Goal: Task Accomplishment & Management: Use online tool/utility

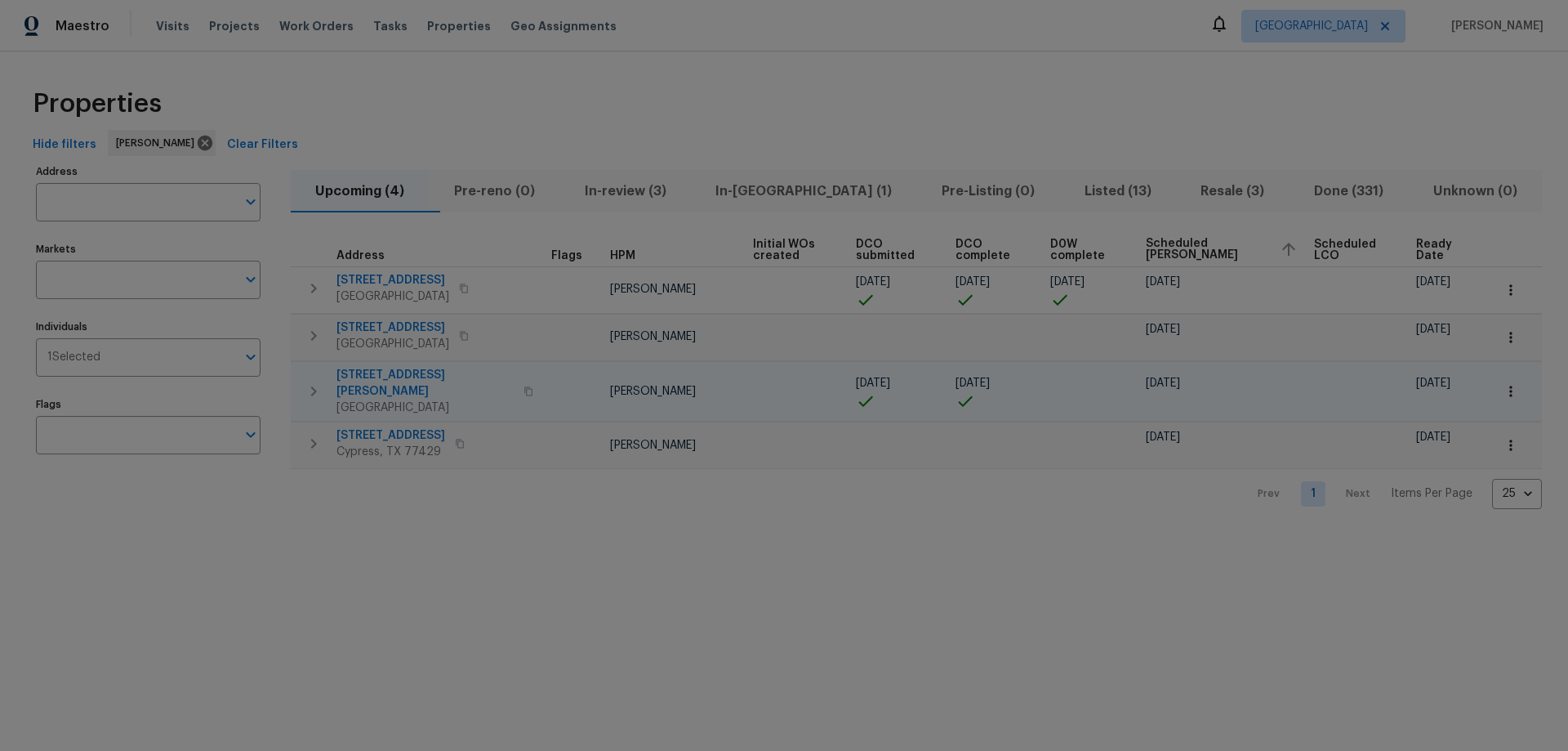
click at [307, 382] on icon "button" at bounding box center [313, 392] width 20 height 20
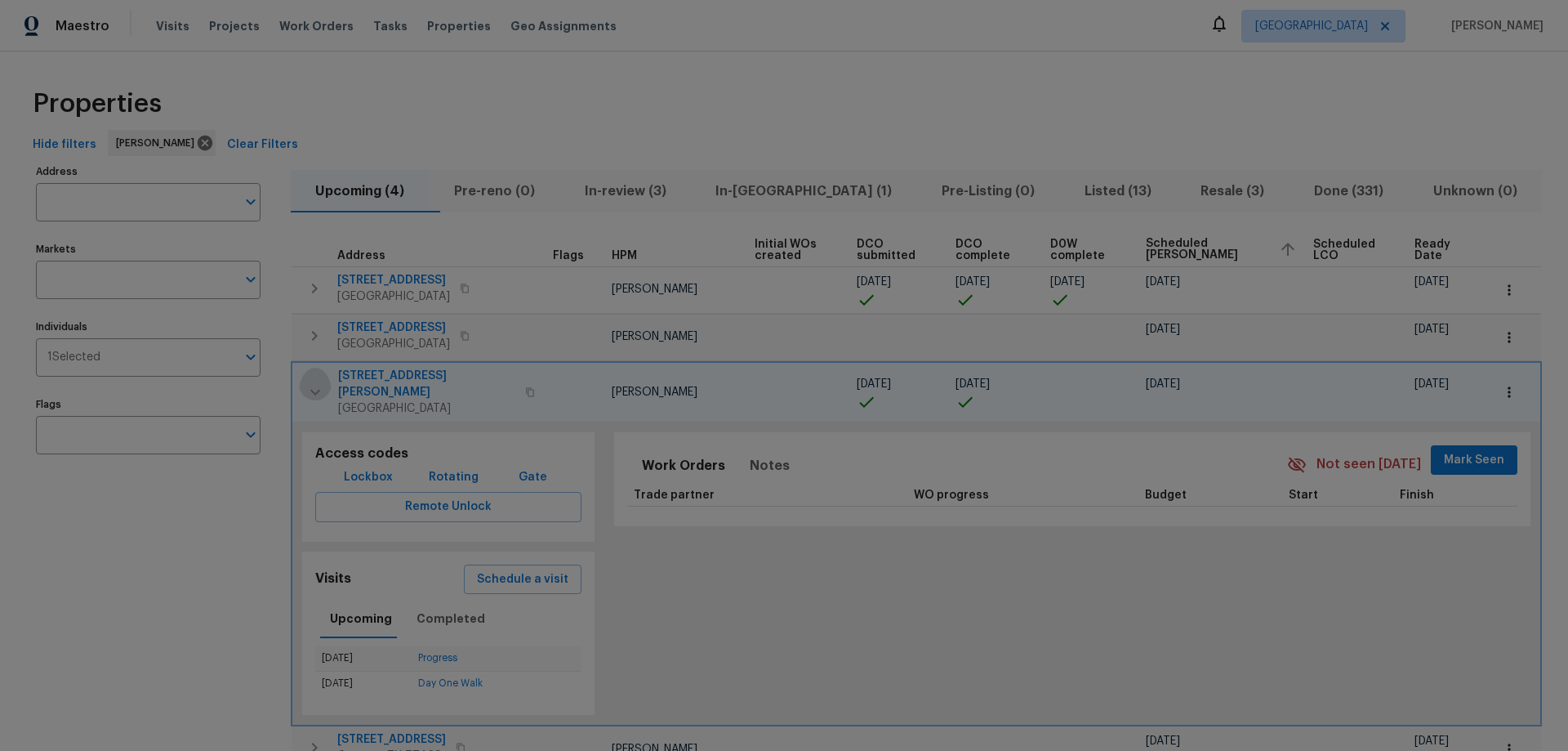
click at [310, 389] on icon "button" at bounding box center [315, 392] width 20 height 20
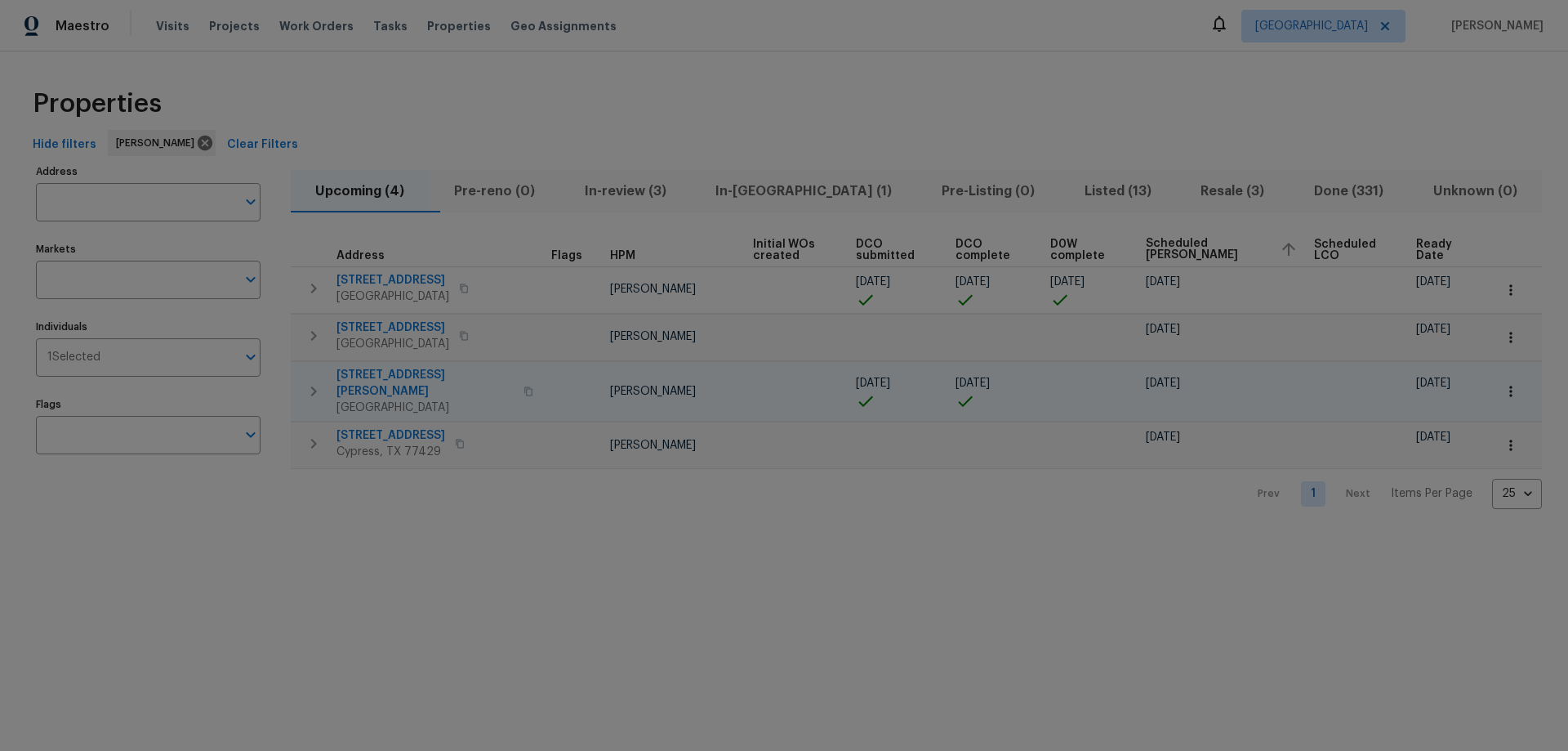
click at [1493, 374] on button "button" at bounding box center [1510, 391] width 36 height 36
click at [430, 382] on div at bounding box center [784, 375] width 1568 height 751
click at [428, 374] on span "2223 Laurel Branch Way" at bounding box center [424, 383] width 178 height 33
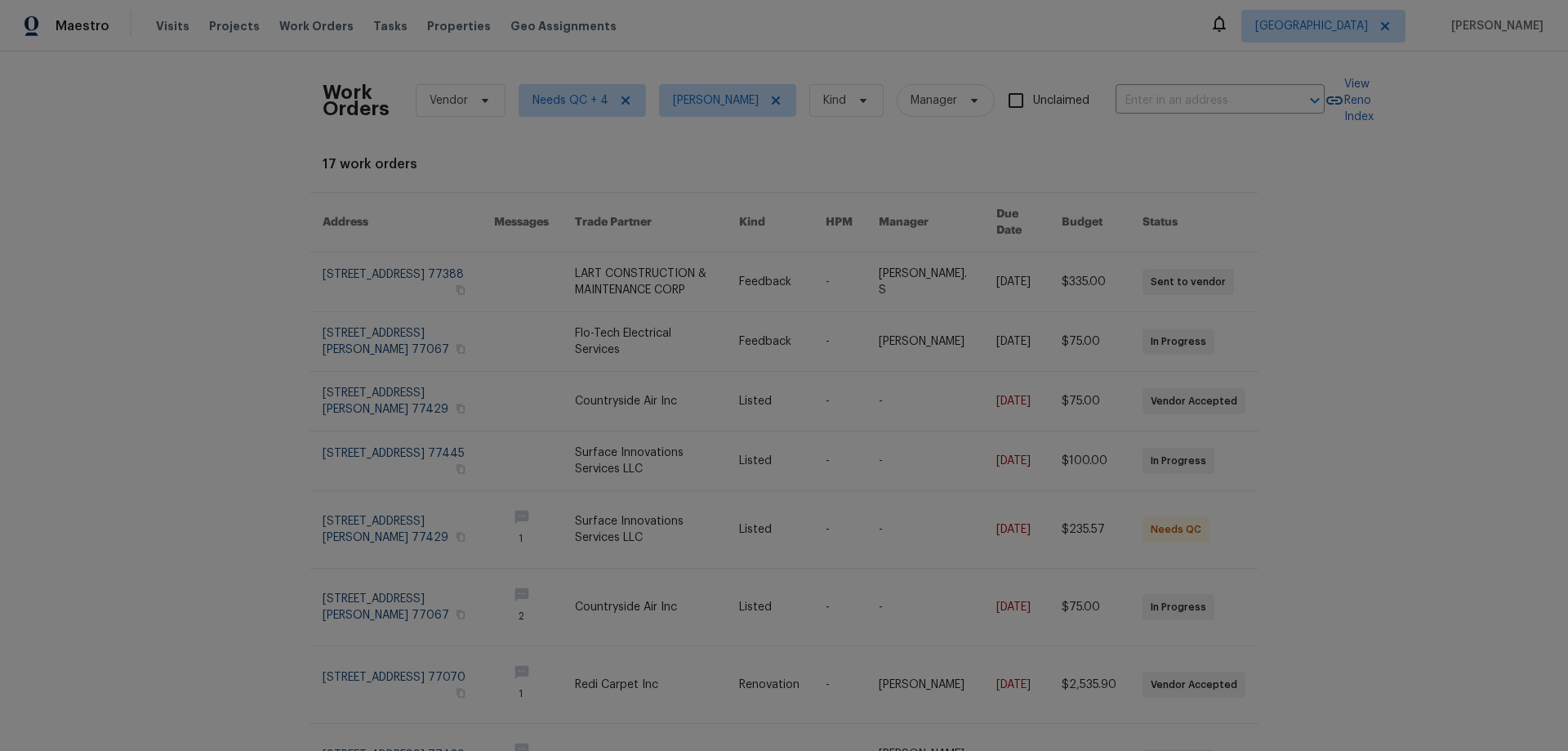
scroll to position [18, 0]
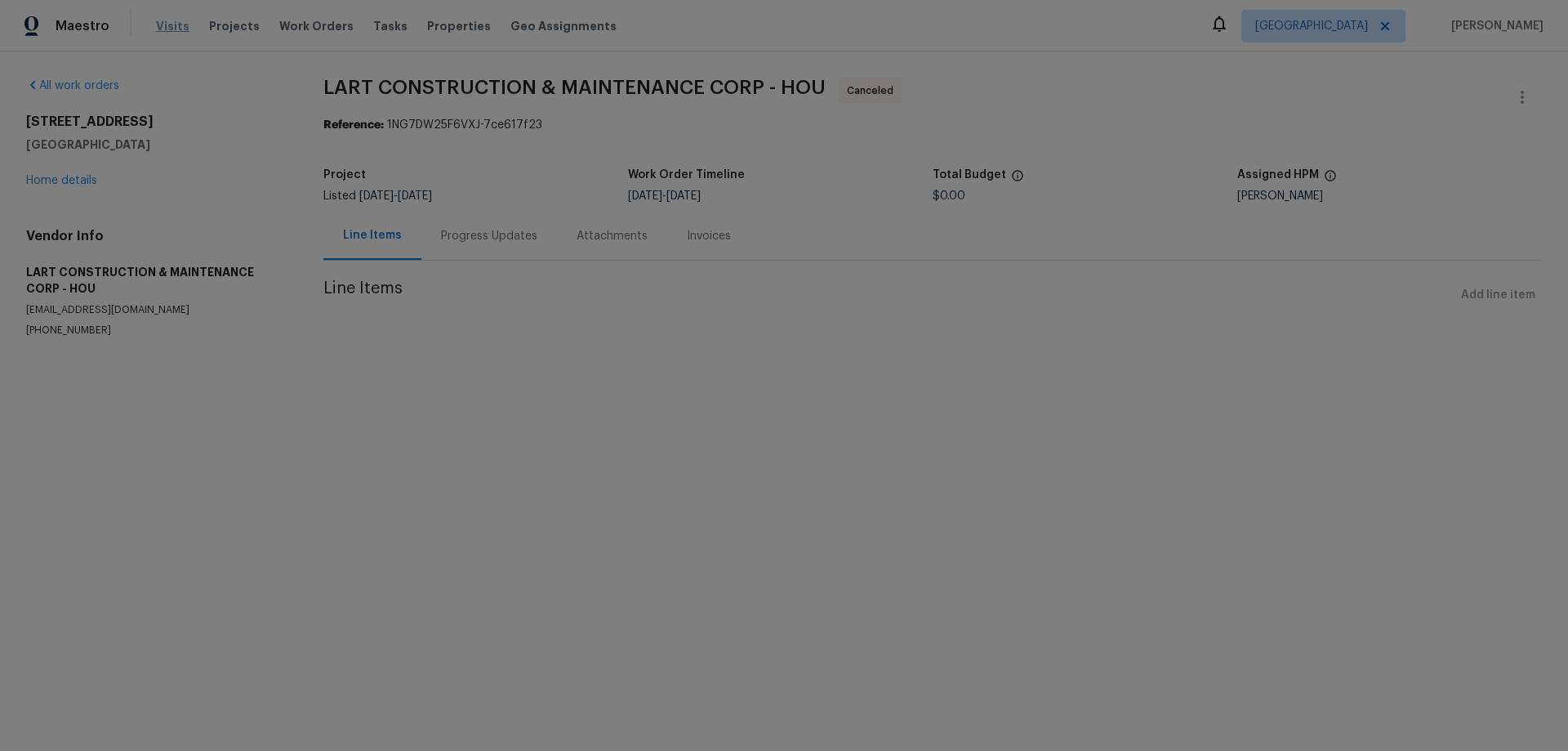
click at [158, 26] on span "Visits" at bounding box center [173, 26] width 34 height 16
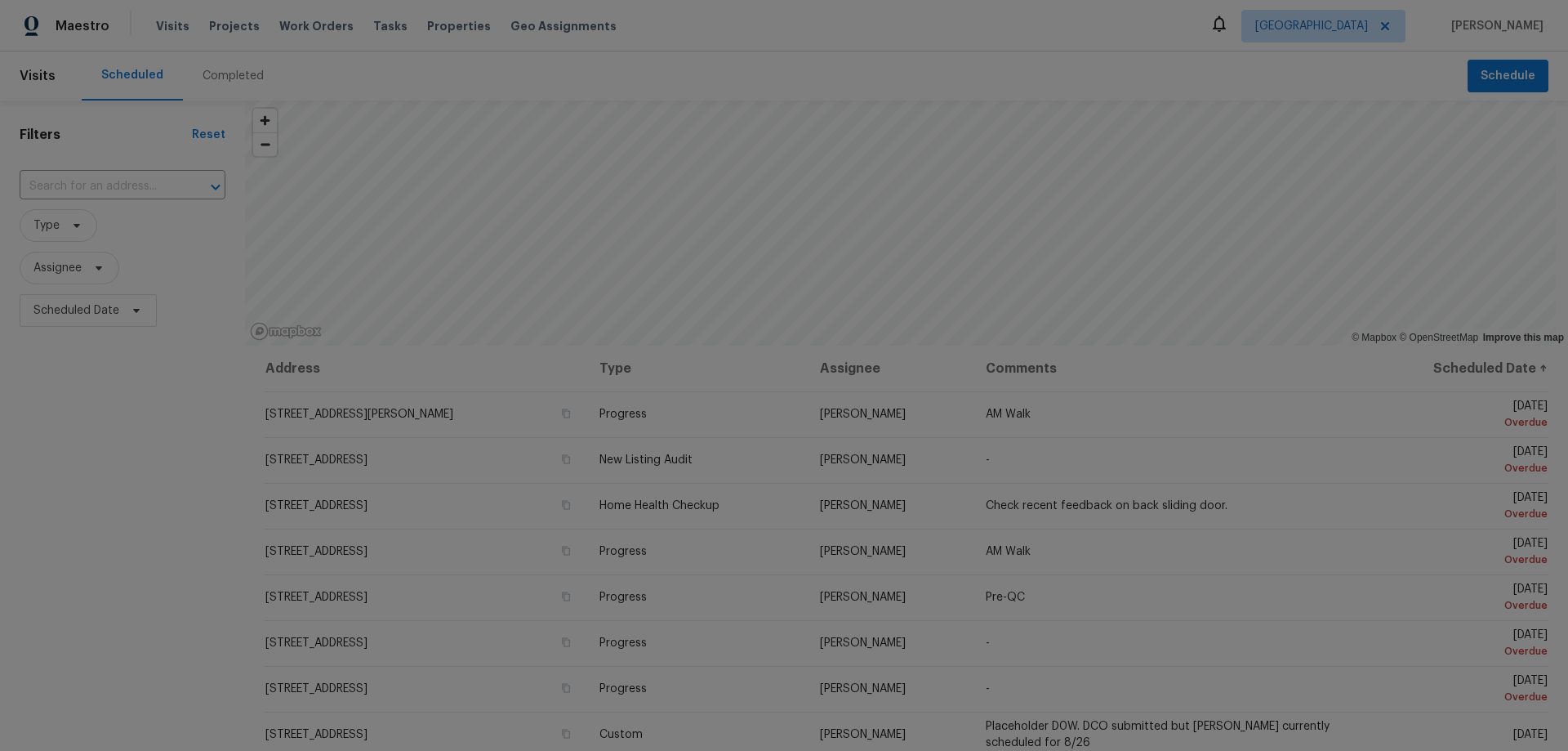
click at [226, 82] on div "Completed" at bounding box center [233, 75] width 61 height 16
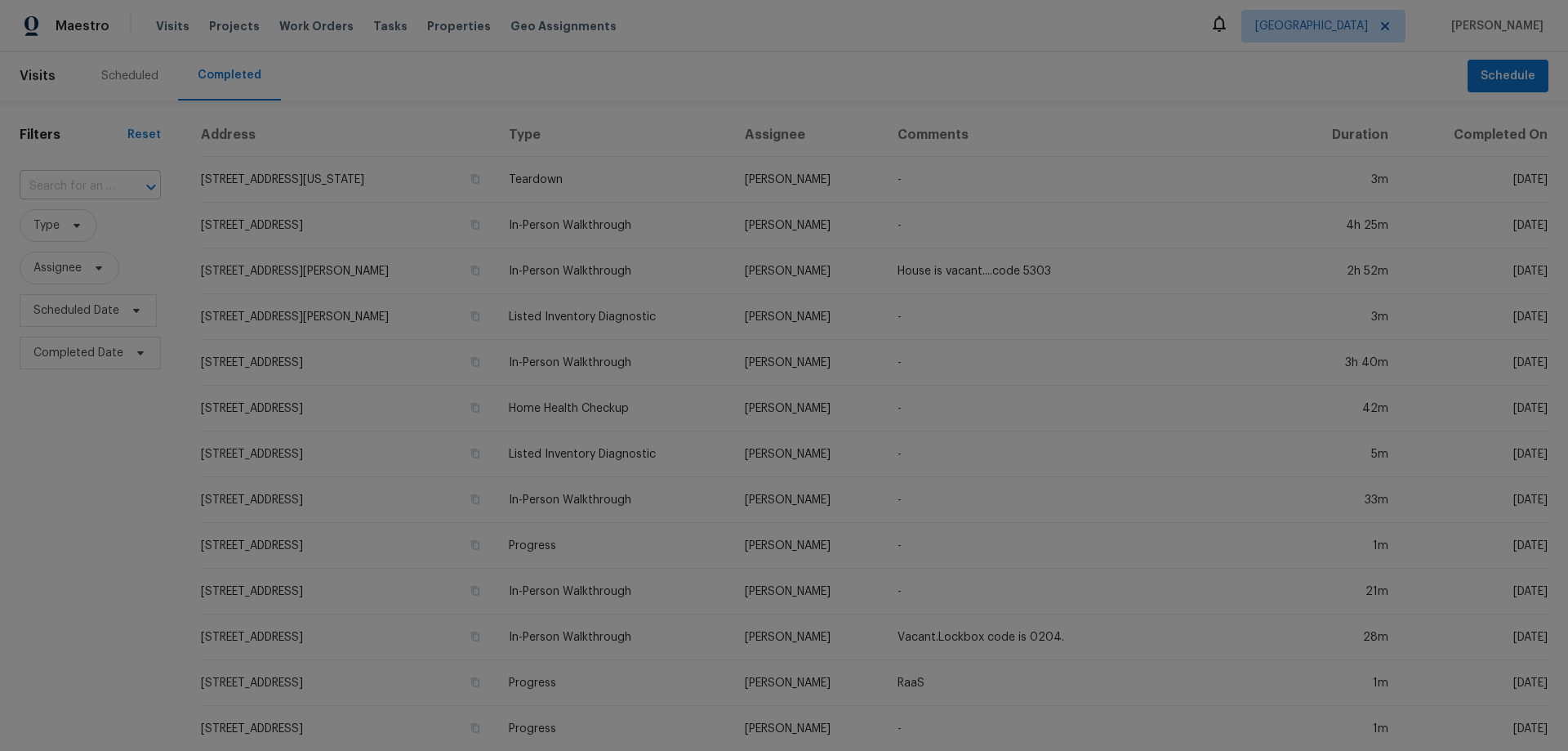
click at [104, 188] on input "text" at bounding box center [67, 187] width 95 height 26
paste input "31022 Kingsway Park"
type input "31022 Kingsway Park"
click at [81, 234] on li "31022 Kingsway Park Ln, Spring, TX 77386" at bounding box center [89, 222] width 139 height 27
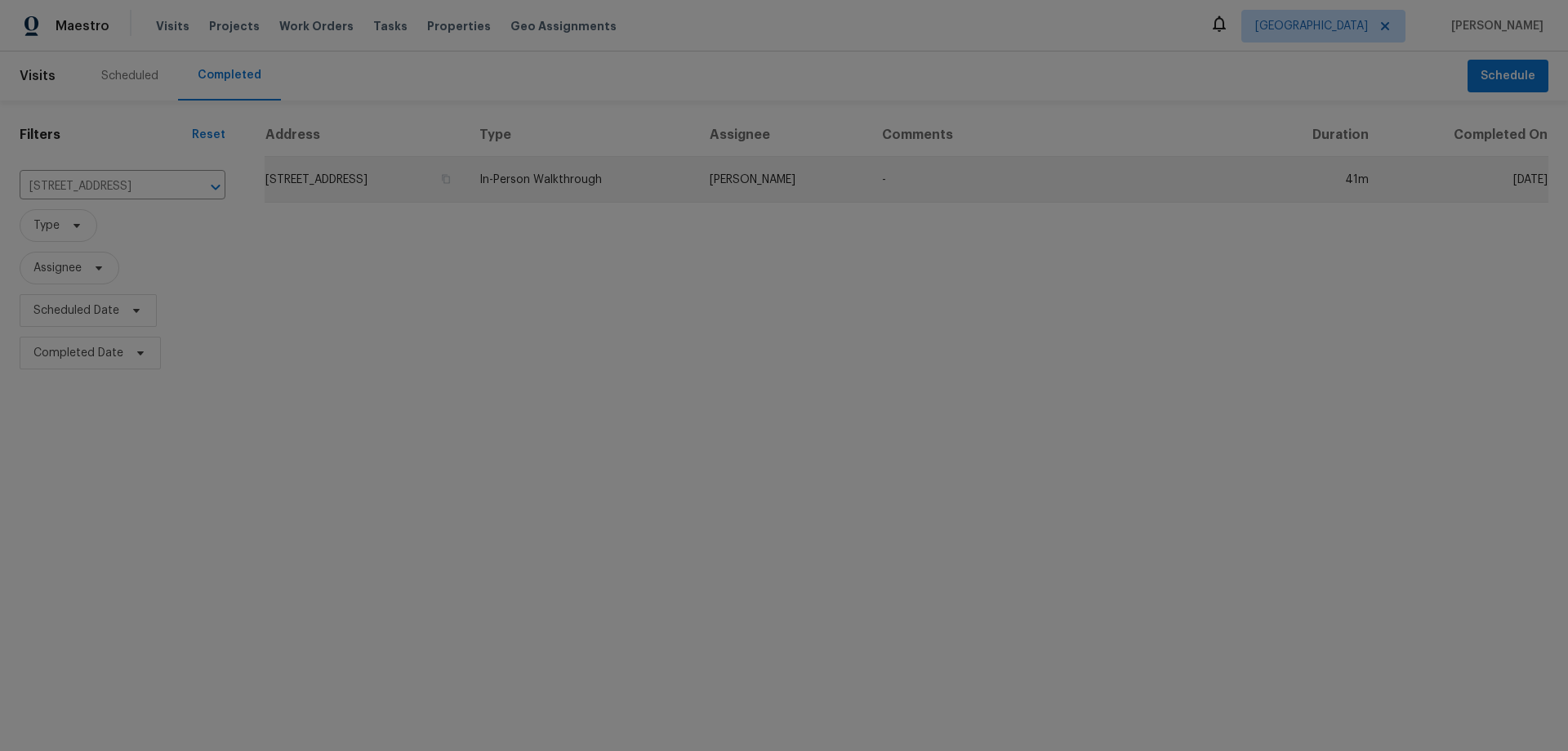
click at [349, 173] on td "31022 Kingsway Park Ln, Spring, TX 77386" at bounding box center [365, 180] width 201 height 46
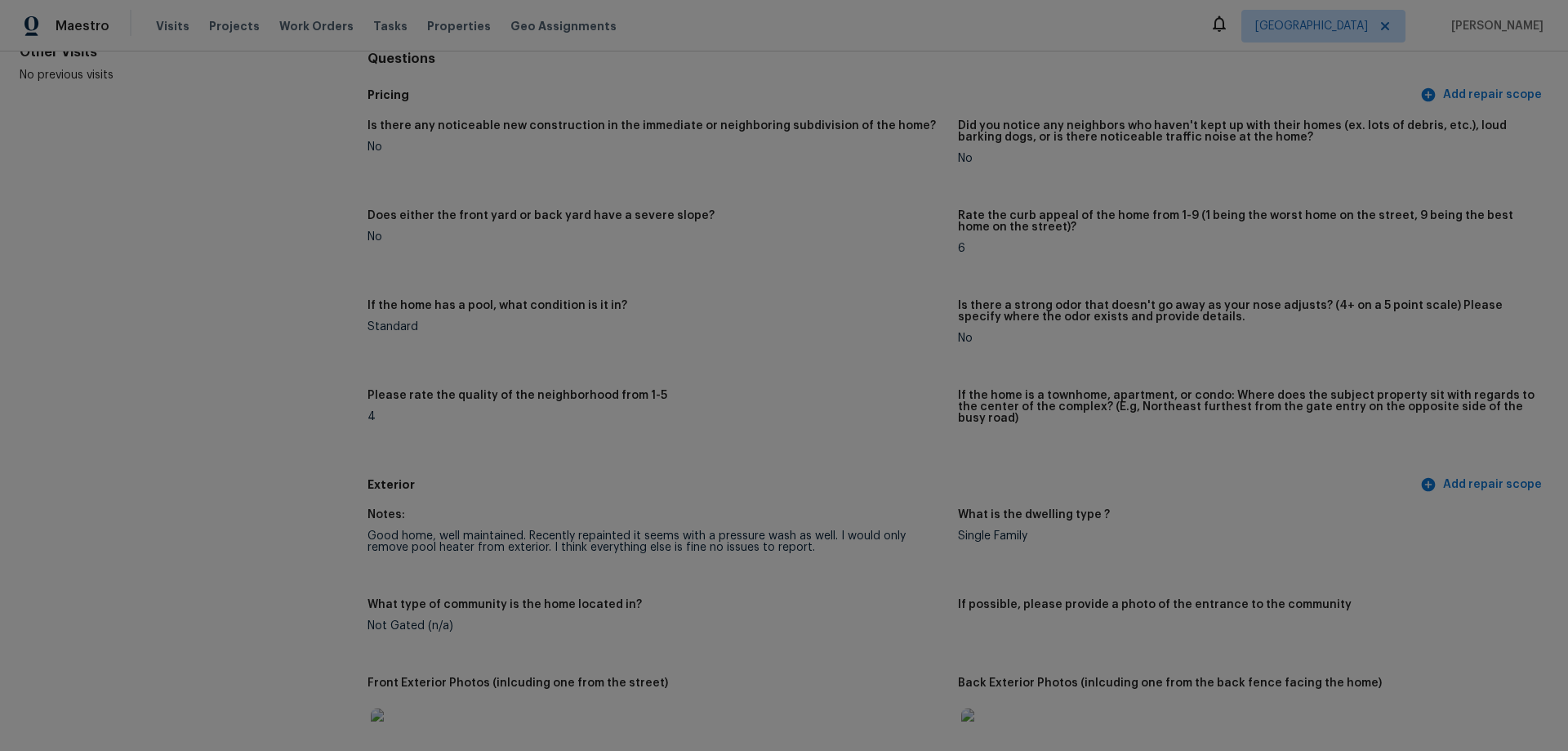
scroll to position [490, 0]
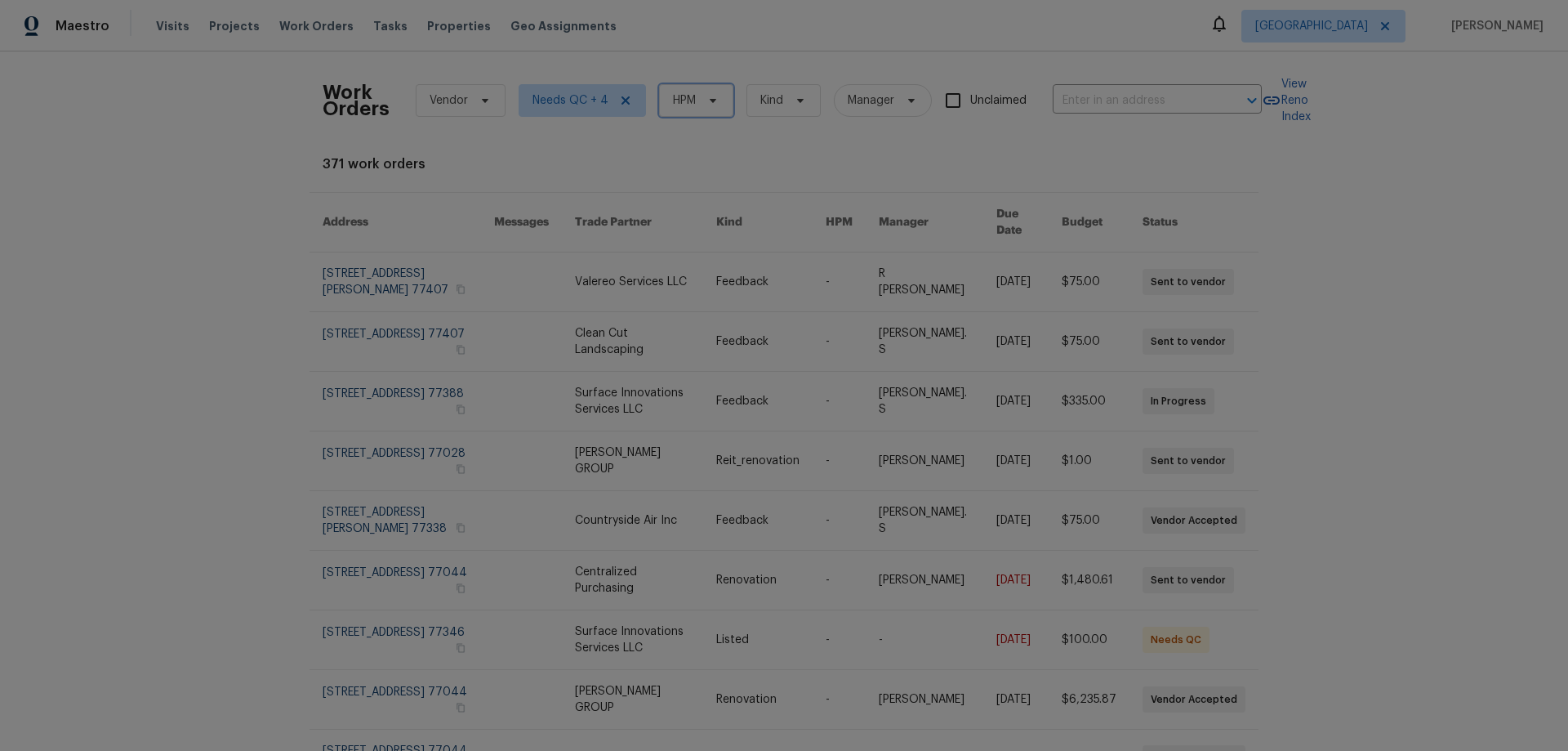
click at [701, 97] on span at bounding box center [710, 100] width 18 height 13
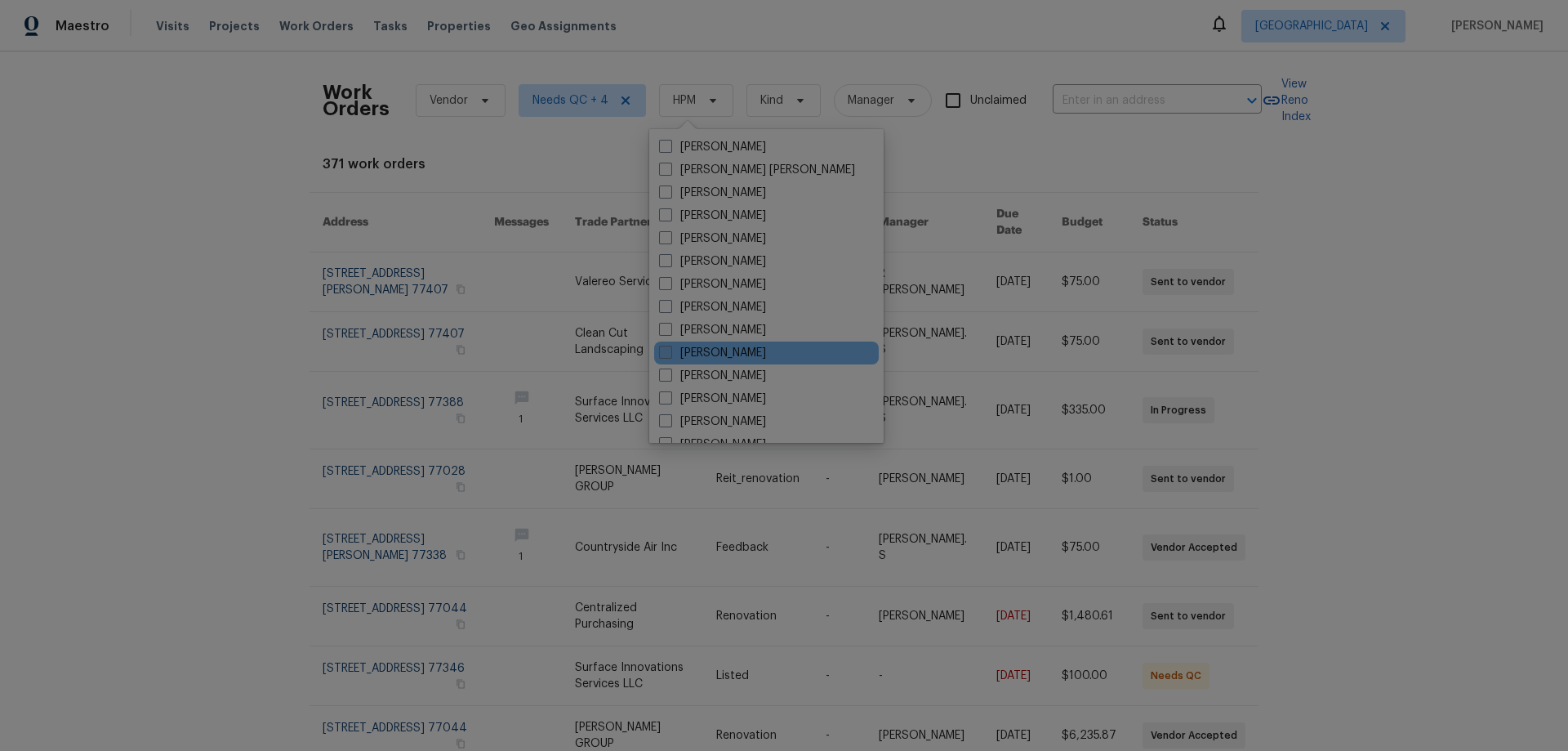
click at [722, 347] on label "[PERSON_NAME]" at bounding box center [713, 353] width 107 height 16
click at [669, 347] on input "[PERSON_NAME]" at bounding box center [664, 350] width 11 height 11
checkbox input "true"
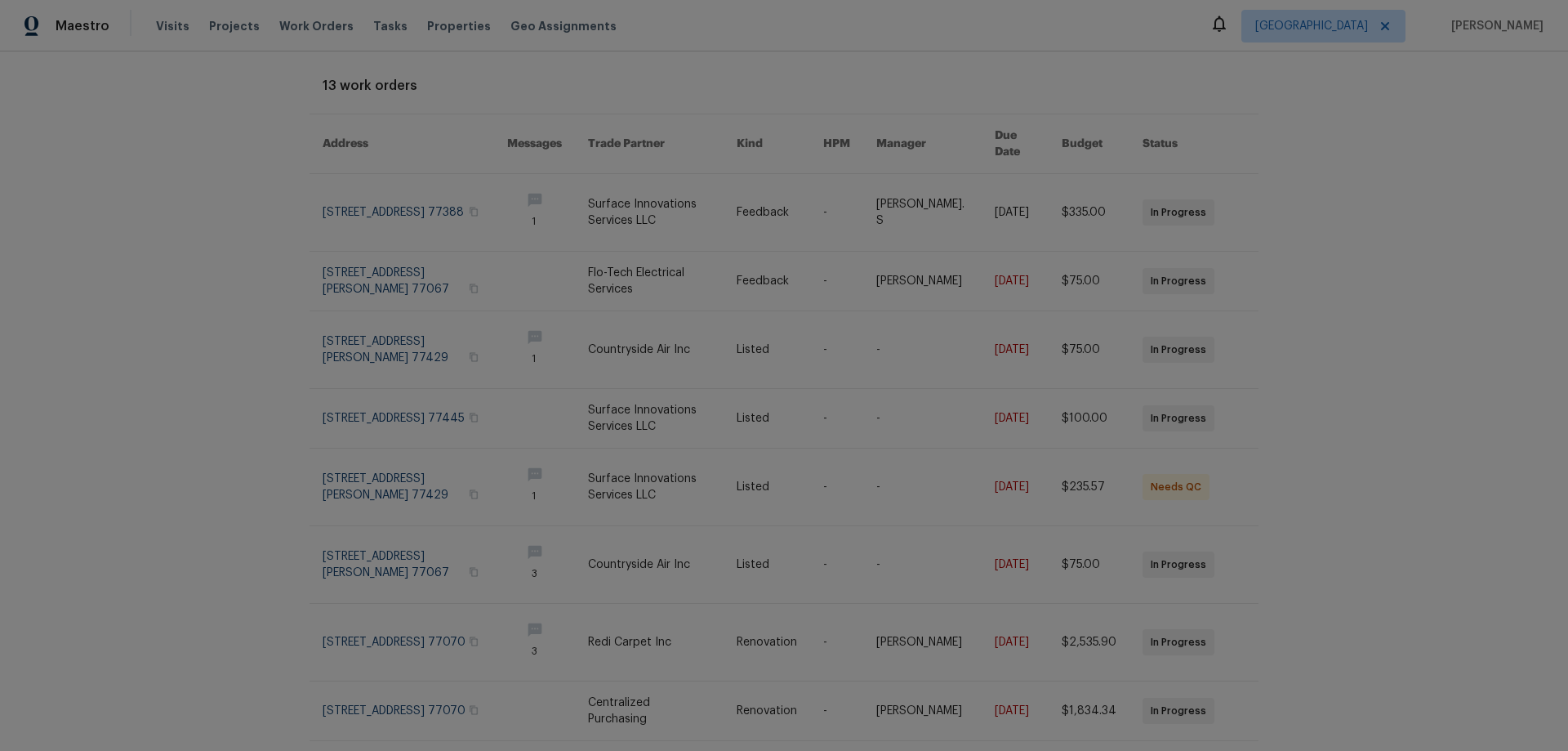
scroll to position [30, 0]
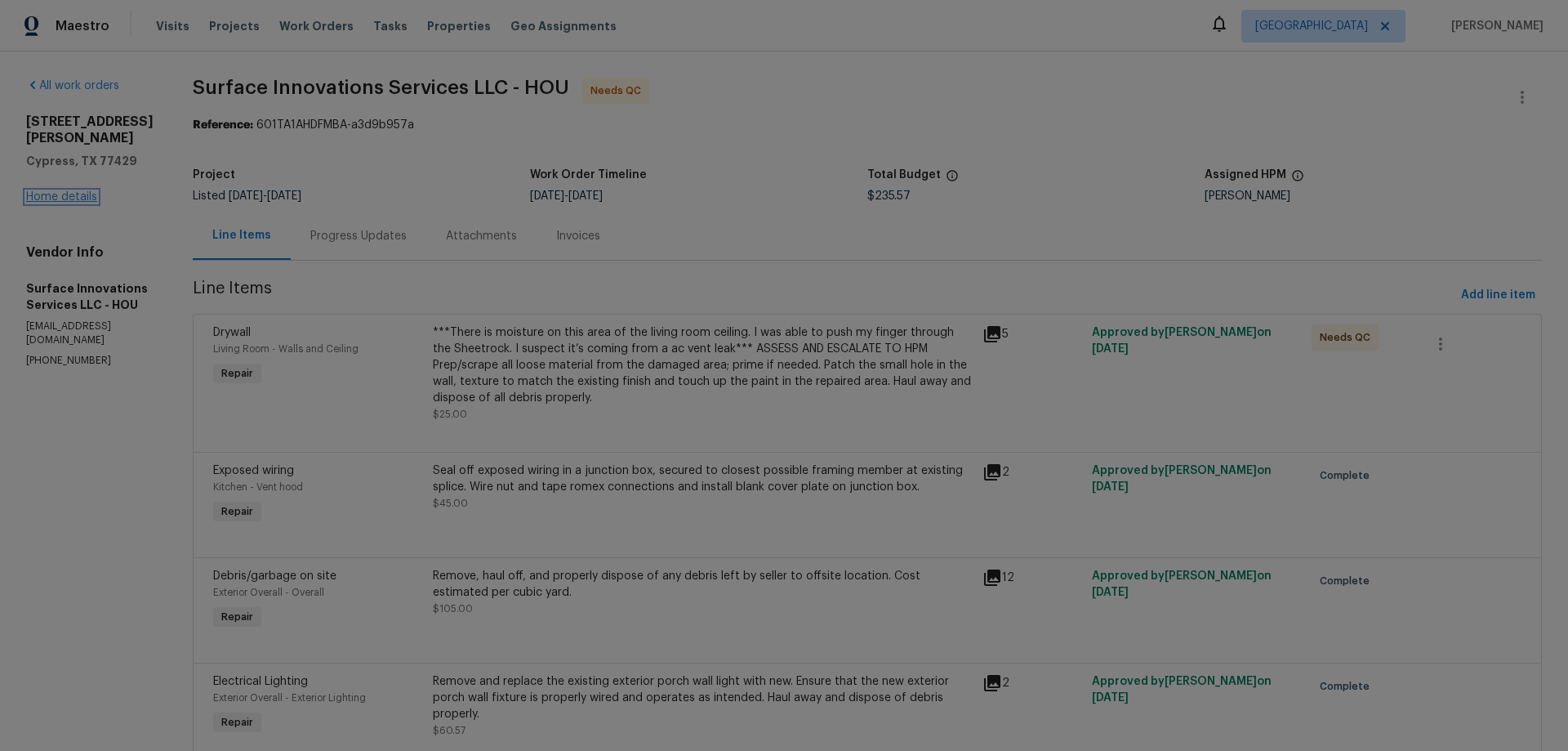
click at [77, 191] on link "Home details" at bounding box center [61, 197] width 71 height 12
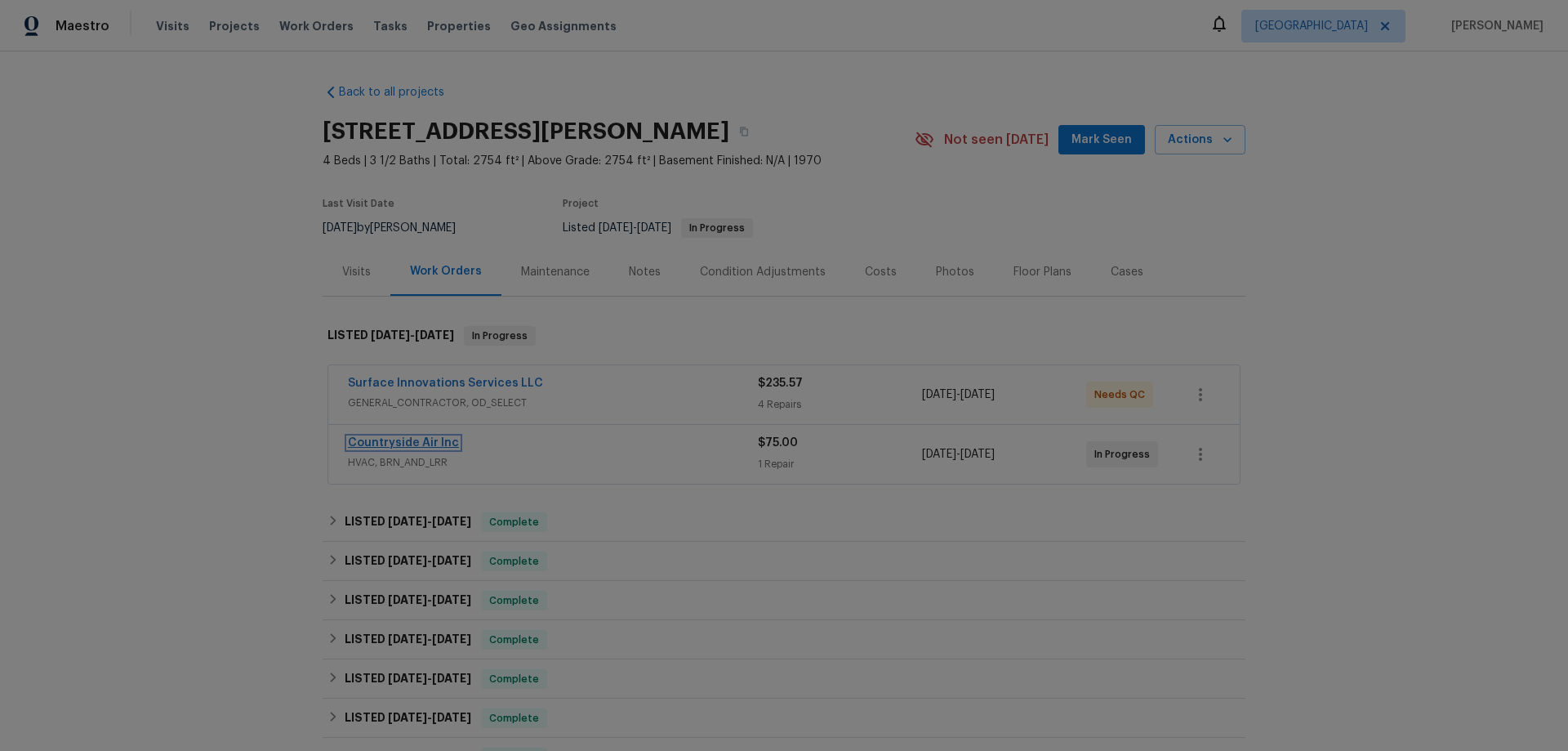
click at [391, 446] on link "Countryside Air Inc" at bounding box center [404, 443] width 111 height 12
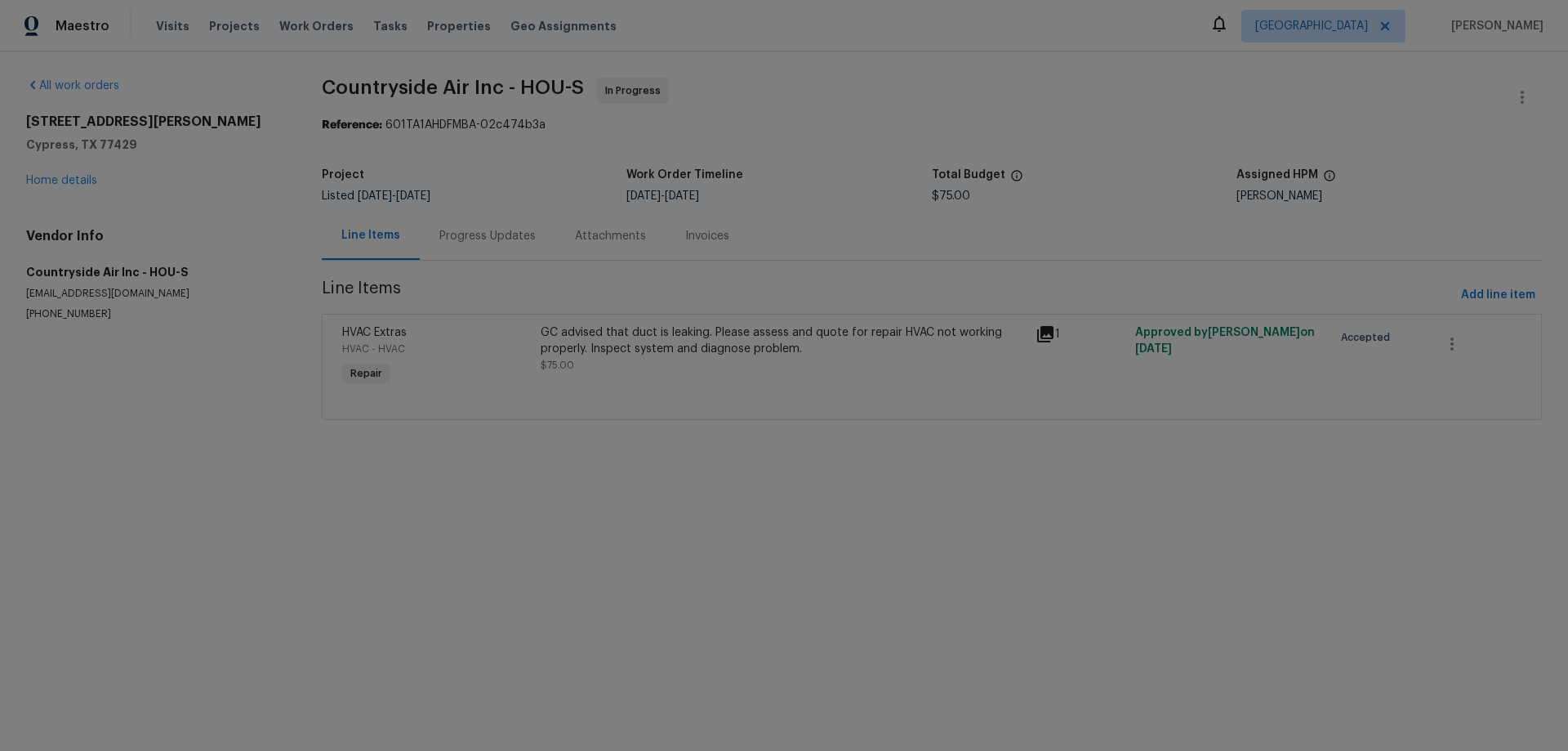
click at [452, 232] on div "Progress Updates" at bounding box center [487, 236] width 96 height 16
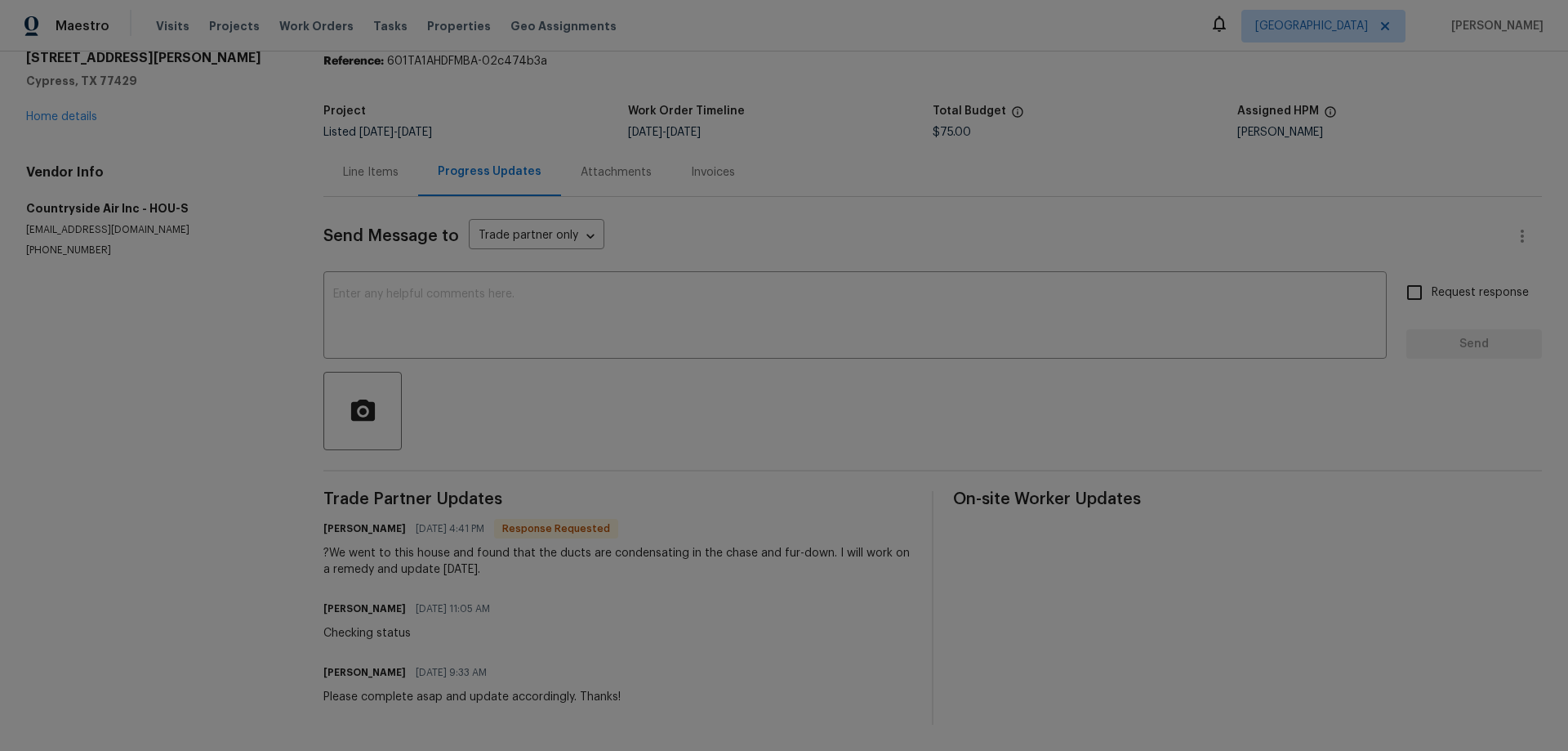
scroll to position [76, 0]
click at [531, 293] on textarea at bounding box center [855, 317] width 1043 height 58
type textarea "following up. thanks"
click at [1402, 276] on input "Request response" at bounding box center [1414, 293] width 35 height 35
checkbox input "true"
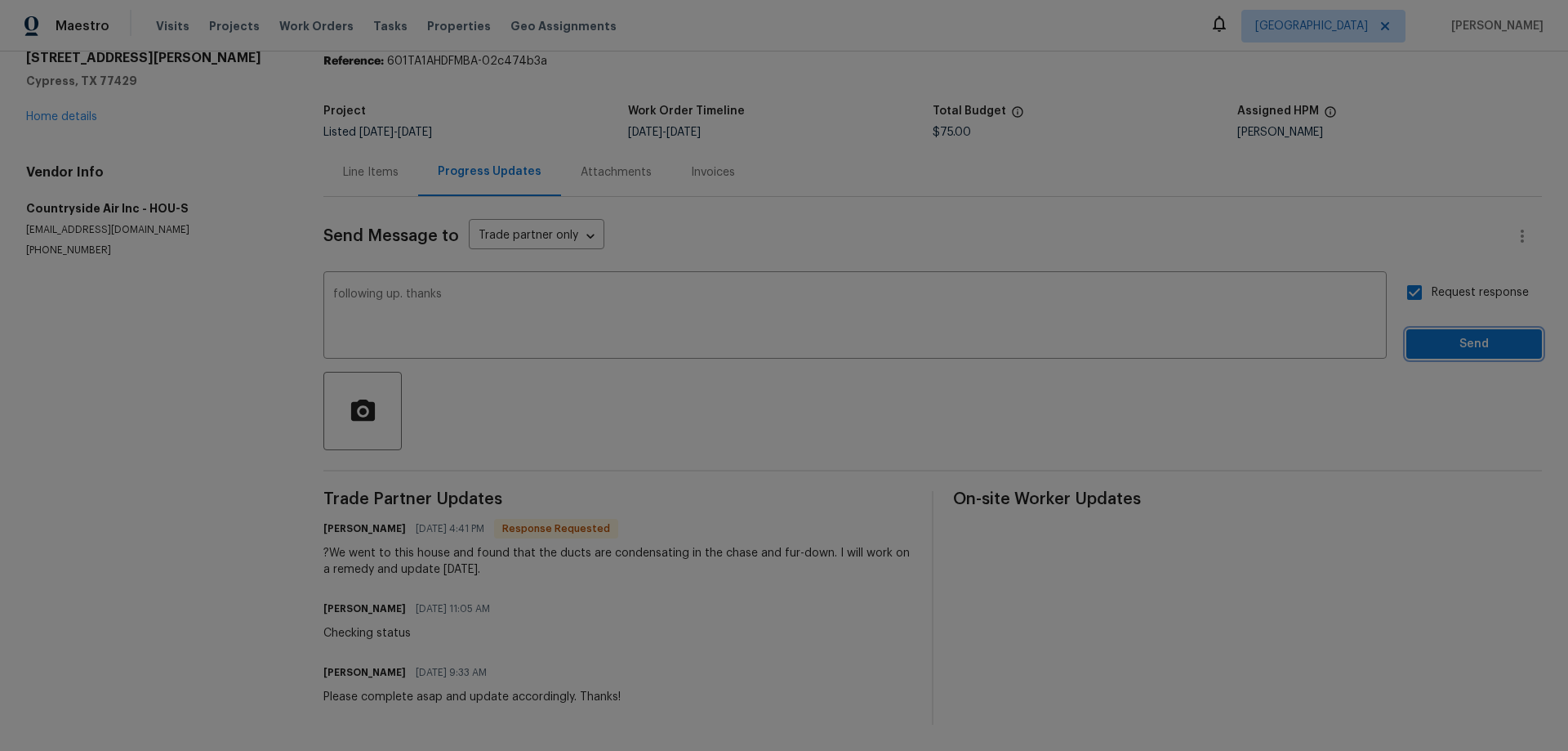
click at [1430, 334] on span "Send" at bounding box center [1474, 344] width 109 height 21
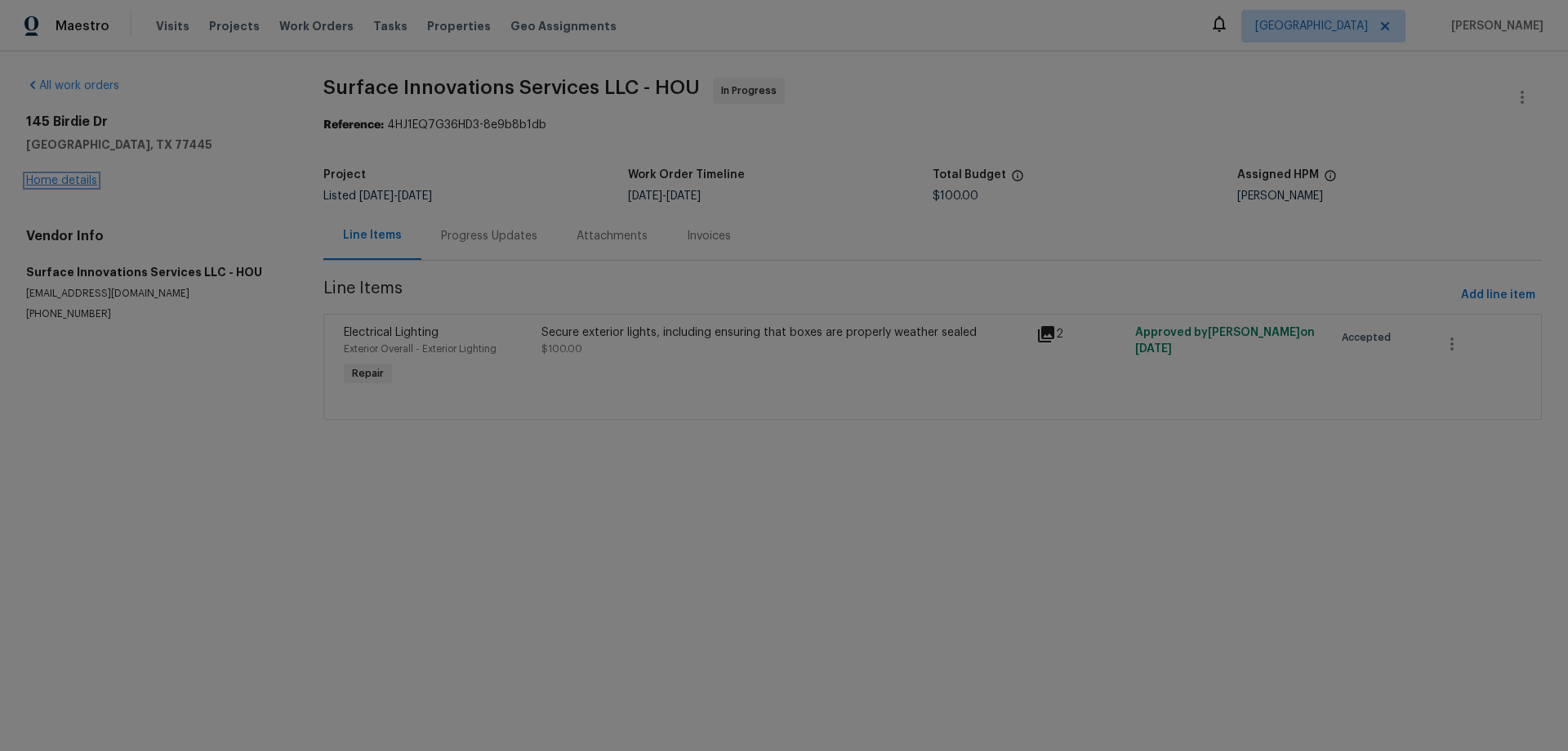
click at [67, 180] on link "Home details" at bounding box center [61, 181] width 71 height 12
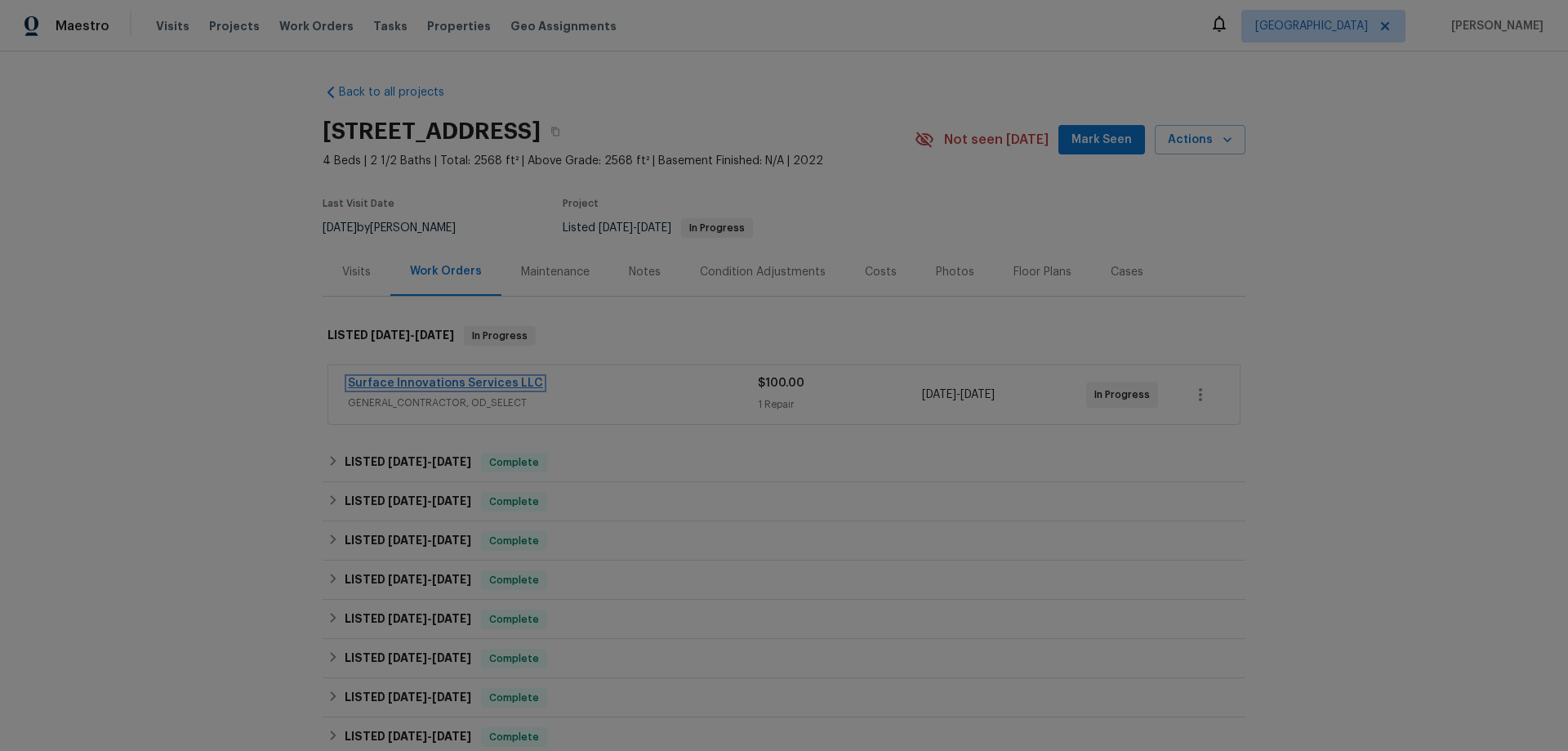
click at [453, 385] on link "Surface Innovations Services LLC" at bounding box center [445, 383] width 195 height 12
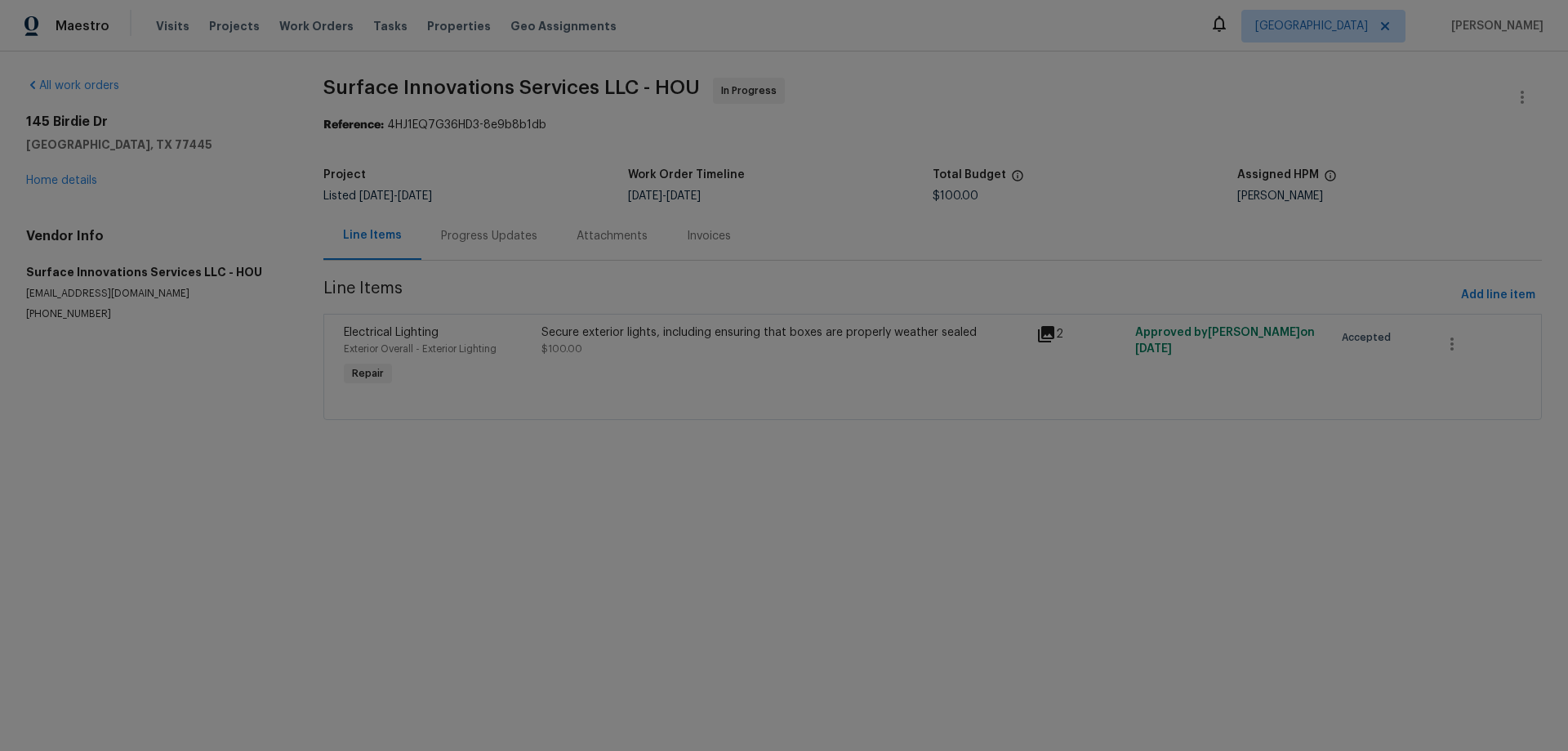
click at [471, 233] on div "Progress Updates" at bounding box center [489, 236] width 96 height 16
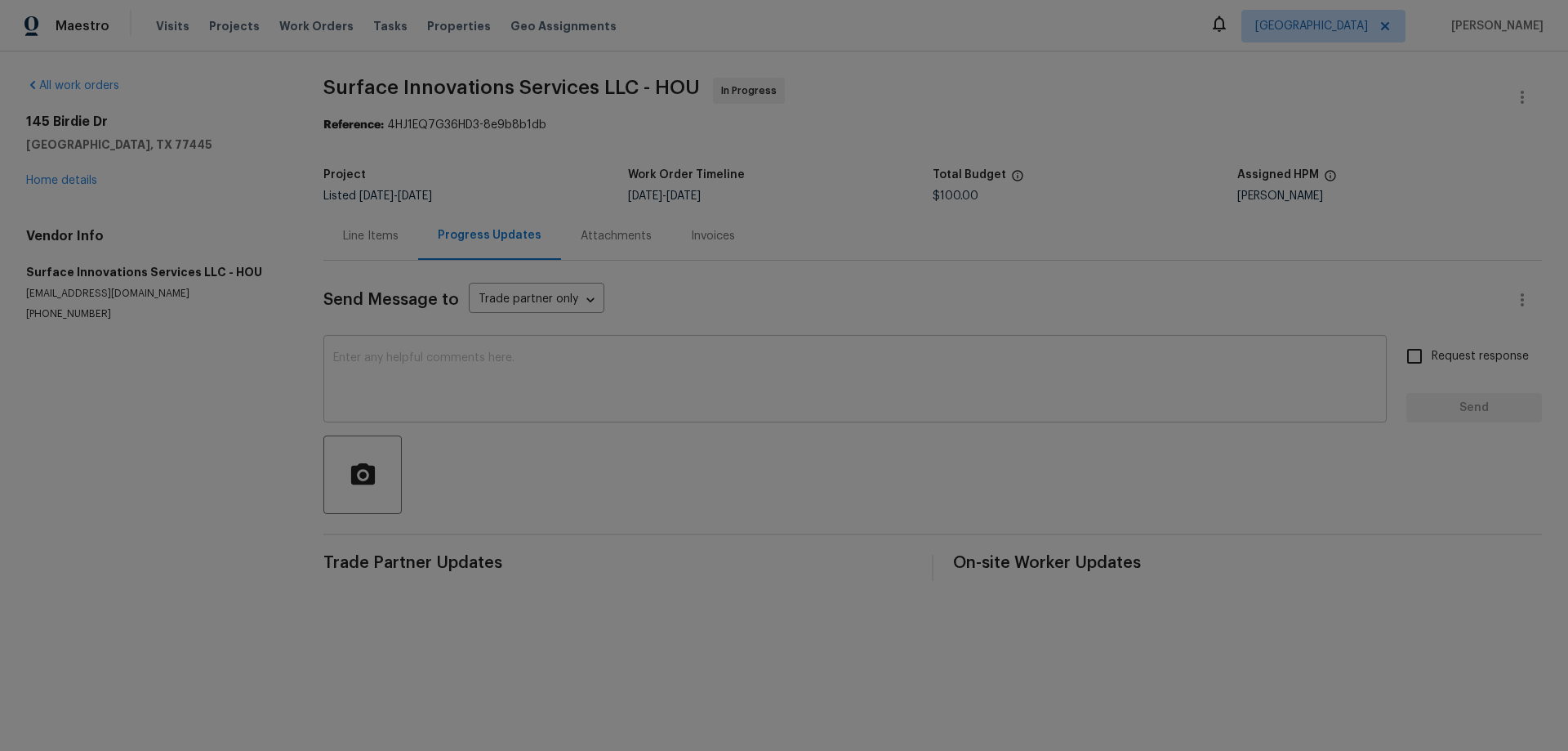
click at [506, 410] on div "x ​" at bounding box center [855, 381] width 1063 height 83
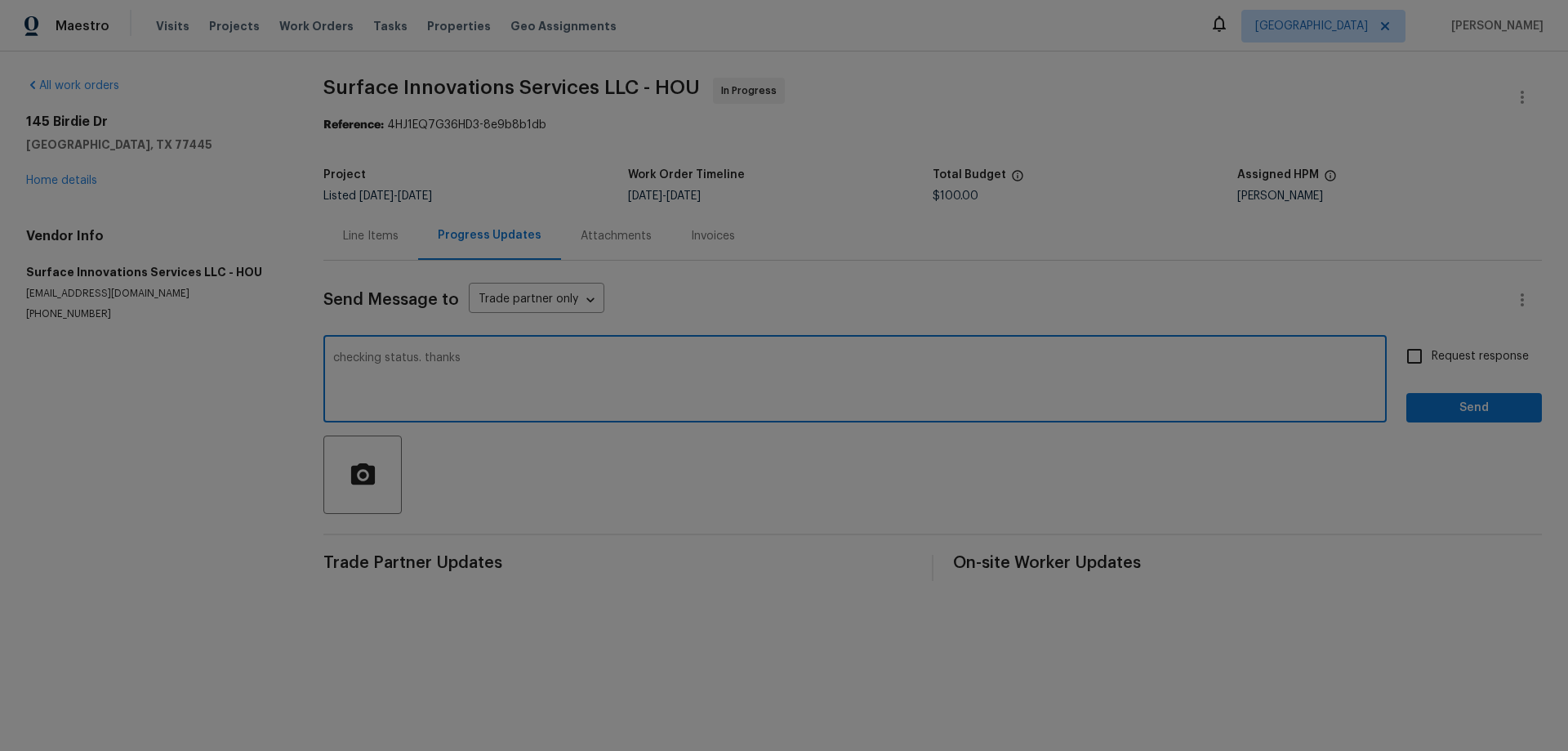
type textarea "checking status. thanks"
click at [1400, 357] on input "Request response" at bounding box center [1414, 356] width 35 height 35
checkbox input "true"
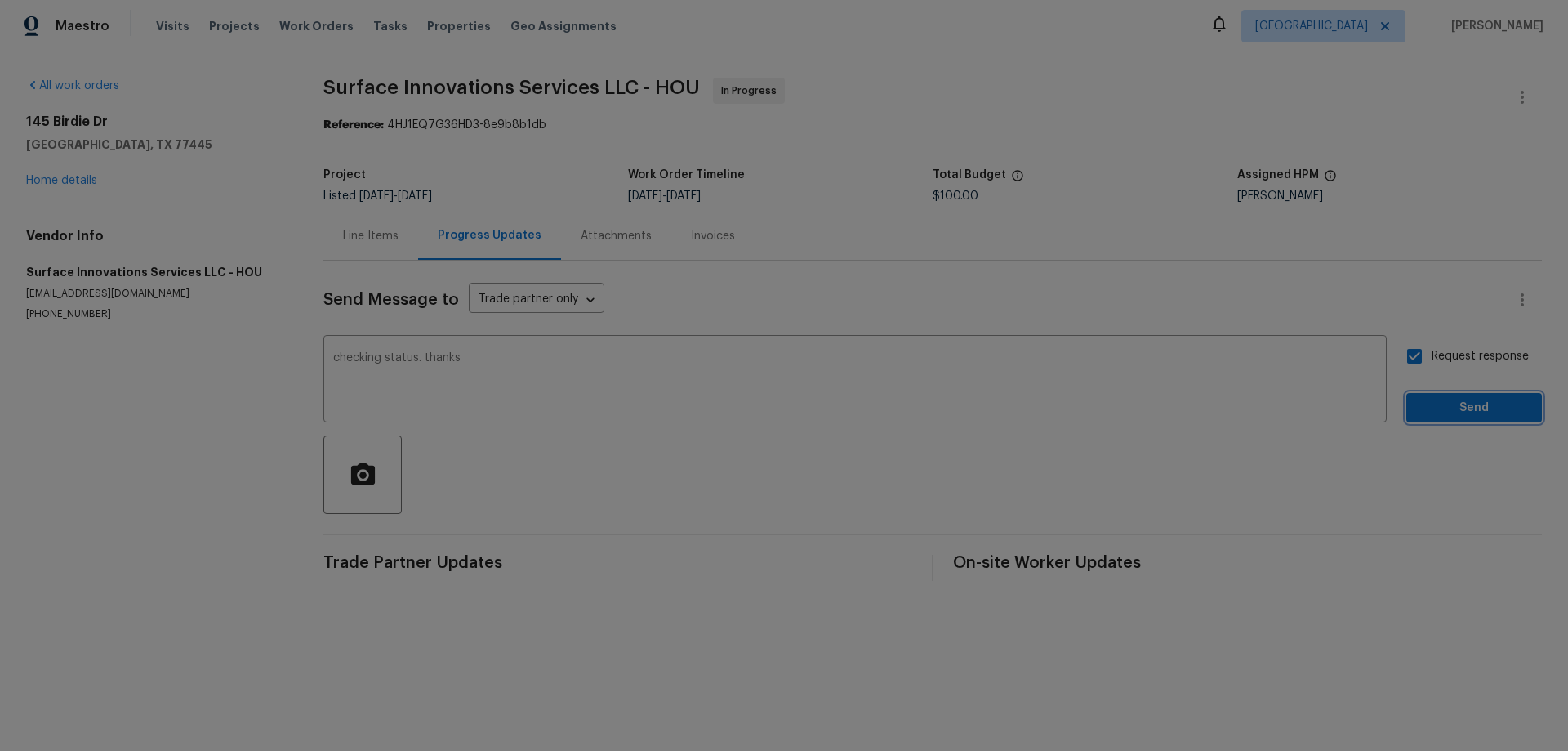
click at [1433, 409] on span "Send" at bounding box center [1474, 408] width 109 height 21
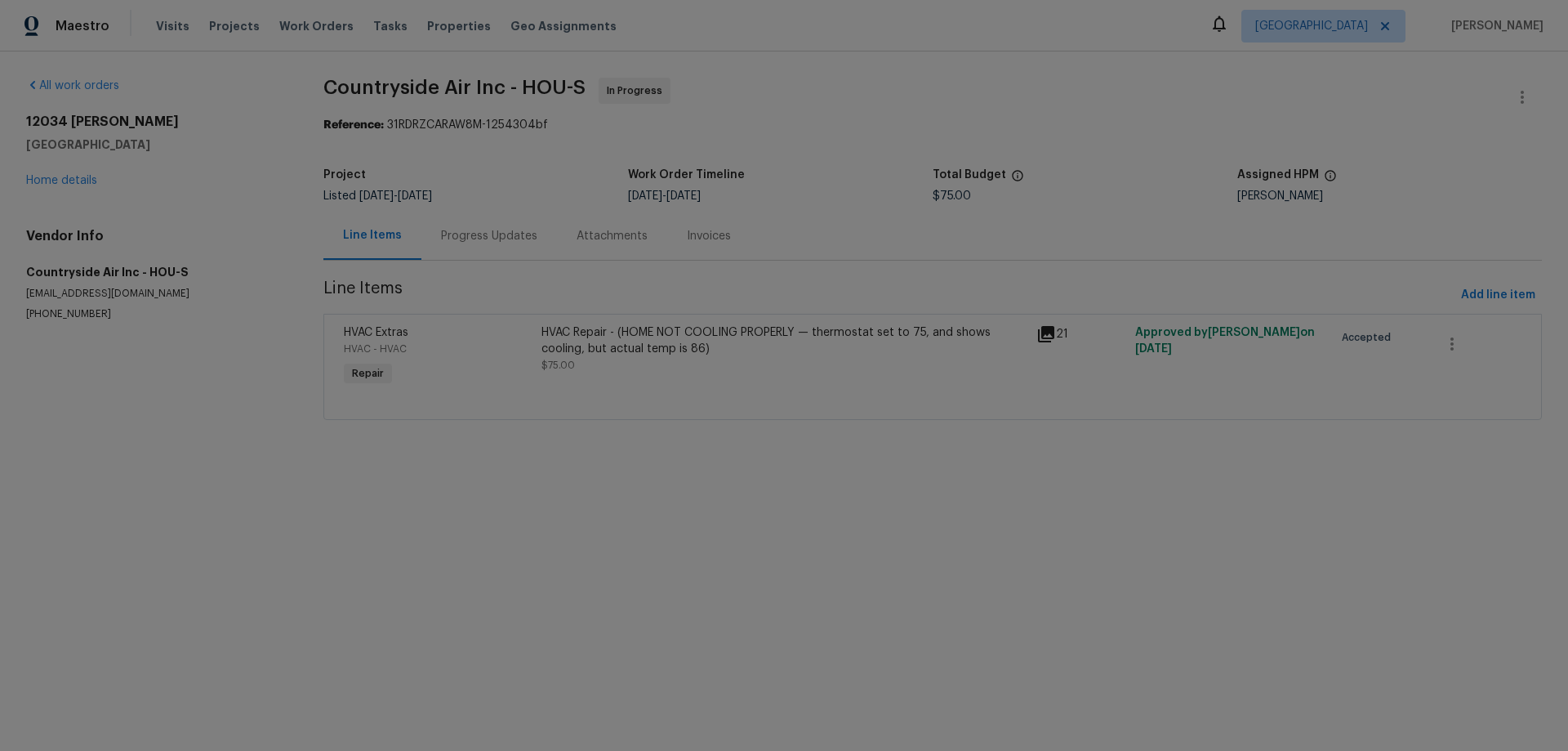
click at [498, 235] on div "Progress Updates" at bounding box center [489, 236] width 96 height 16
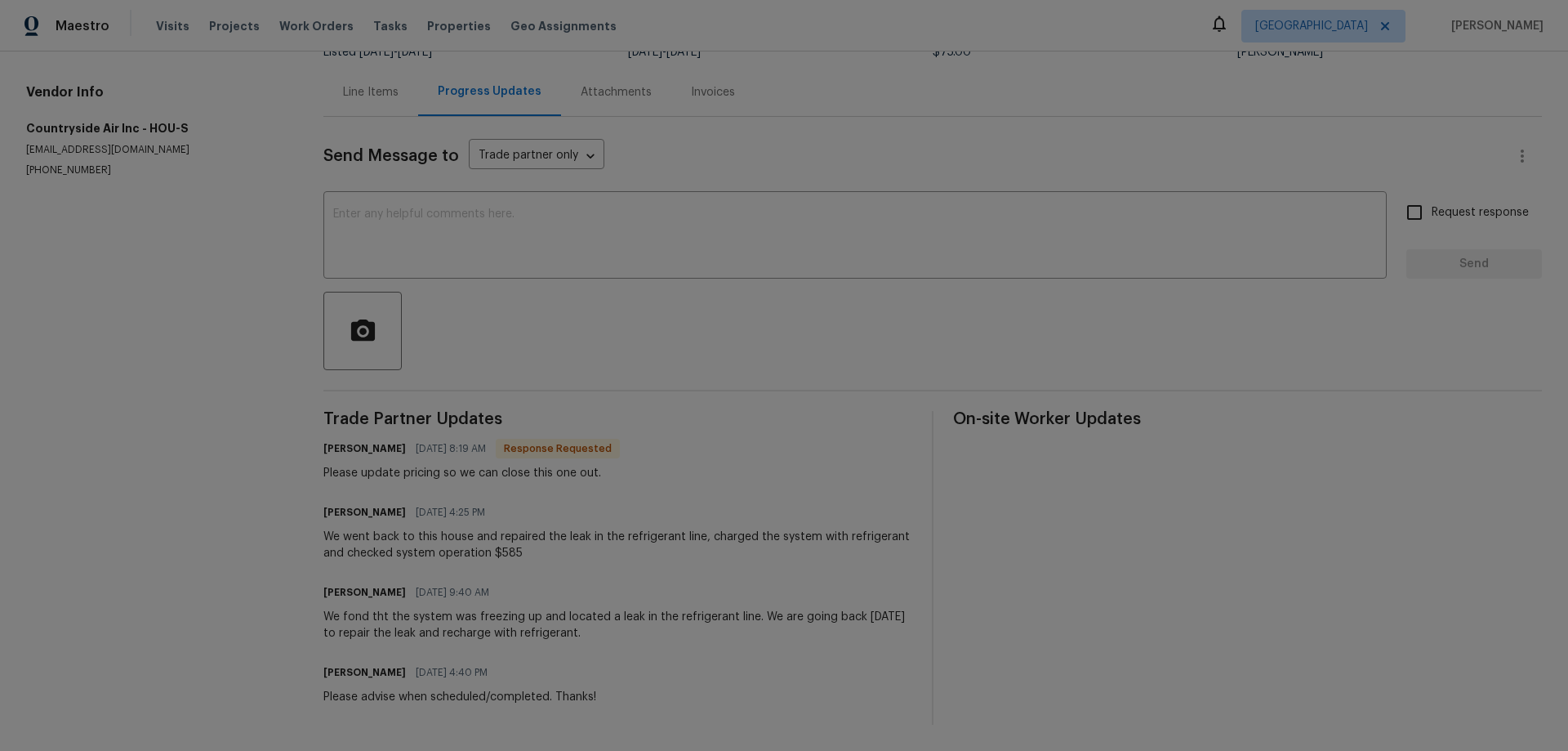
scroll to position [156, 0]
click at [388, 84] on div "Line Items" at bounding box center [371, 92] width 56 height 16
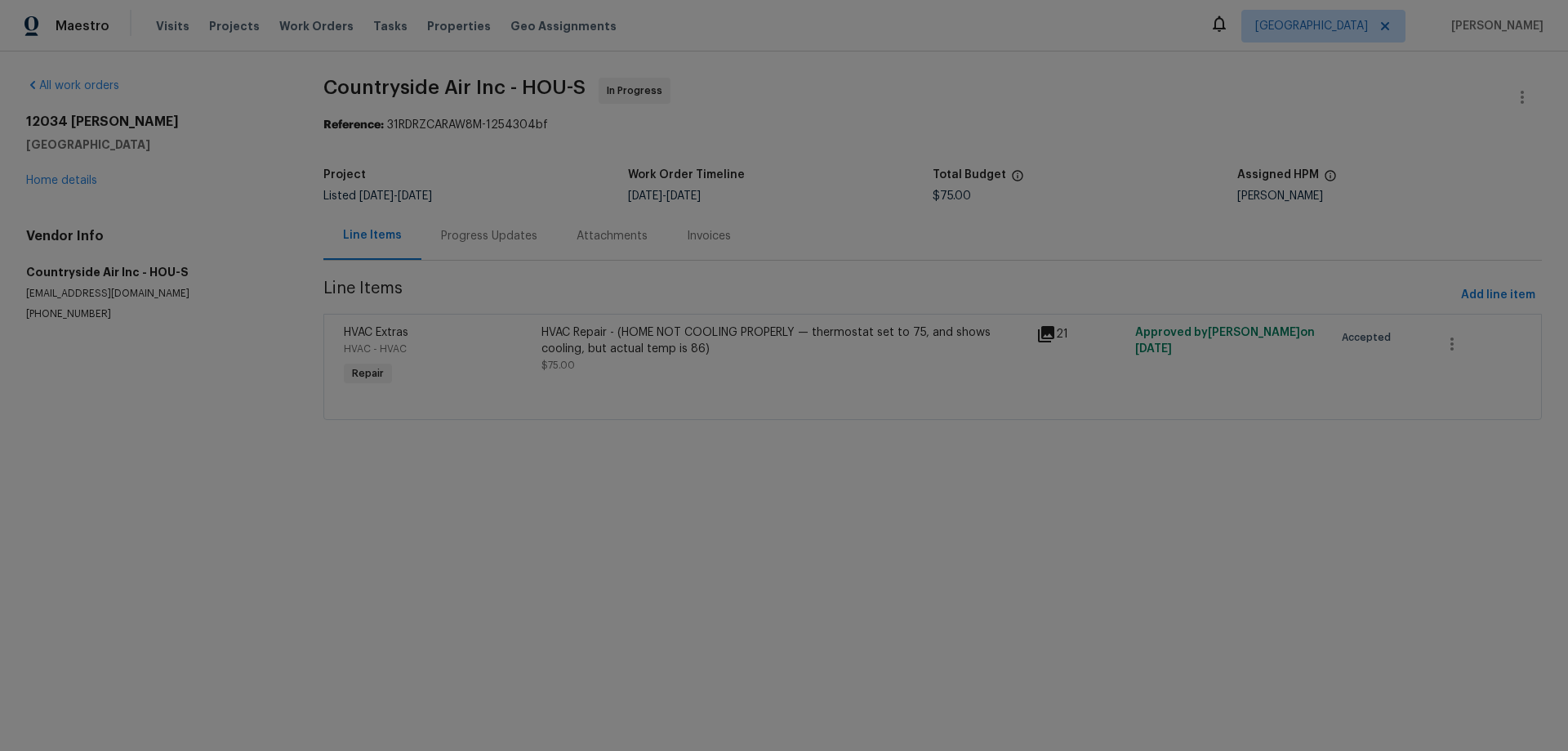
click at [573, 356] on div "HVAC Repair - (HOME NOT COOLING PROPERLY — thermostat set to 75, and shows cool…" at bounding box center [784, 340] width 485 height 33
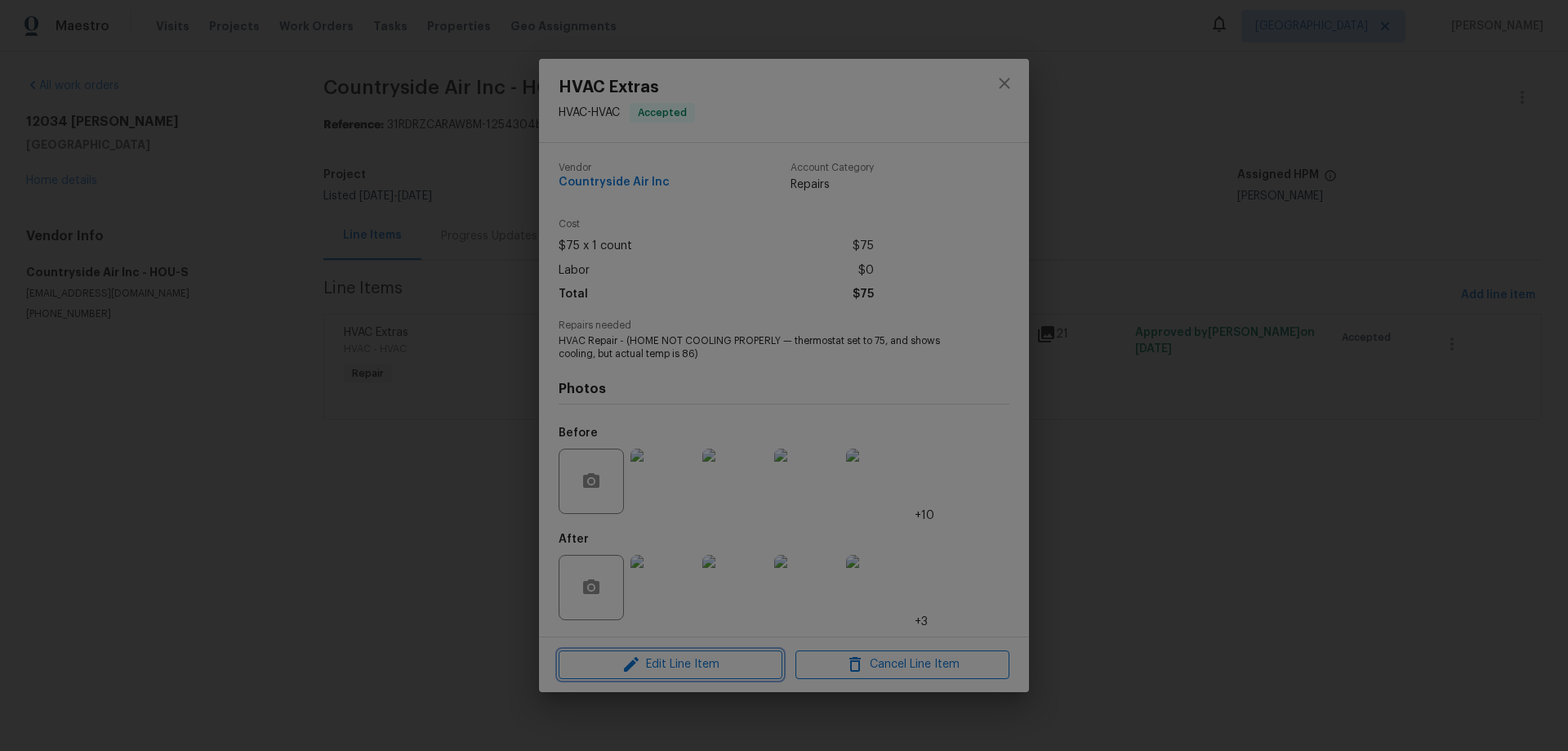
click at [643, 665] on span "Edit Line Item" at bounding box center [670, 665] width 214 height 21
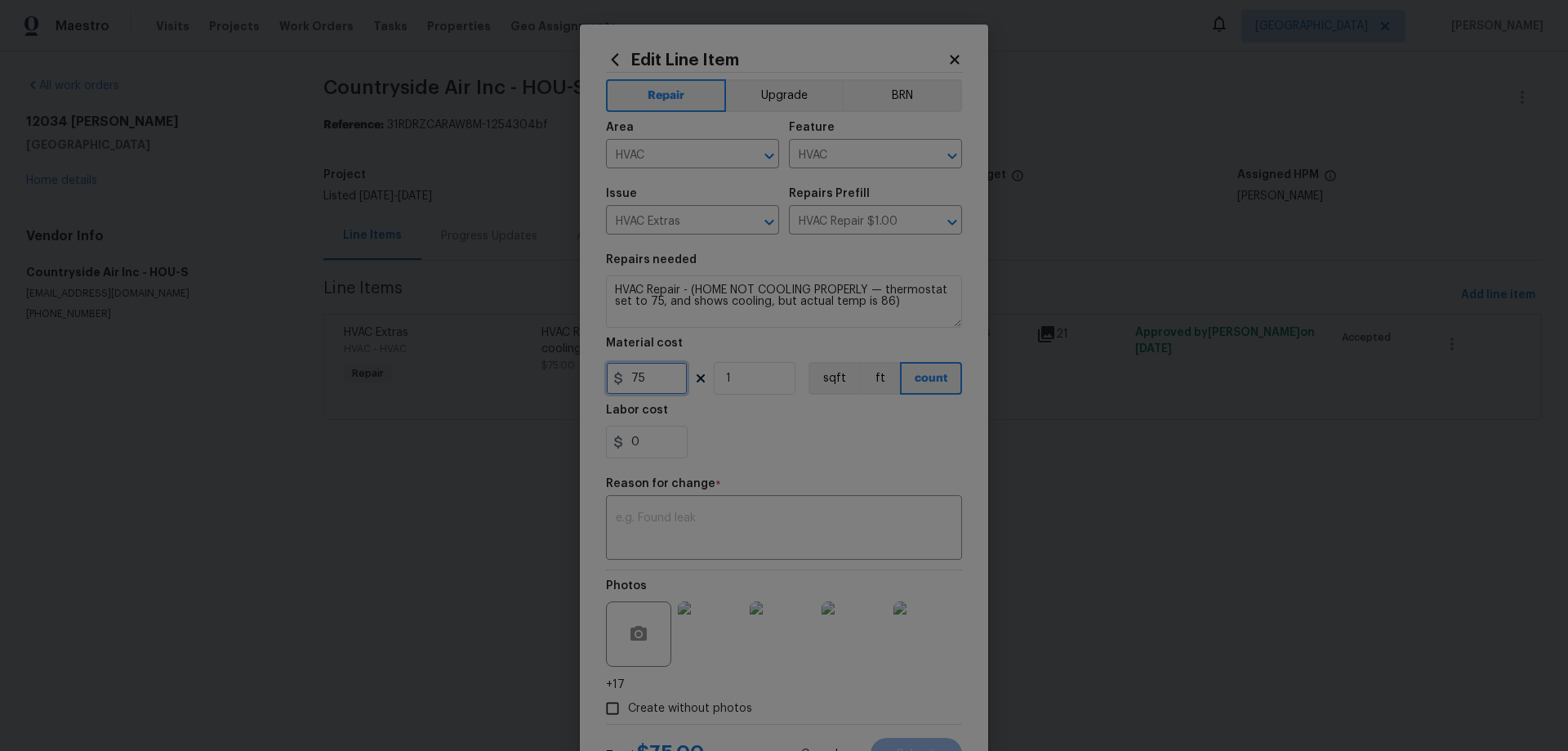
drag, startPoint x: 644, startPoint y: 384, endPoint x: 516, endPoint y: 372, distance: 128.6
click at [548, 374] on div "Edit Line Item Repair Upgrade BRN Area HVAC ​ Feature HVAC ​ Issue HVAC Extras …" at bounding box center [784, 375] width 1568 height 751
type input "585"
click at [751, 523] on textarea at bounding box center [784, 529] width 336 height 35
type textarea "quoted for completed repairs"
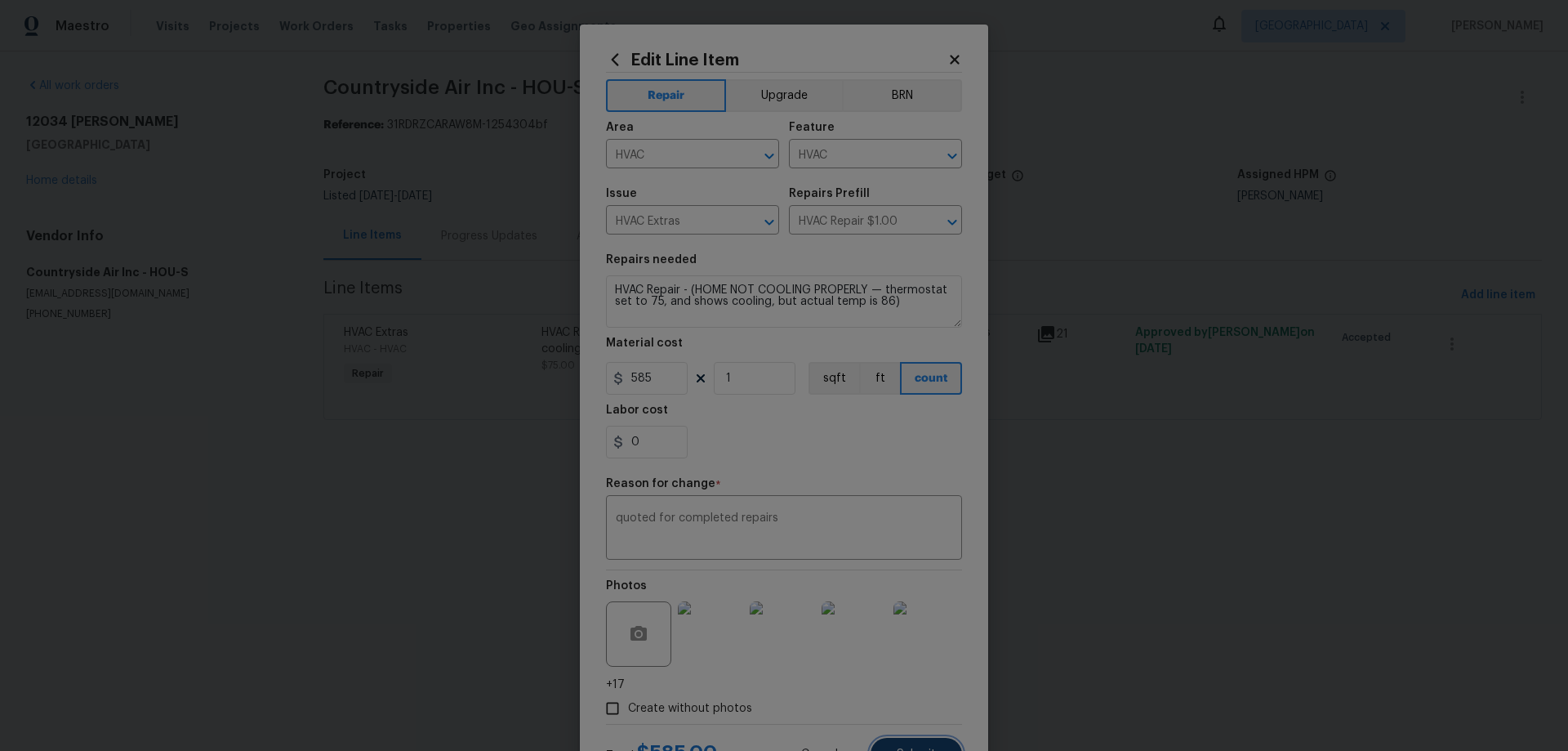
click at [916, 748] on span "Submit" at bounding box center [916, 754] width 40 height 12
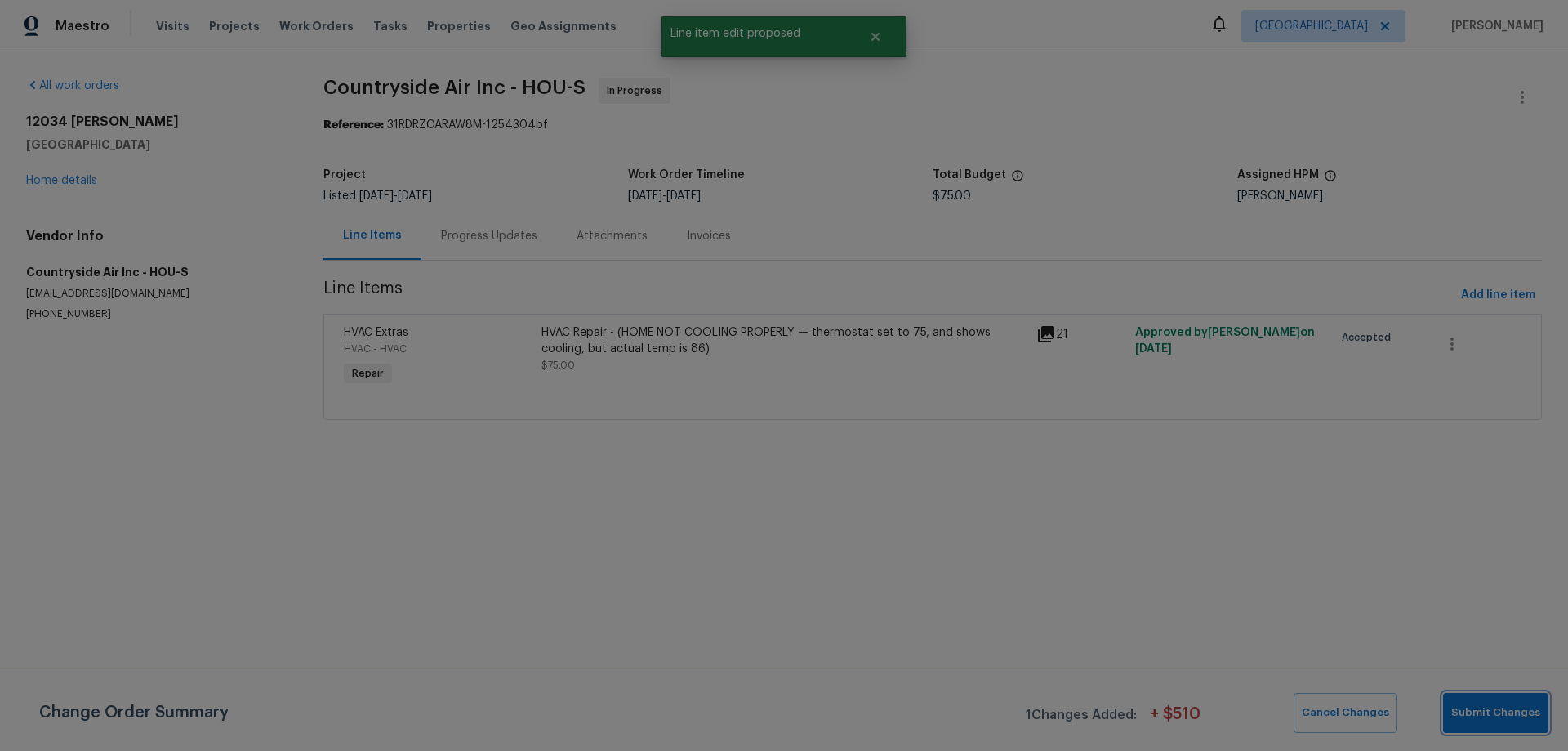
click at [1511, 717] on span "Submit Changes" at bounding box center [1496, 712] width 89 height 19
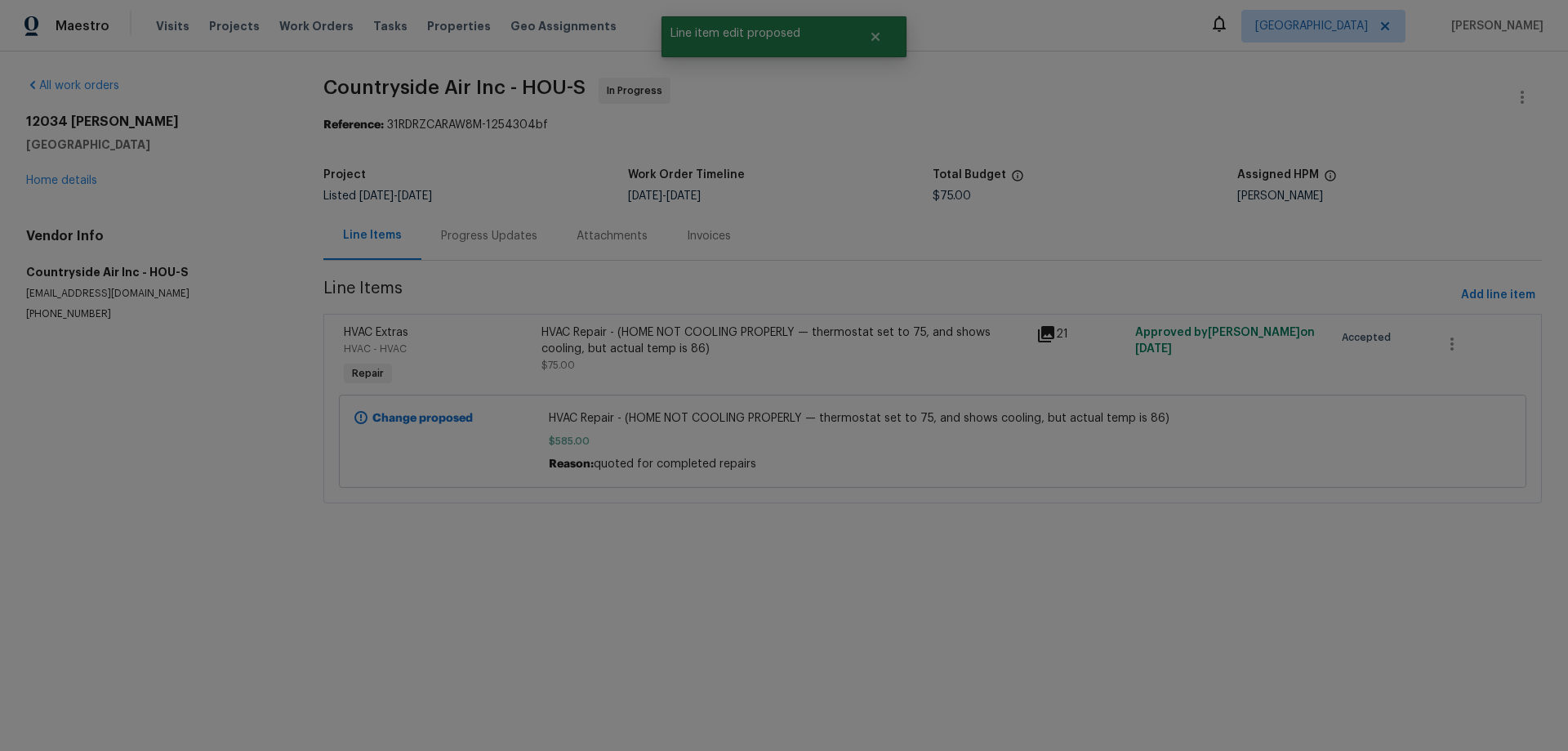
click at [475, 239] on div "Progress Updates" at bounding box center [489, 236] width 96 height 16
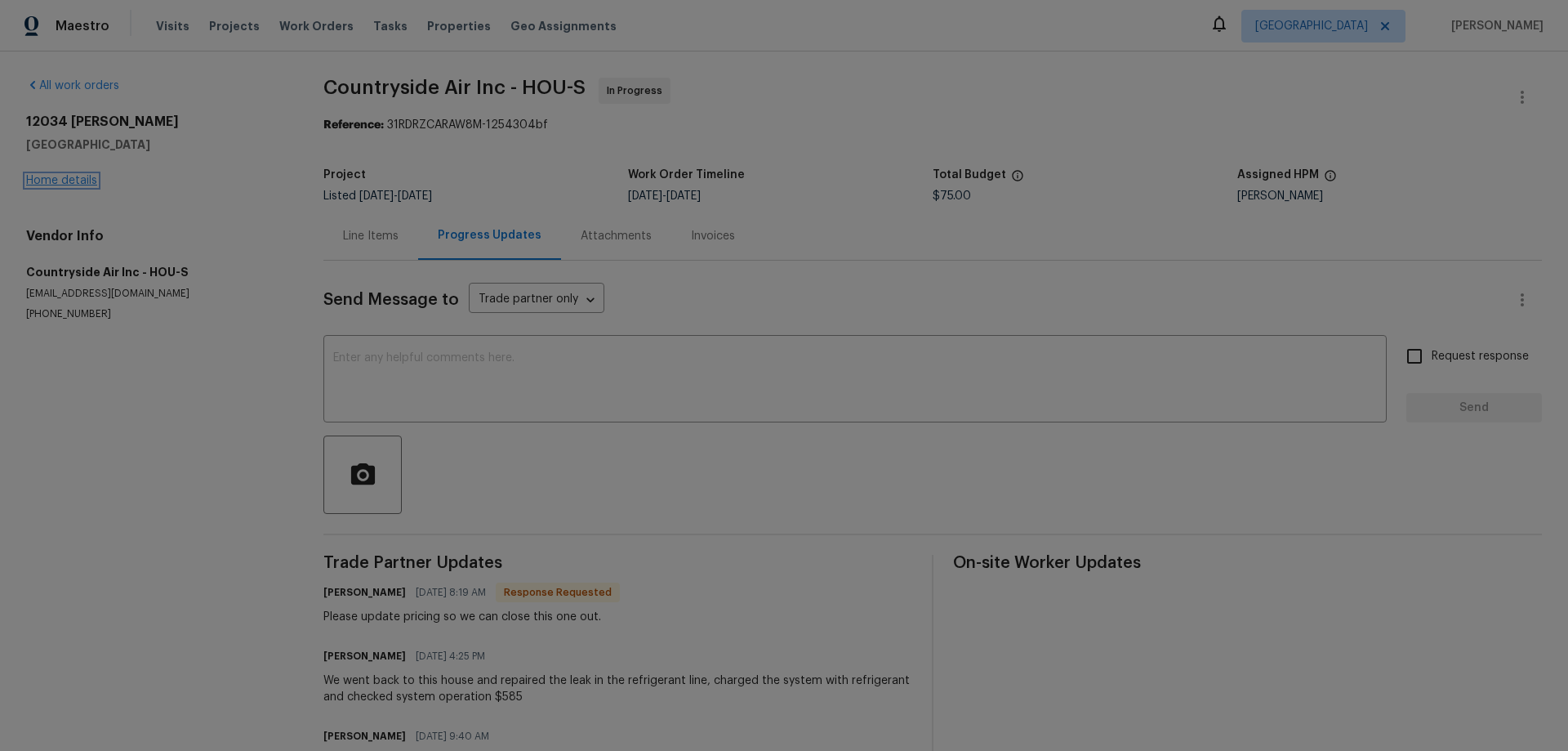
click at [81, 182] on link "Home details" at bounding box center [61, 181] width 71 height 12
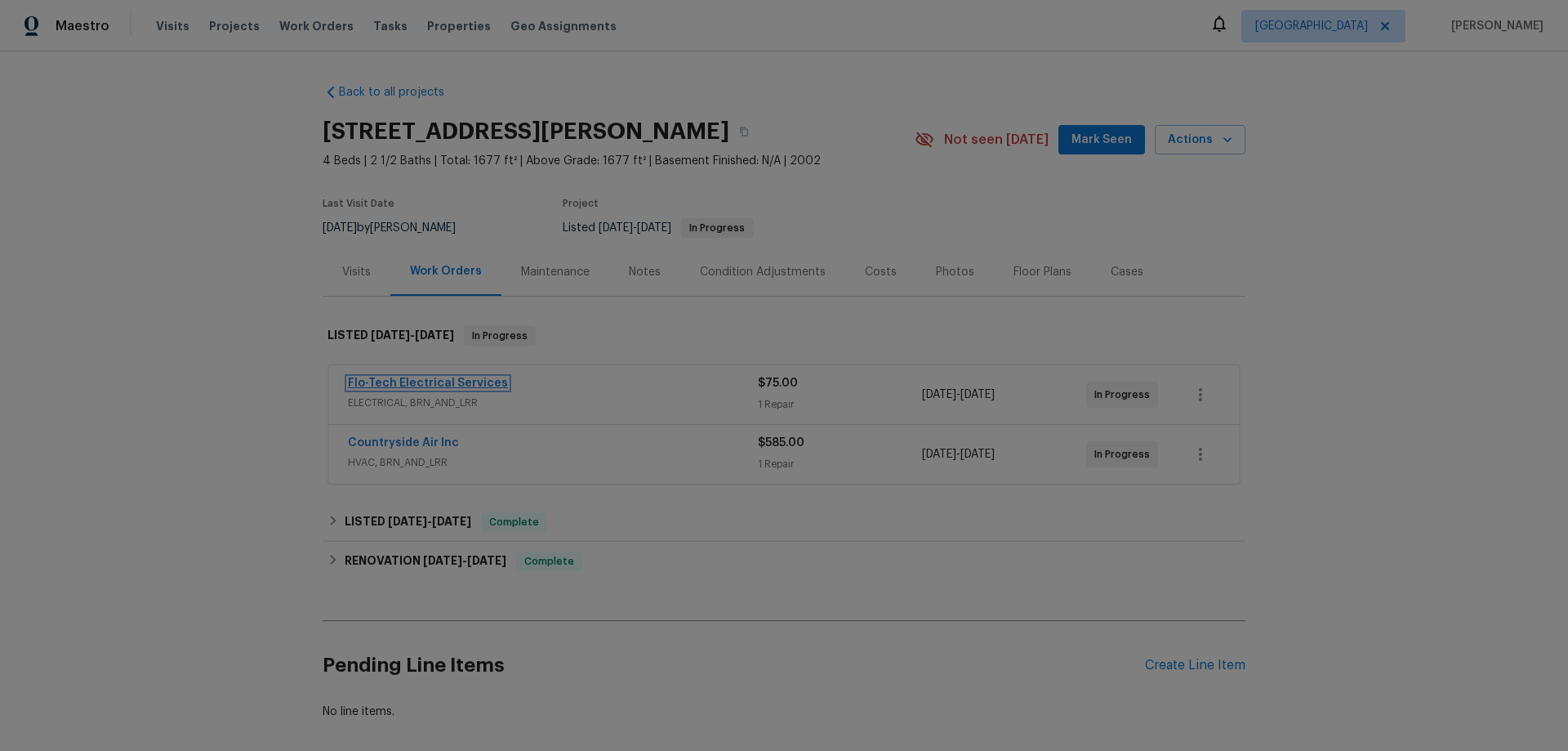
click at [455, 382] on link "Flo-Tech Electrical Services" at bounding box center [427, 383] width 160 height 12
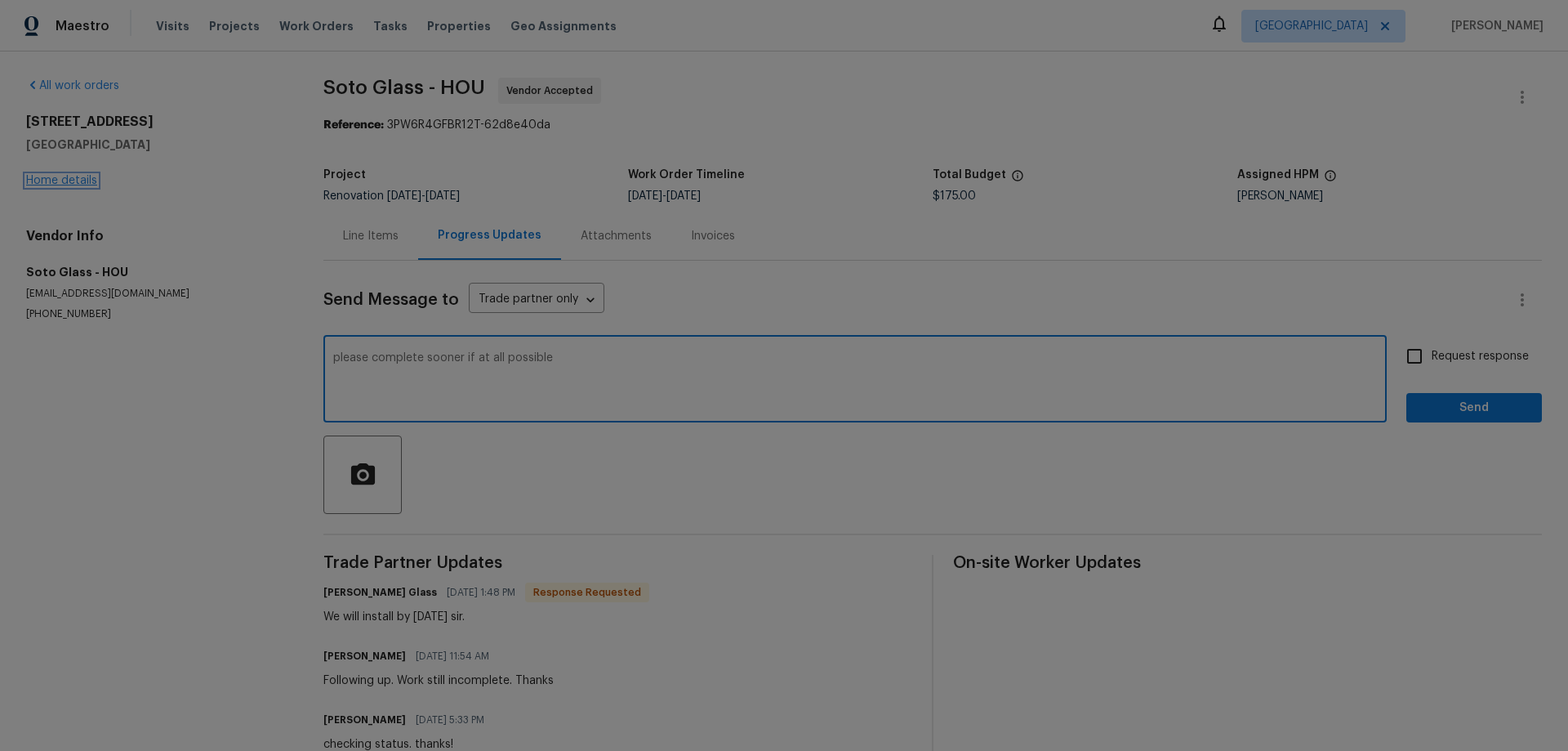
click at [65, 179] on link "Home details" at bounding box center [61, 181] width 71 height 12
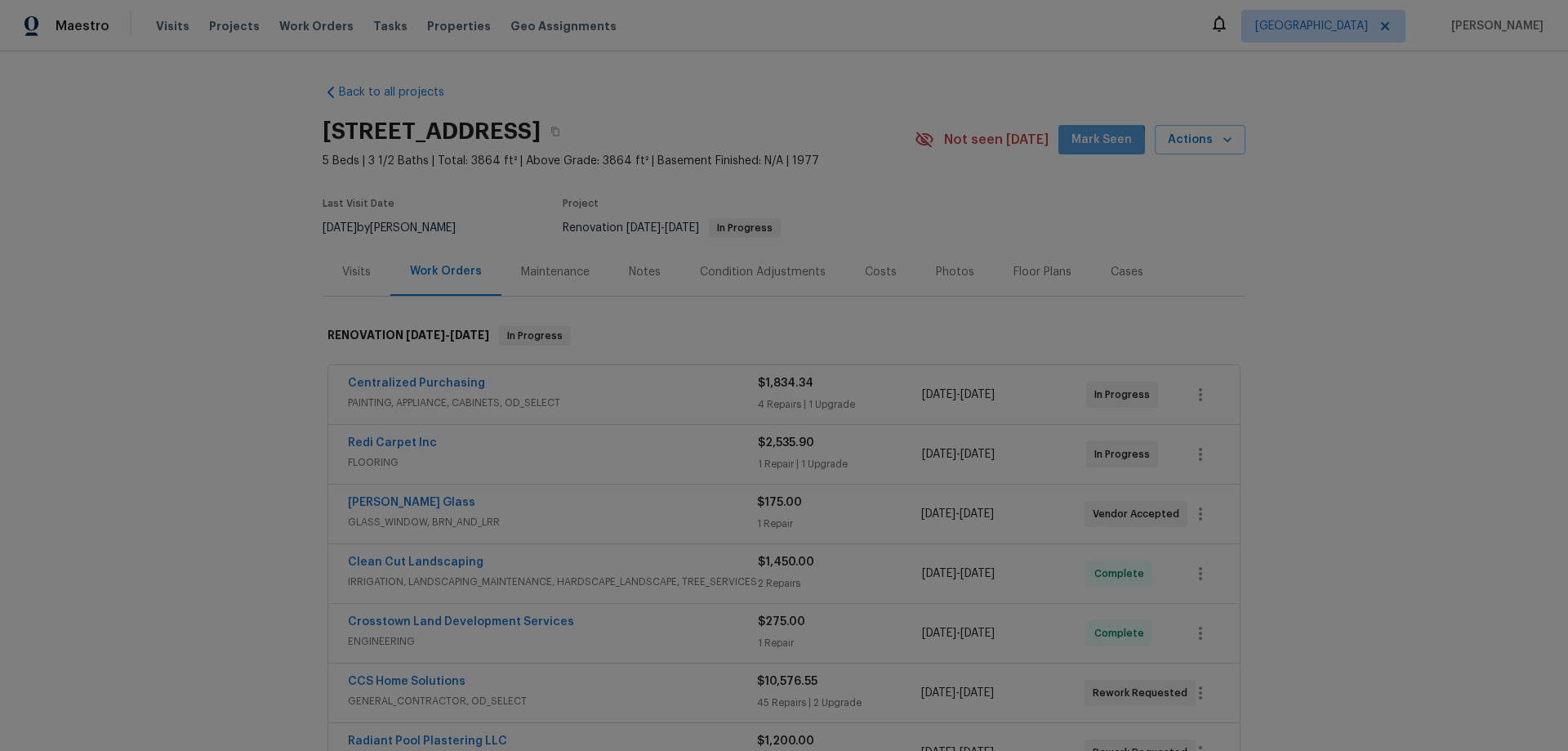
click at [1082, 145] on span "Mark Seen" at bounding box center [1102, 140] width 60 height 21
click at [398, 682] on link "CCS Home Solutions" at bounding box center [407, 682] width 118 height 12
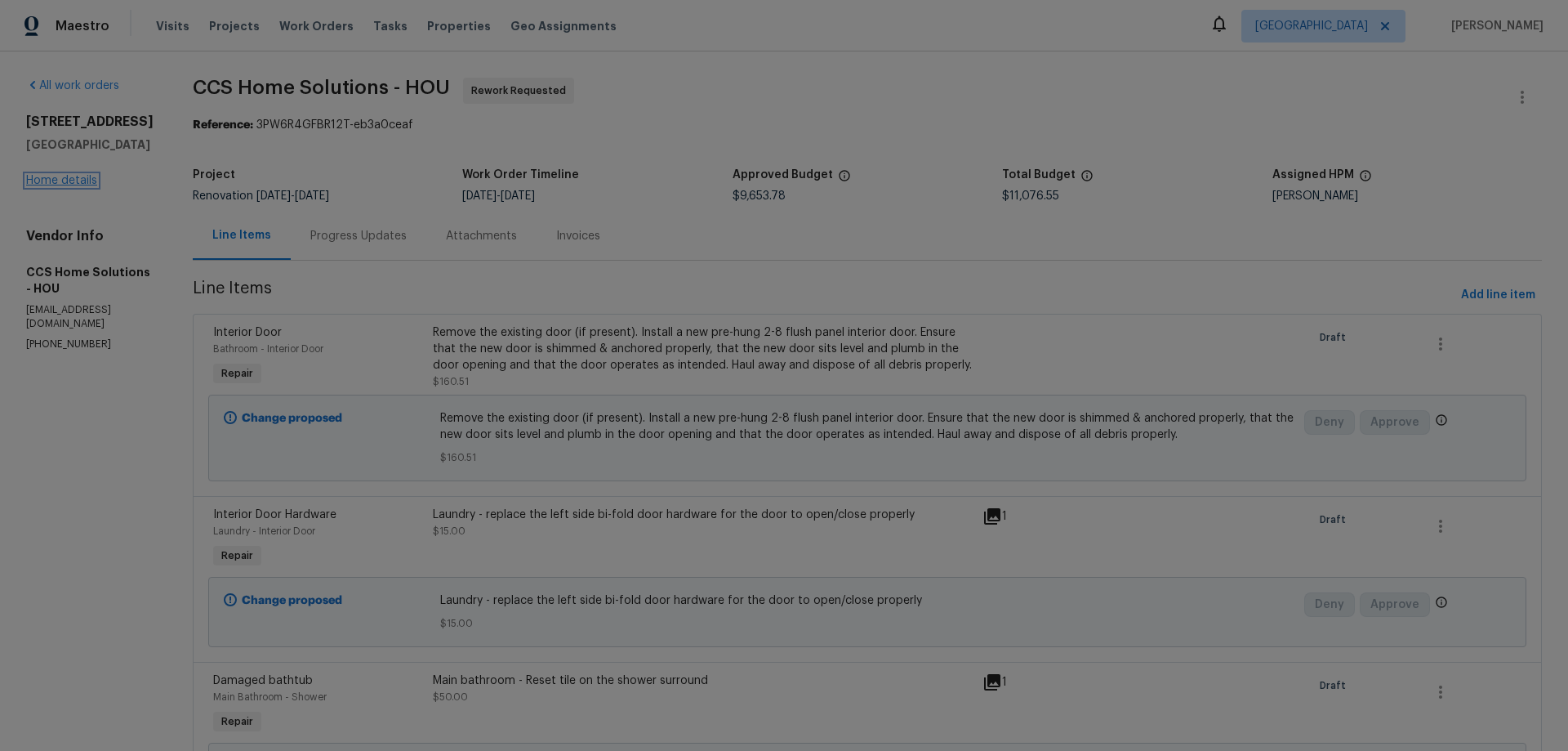
click at [53, 175] on link "Home details" at bounding box center [61, 181] width 71 height 12
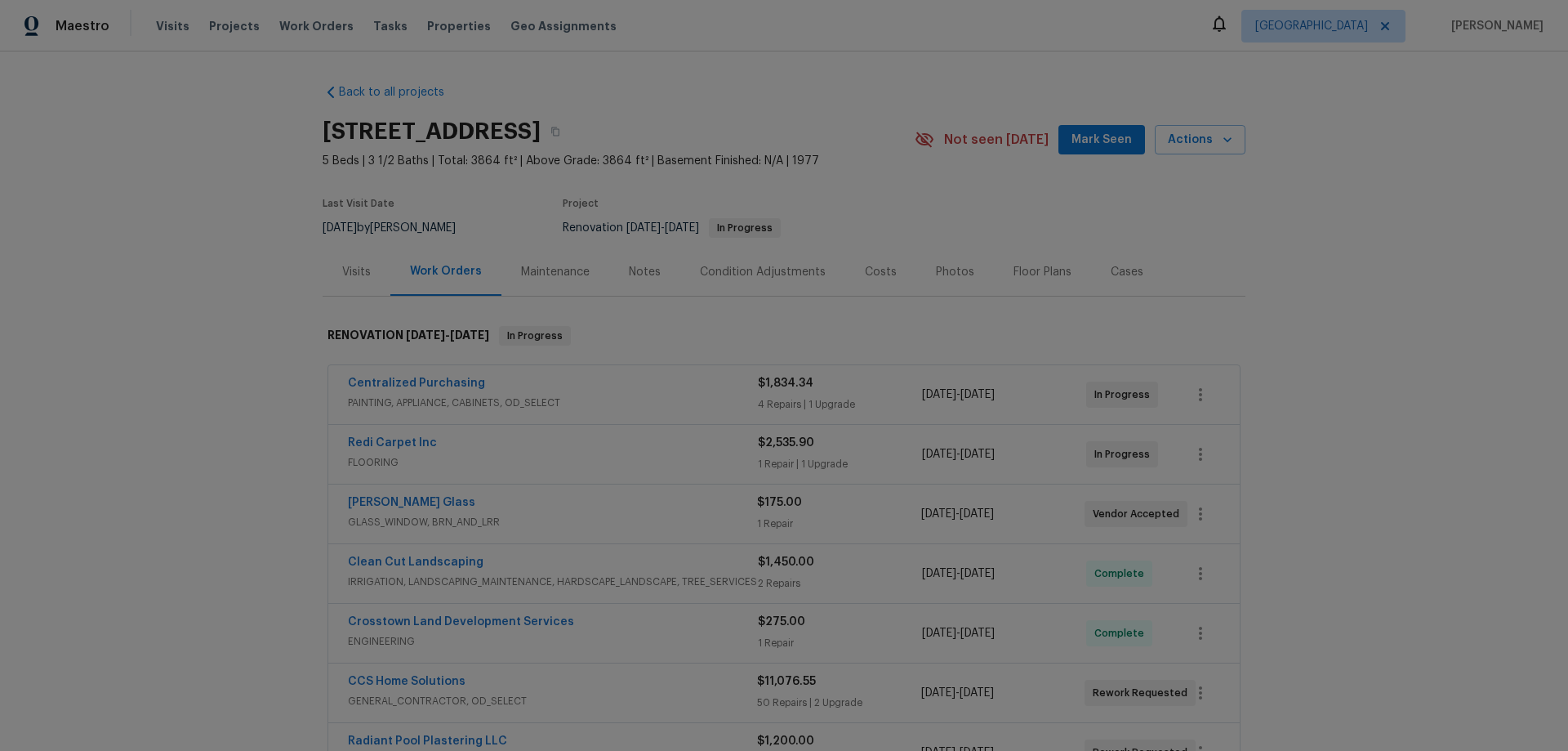
click at [629, 277] on div "Notes" at bounding box center [645, 272] width 32 height 16
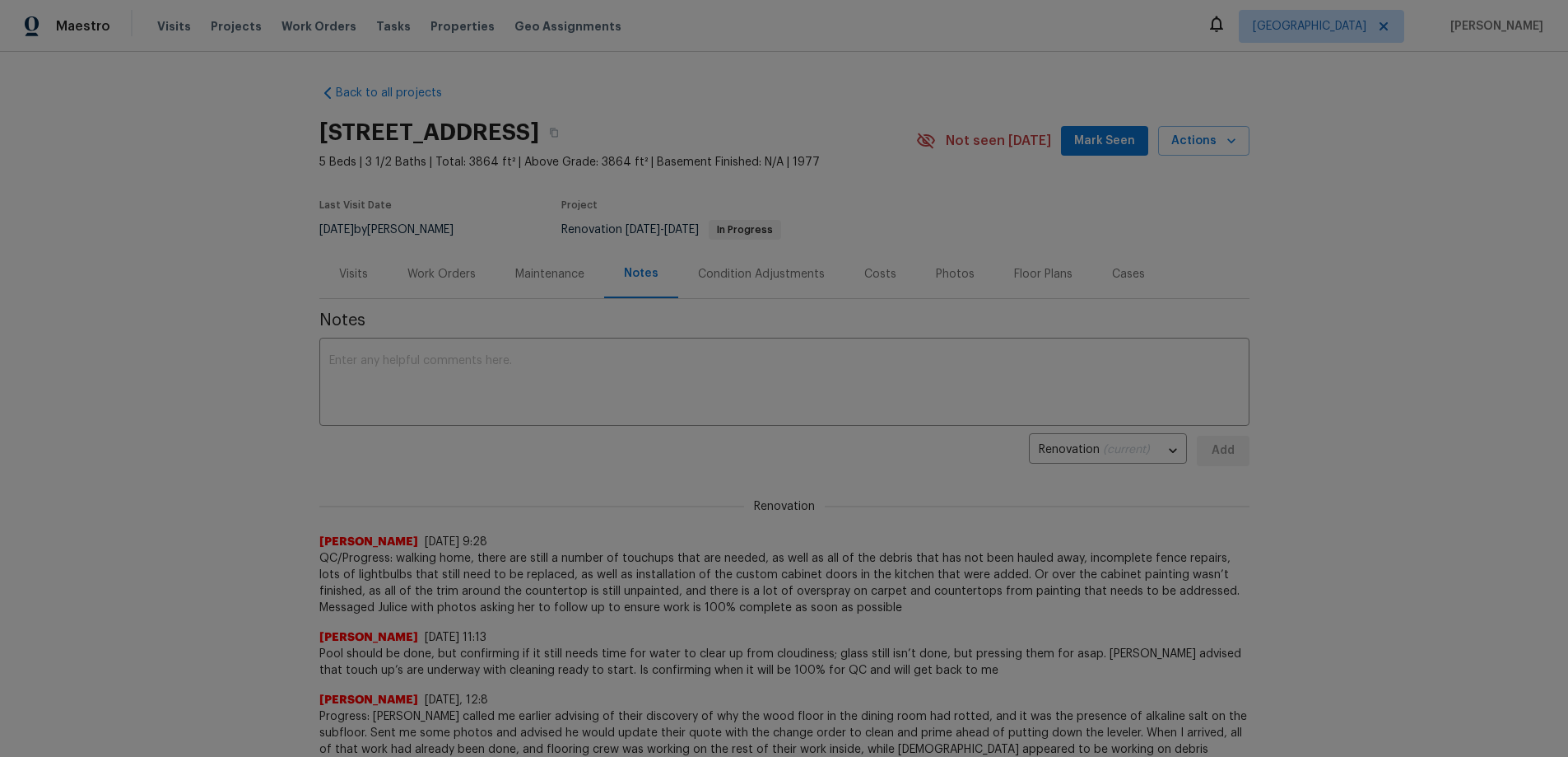
click at [424, 273] on div "Work Orders" at bounding box center [442, 274] width 68 height 16
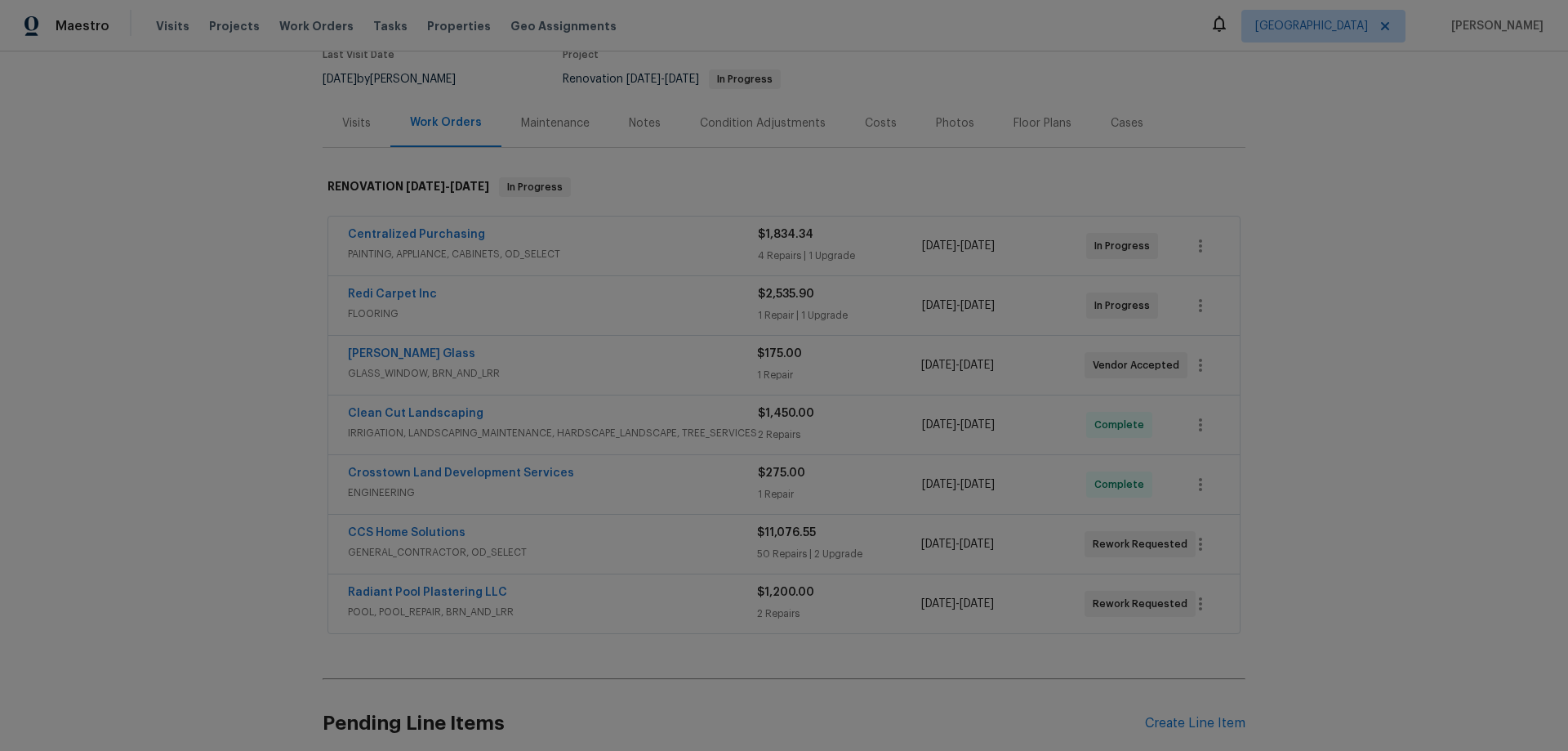
scroll to position [164, 0]
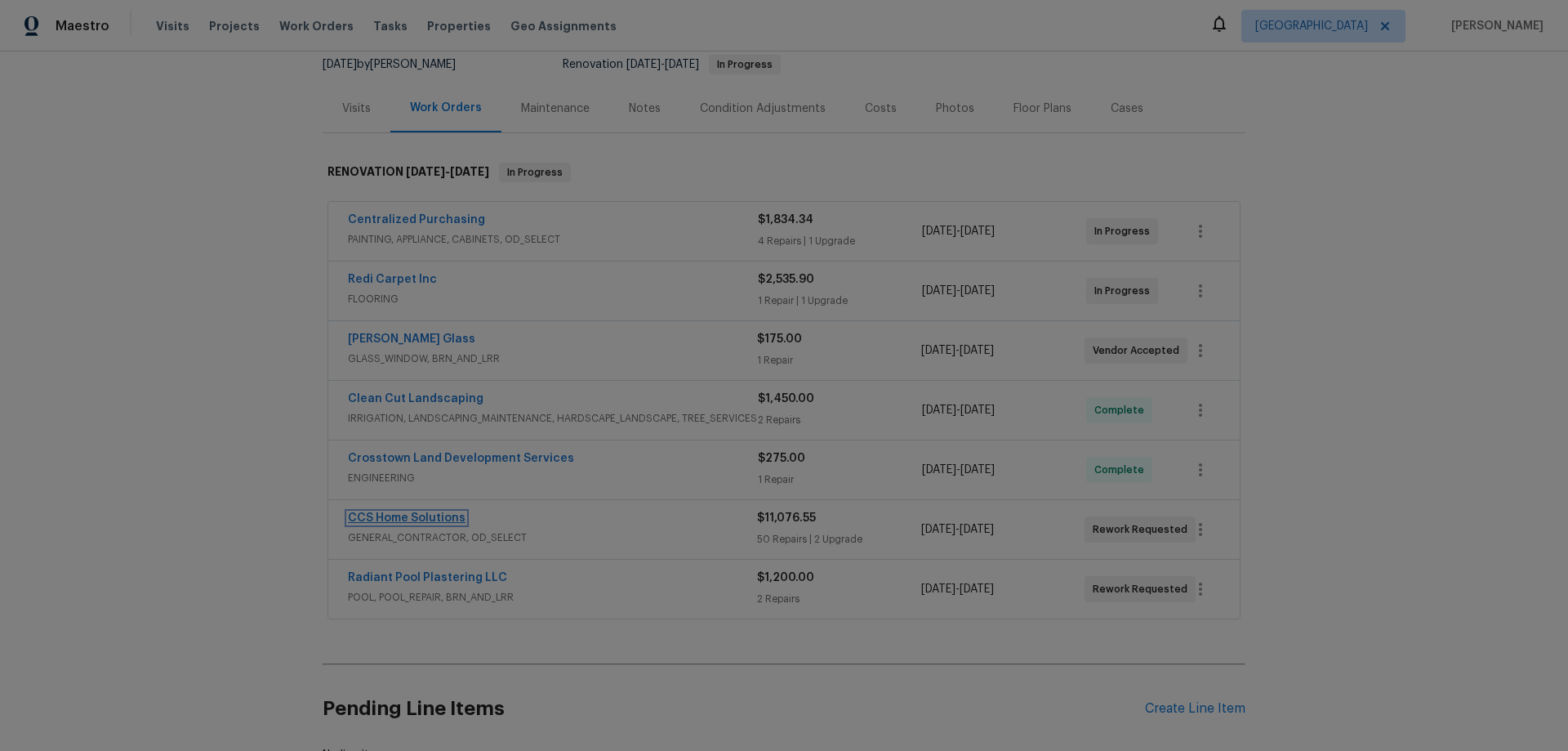
click at [422, 517] on link "CCS Home Solutions" at bounding box center [407, 518] width 118 height 12
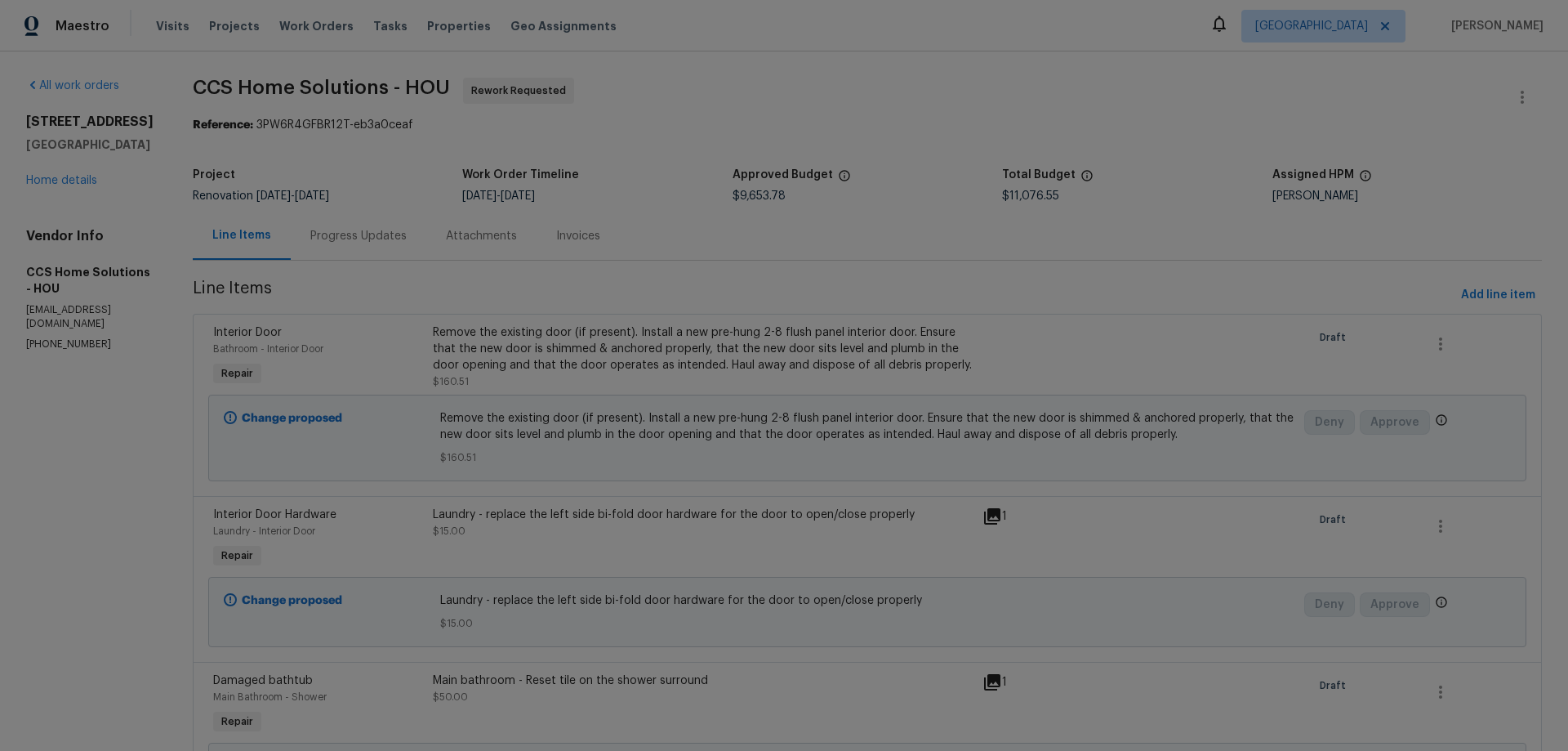
click at [524, 350] on div "Remove the existing door (if present). Install a new pre-hung 2-8 flush panel i…" at bounding box center [702, 348] width 540 height 49
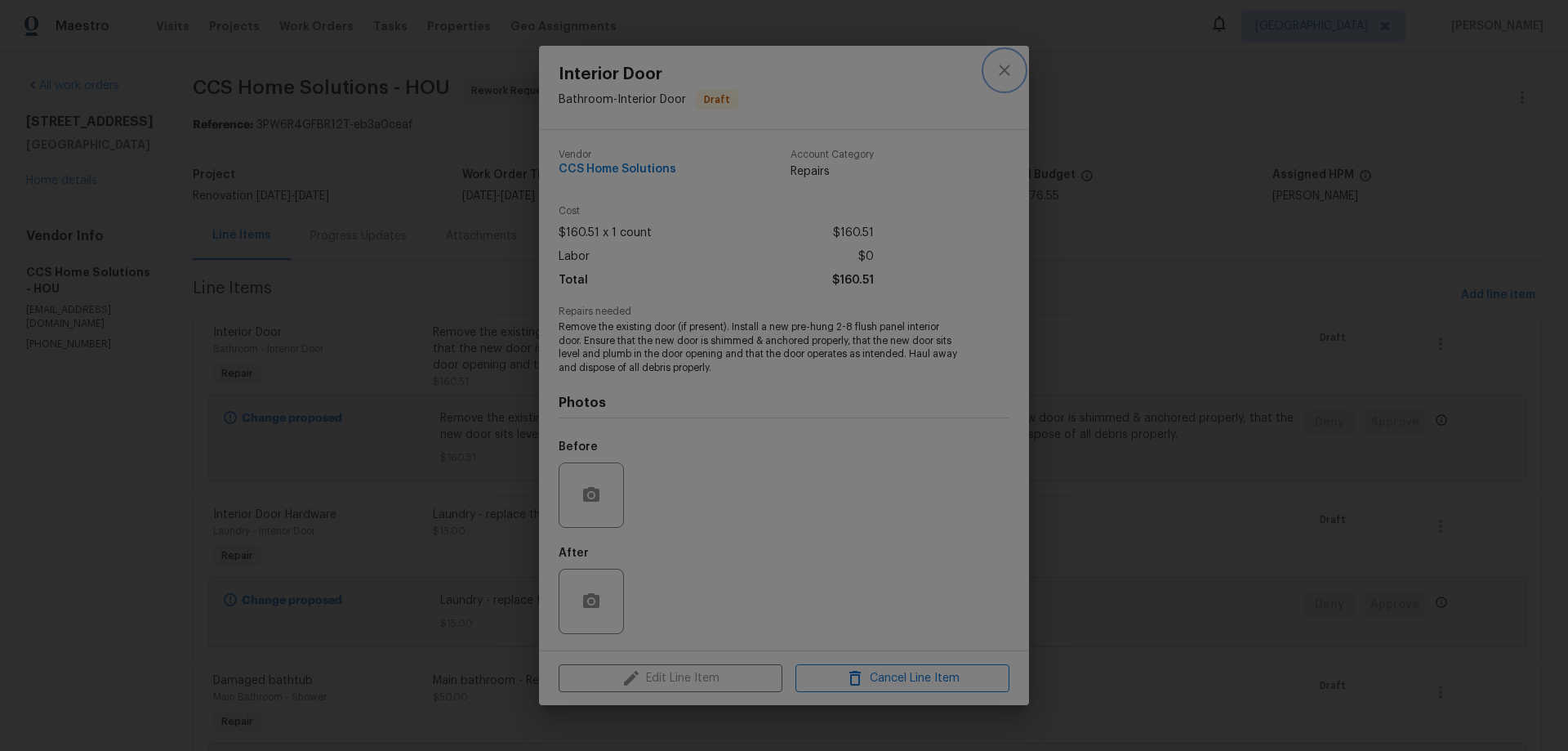
click at [1006, 73] on icon "close" at bounding box center [1005, 70] width 20 height 20
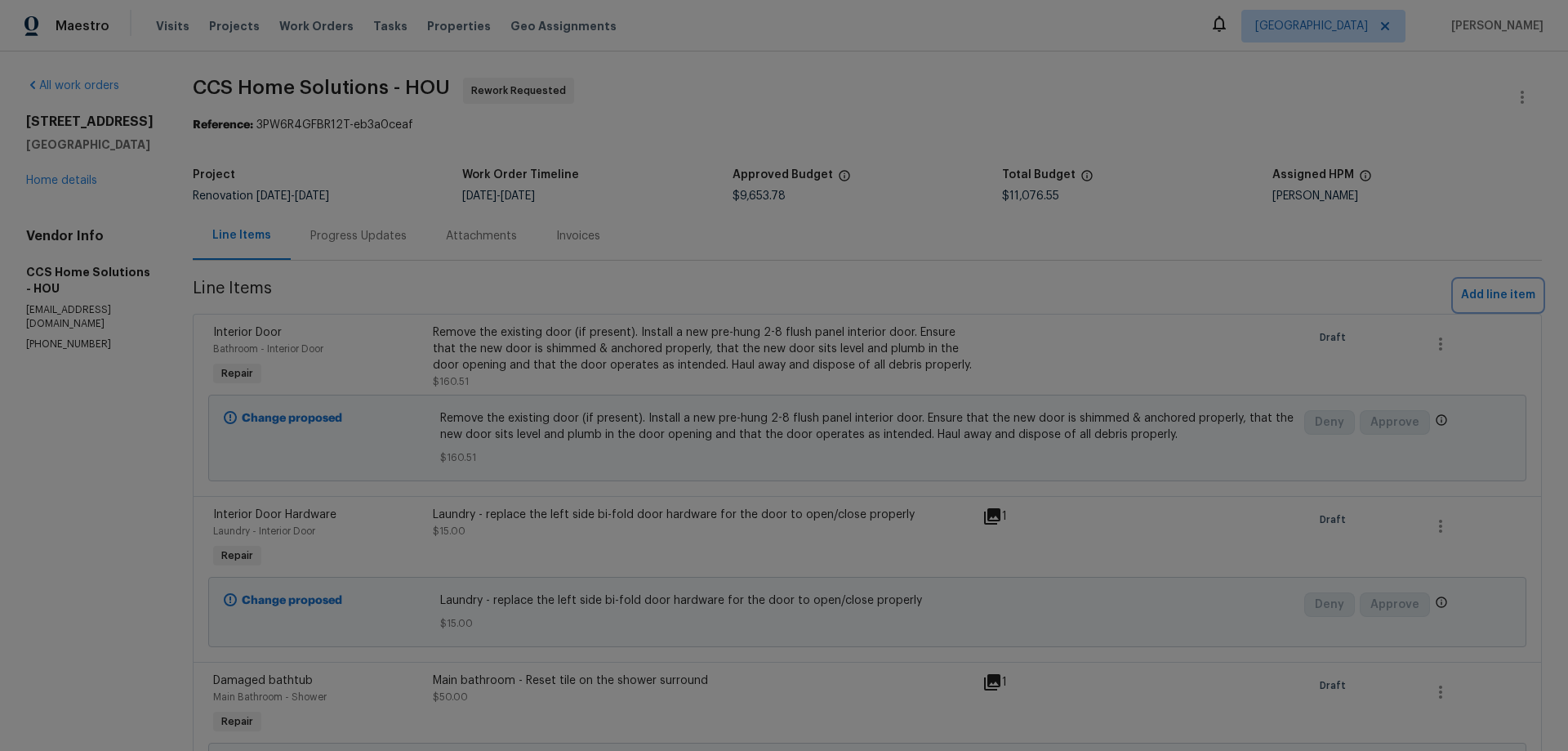
click at [1502, 289] on span "Add line item" at bounding box center [1498, 295] width 74 height 21
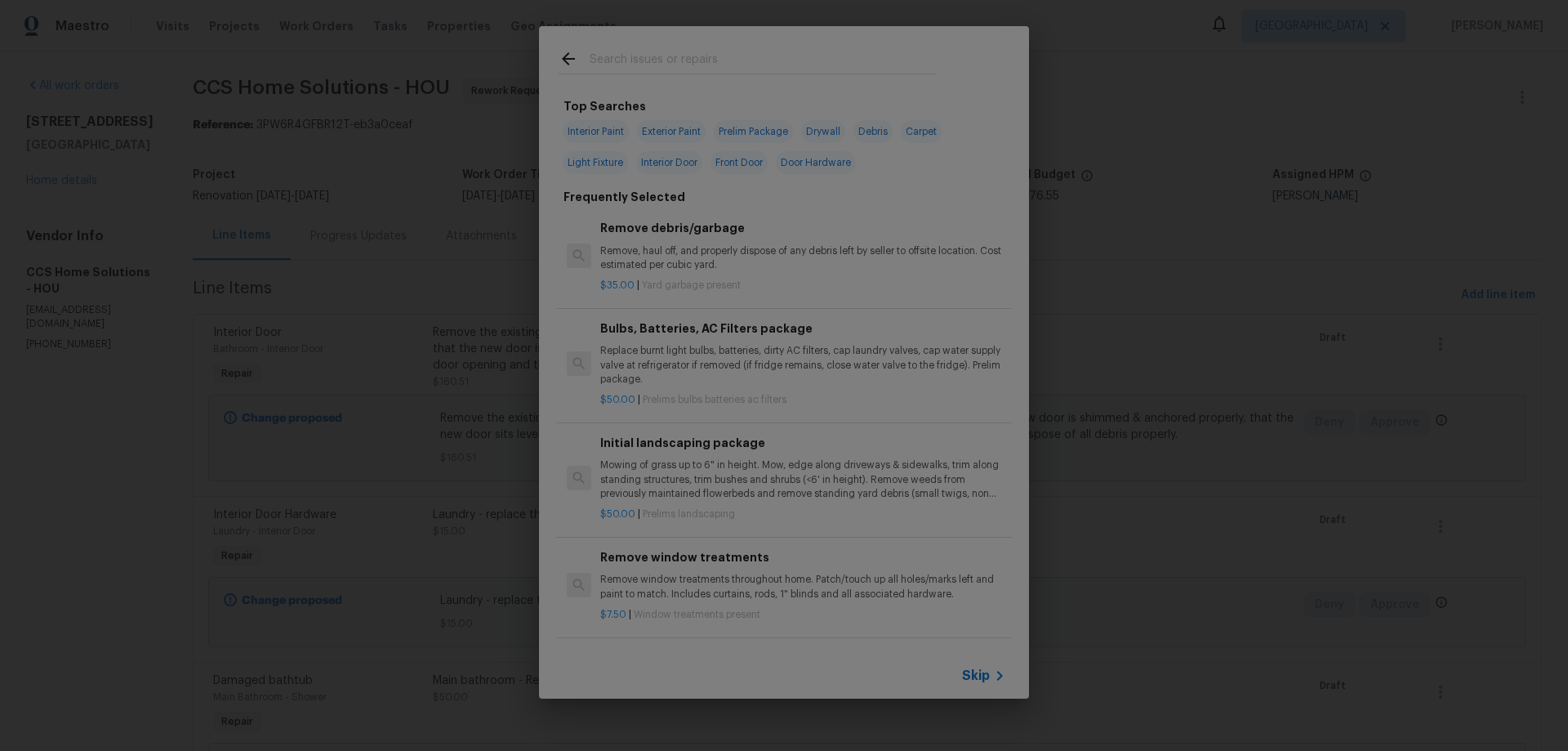
click at [659, 60] on input "text" at bounding box center [763, 61] width 346 height 25
click at [987, 682] on span "Skip" at bounding box center [976, 676] width 28 height 16
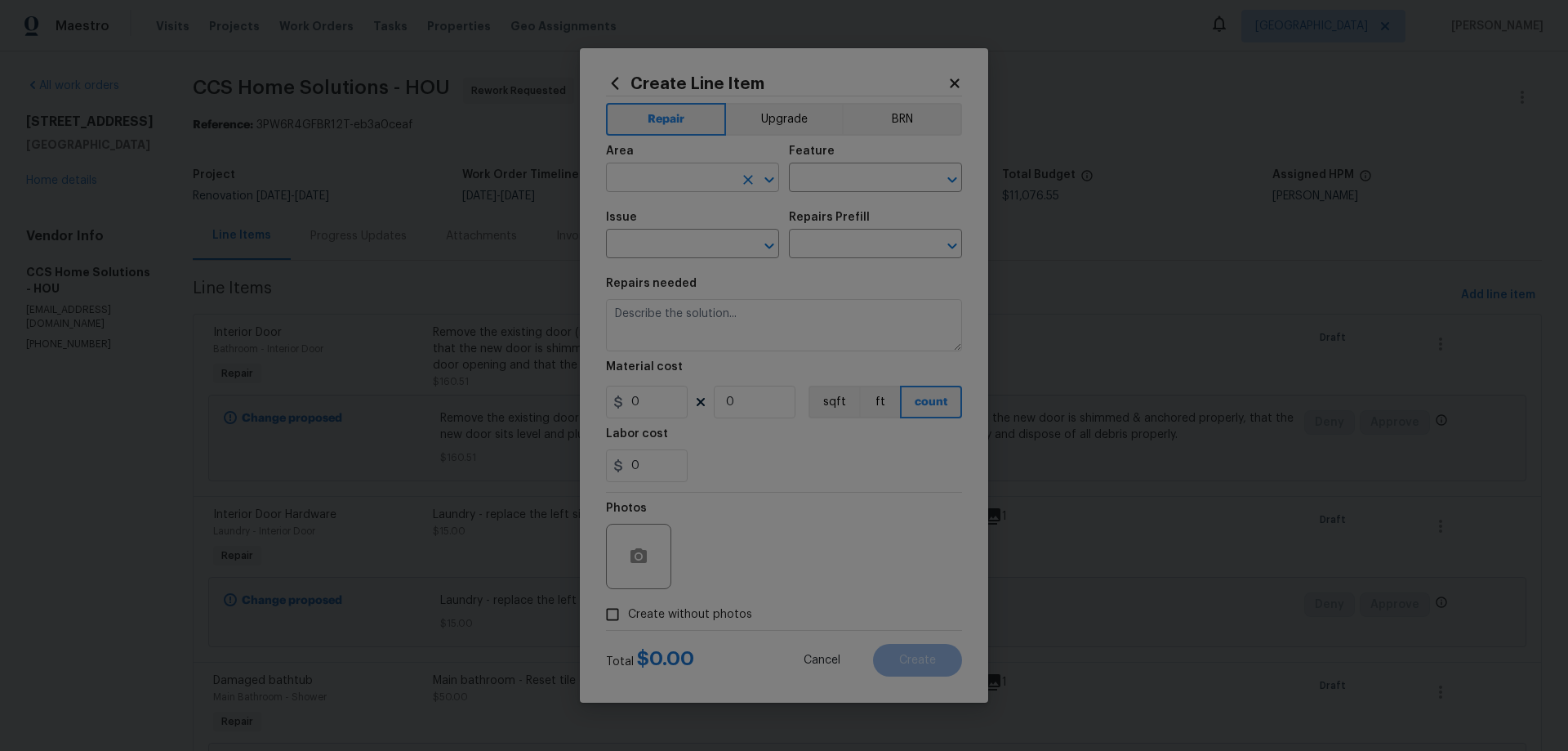
click at [677, 182] on input "text" at bounding box center [669, 180] width 127 height 26
type input "Interior Overall"
type input "Smoke Detector"
type input "s"
type input "Electrical"
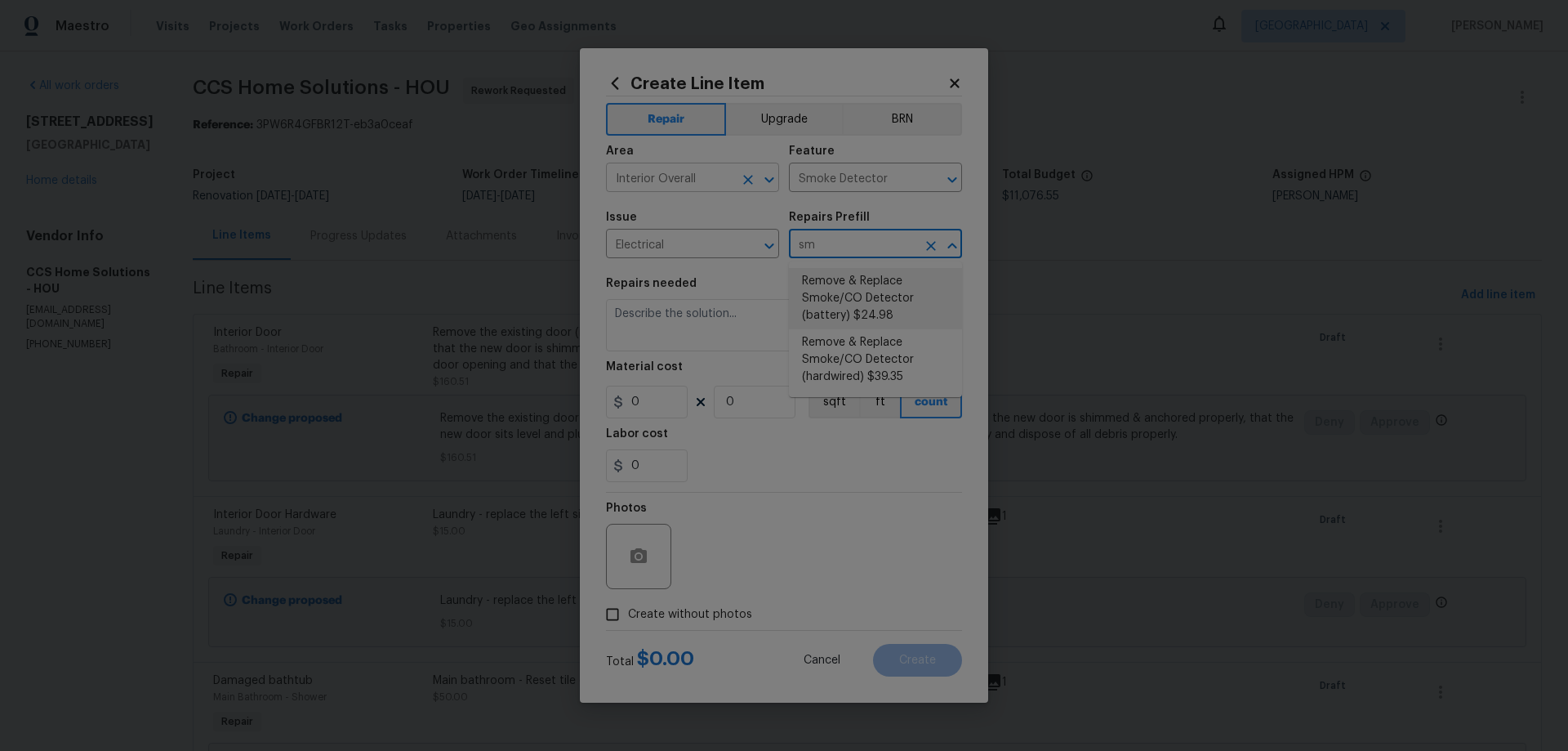
type input "Remove & Replace Smoke/CO Detector (battery) $24.98"
type textarea "Remove the existing smoke/CO detector (battery) and replace with new. Ensure th…"
type input "24.98"
type input "1"
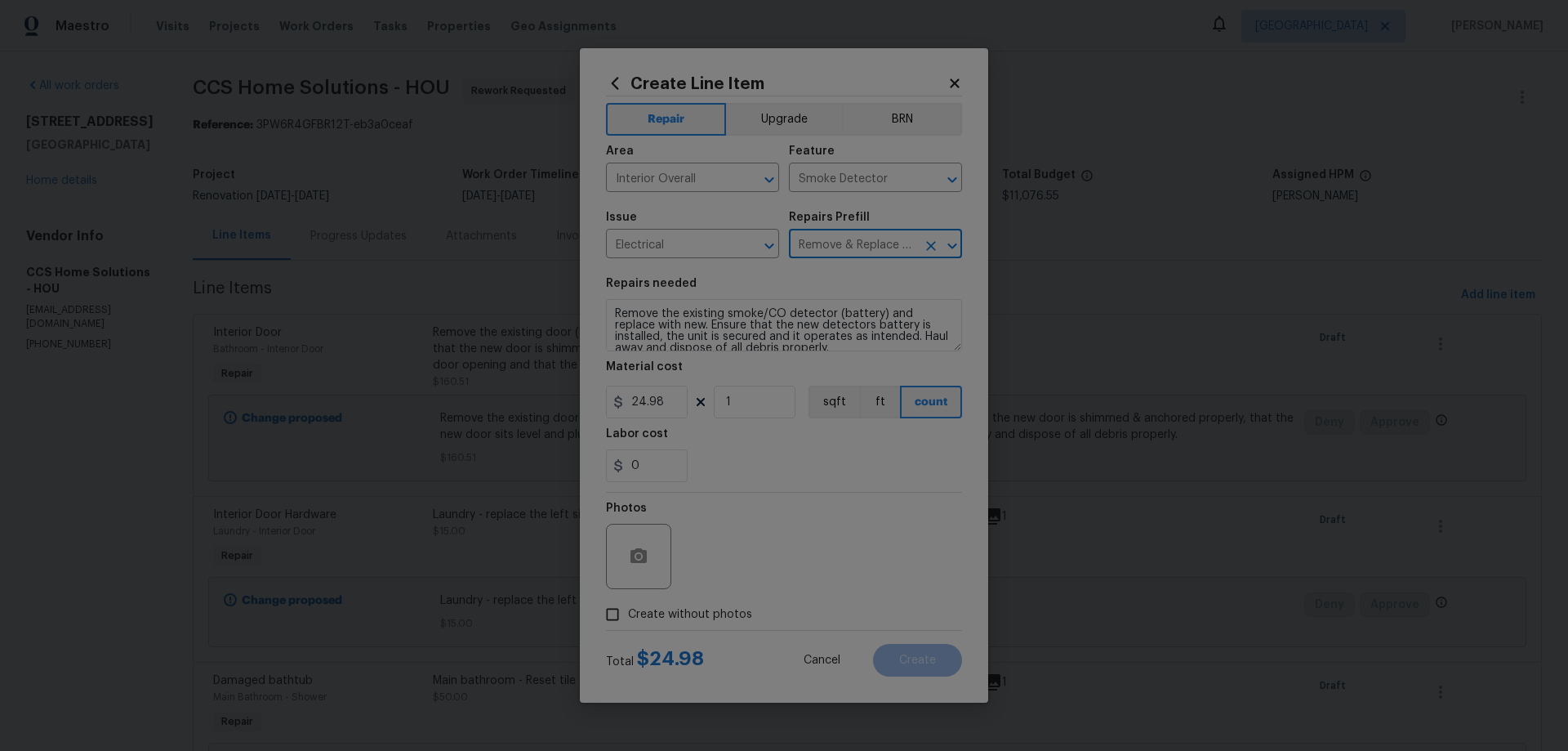
type input "Remove & Replace Smoke/CO Detector (battery) $24.98"
drag, startPoint x: 636, startPoint y: 403, endPoint x: 701, endPoint y: 402, distance: 65.0
click at [707, 405] on div "24.98 1 sqft ft count" at bounding box center [784, 402] width 356 height 33
type input "200"
drag, startPoint x: 627, startPoint y: 312, endPoint x: 631, endPoint y: 323, distance: 11.7
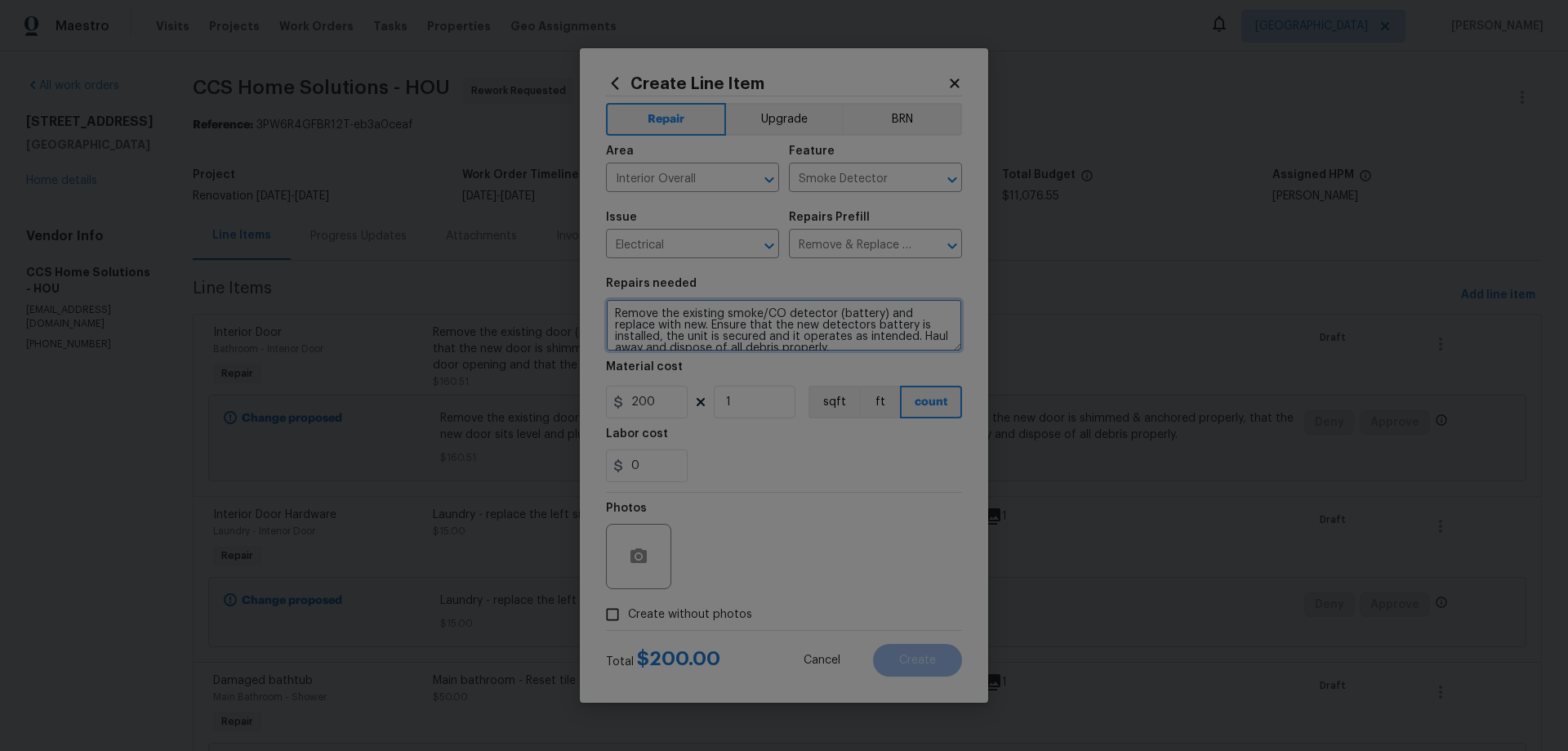
click at [631, 323] on textarea "Remove the existing smoke/CO detector (battery) and replace with new. Ensure th…" at bounding box center [784, 324] width 356 height 53
drag, startPoint x: 712, startPoint y: 325, endPoint x: 621, endPoint y: 313, distance: 91.8
click at [609, 313] on textarea "Remove the existing smoke/CO detector (battery) and replace with new. Ensure th…" at bounding box center [784, 324] width 356 height 53
click at [678, 321] on textarea "Remove the existing smoke/CO detector (battery) and replace with new. Ensure th…" at bounding box center [784, 324] width 356 height 53
drag, startPoint x: 720, startPoint y: 313, endPoint x: 590, endPoint y: 312, distance: 130.0
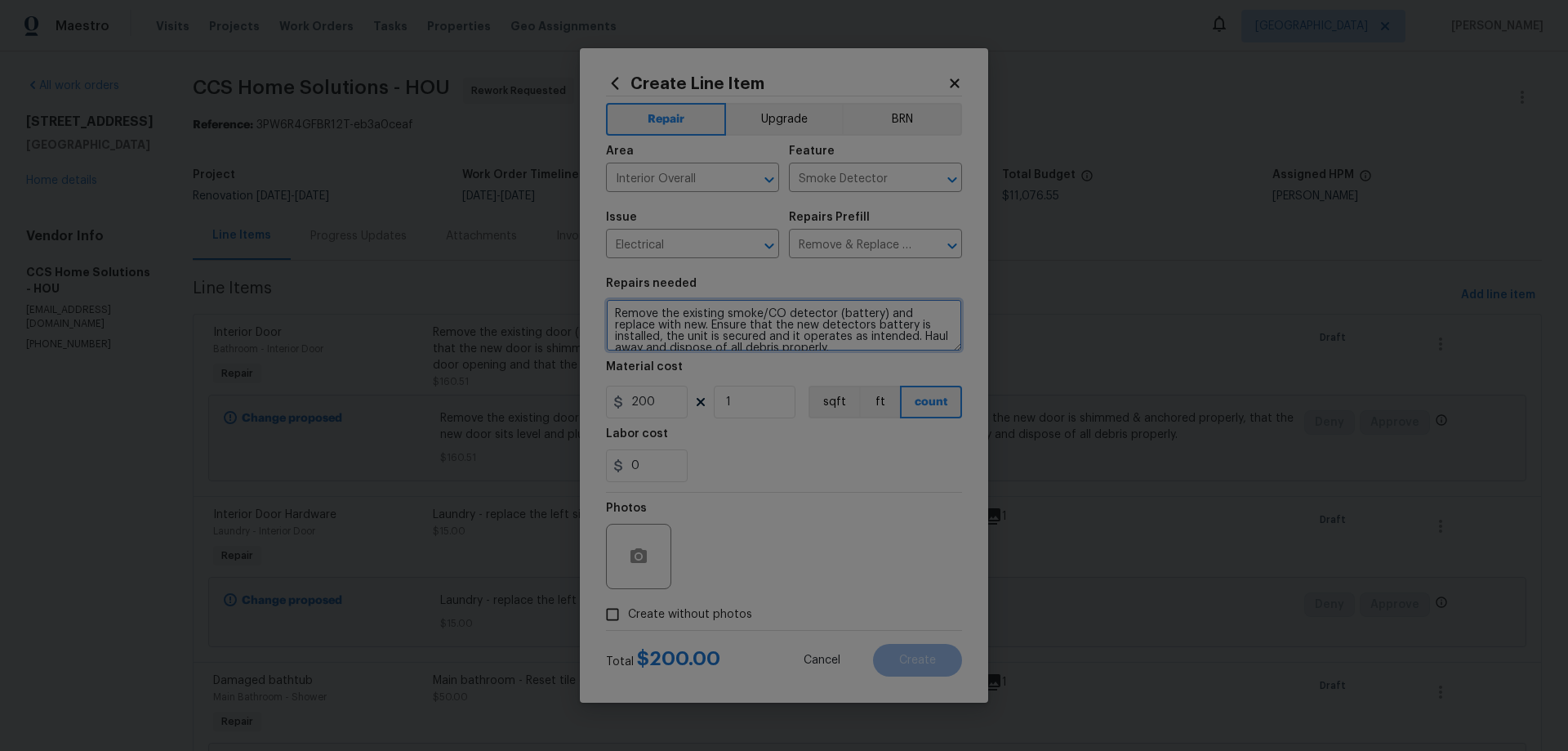
click at [590, 312] on div "Create Line Item Repair Upgrade BRN Area Interior Overall ​ Feature Smoke Detec…" at bounding box center [784, 376] width 409 height 655
drag, startPoint x: 852, startPoint y: 309, endPoint x: 636, endPoint y: 327, distance: 216.7
click at [636, 327] on textarea "Install missing smoke/CO detector (battery) and replace with new. Ensure that t…" at bounding box center [784, 324] width 356 height 53
click at [799, 312] on textarea "Install missing smoke/CO detector (battery) throughout home. Ensure that the ne…" at bounding box center [784, 324] width 356 height 53
type textarea "Install missing smoke/CO detectors (battery) throughout home. Ensure that the n…"
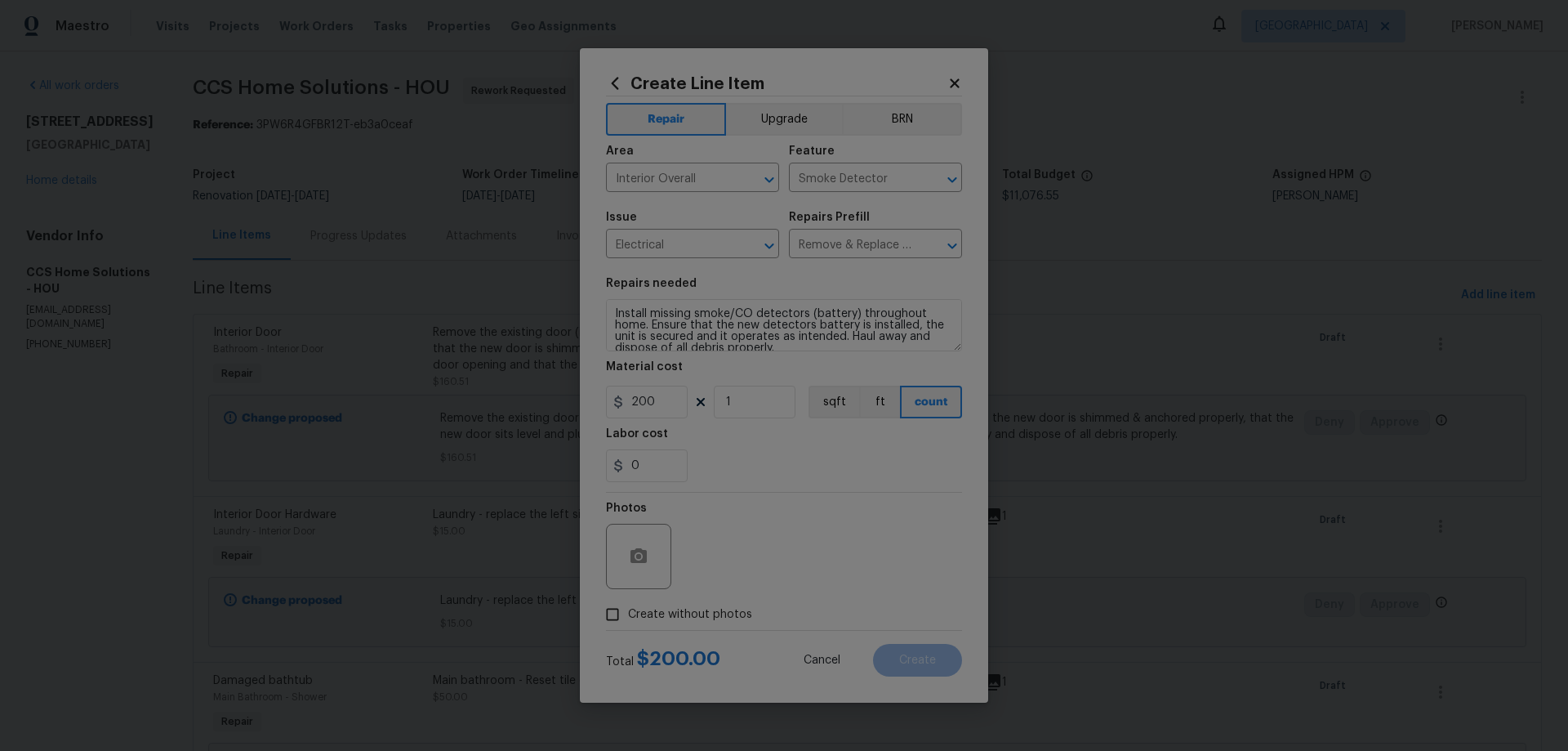
click at [633, 603] on label "Create without photos" at bounding box center [674, 614] width 155 height 31
click at [628, 603] on input "Create without photos" at bounding box center [612, 614] width 31 height 31
checkbox input "true"
click at [805, 567] on textarea at bounding box center [823, 557] width 278 height 65
type textarea "HPM to add photos"
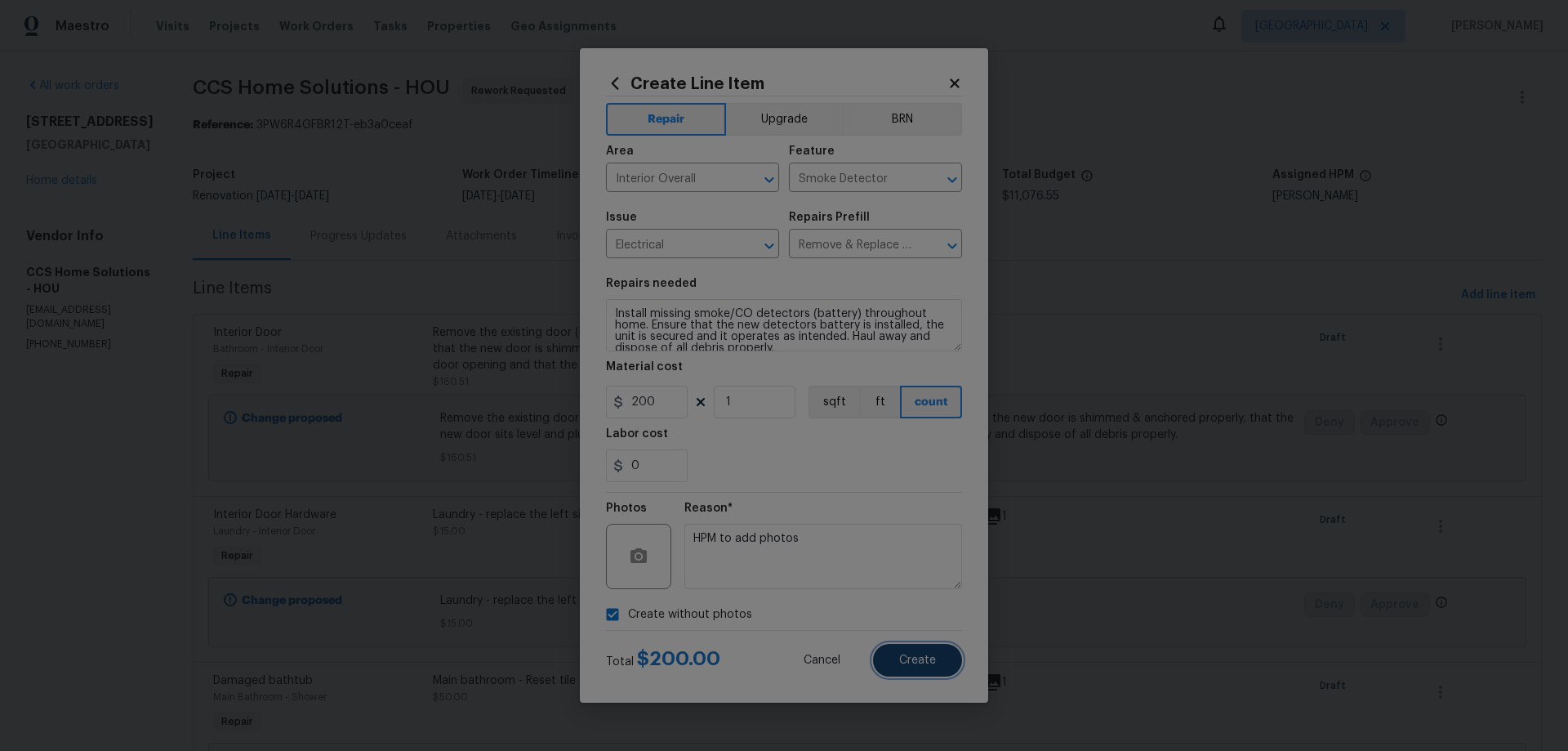
click at [951, 655] on button "Create" at bounding box center [917, 660] width 89 height 33
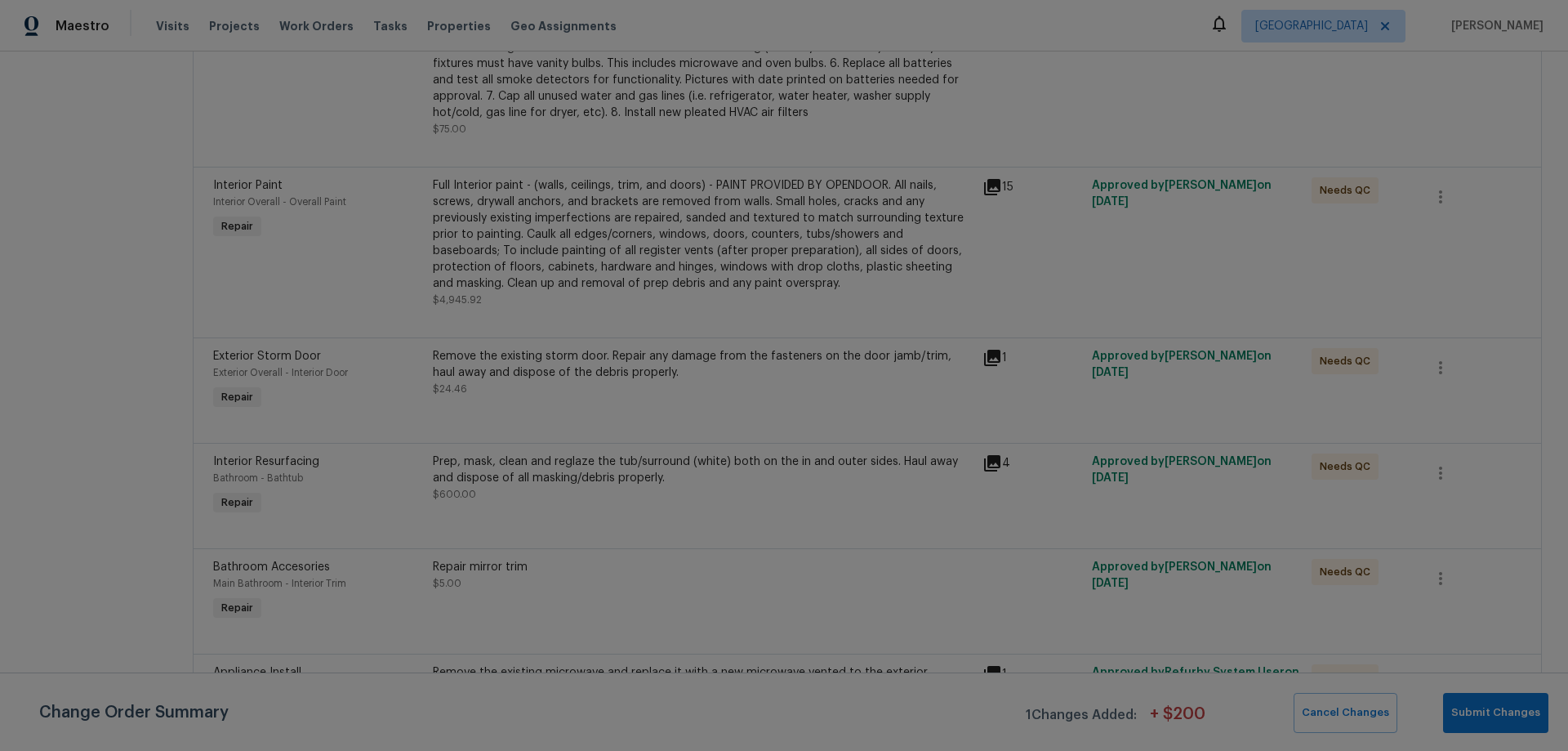
scroll to position [2760, 0]
click at [580, 498] on div "Prep, mask, clean and reglaze the tub/surround (white) both on the in and outer…" at bounding box center [702, 484] width 540 height 49
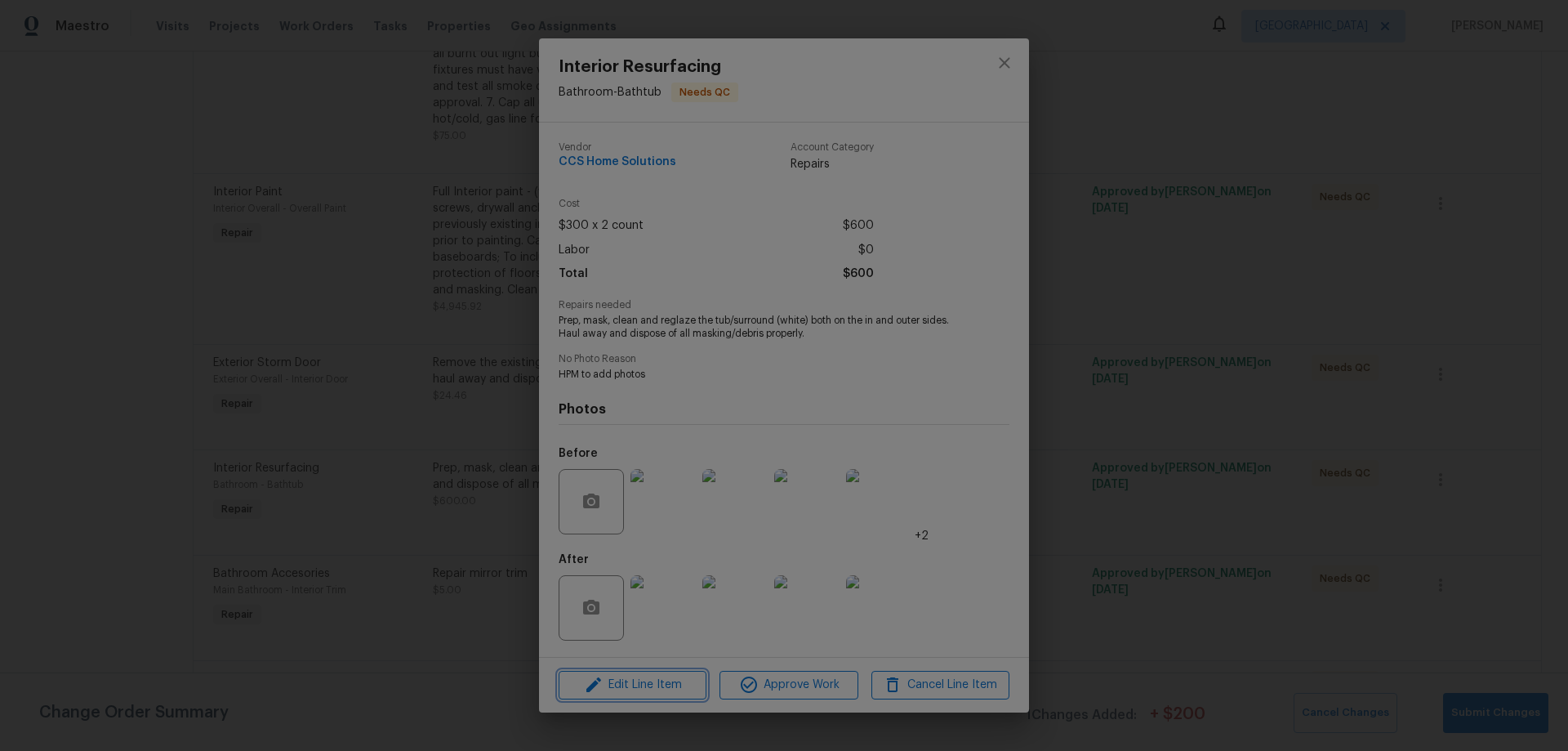
click at [623, 692] on span "Edit Line Item" at bounding box center [632, 685] width 138 height 21
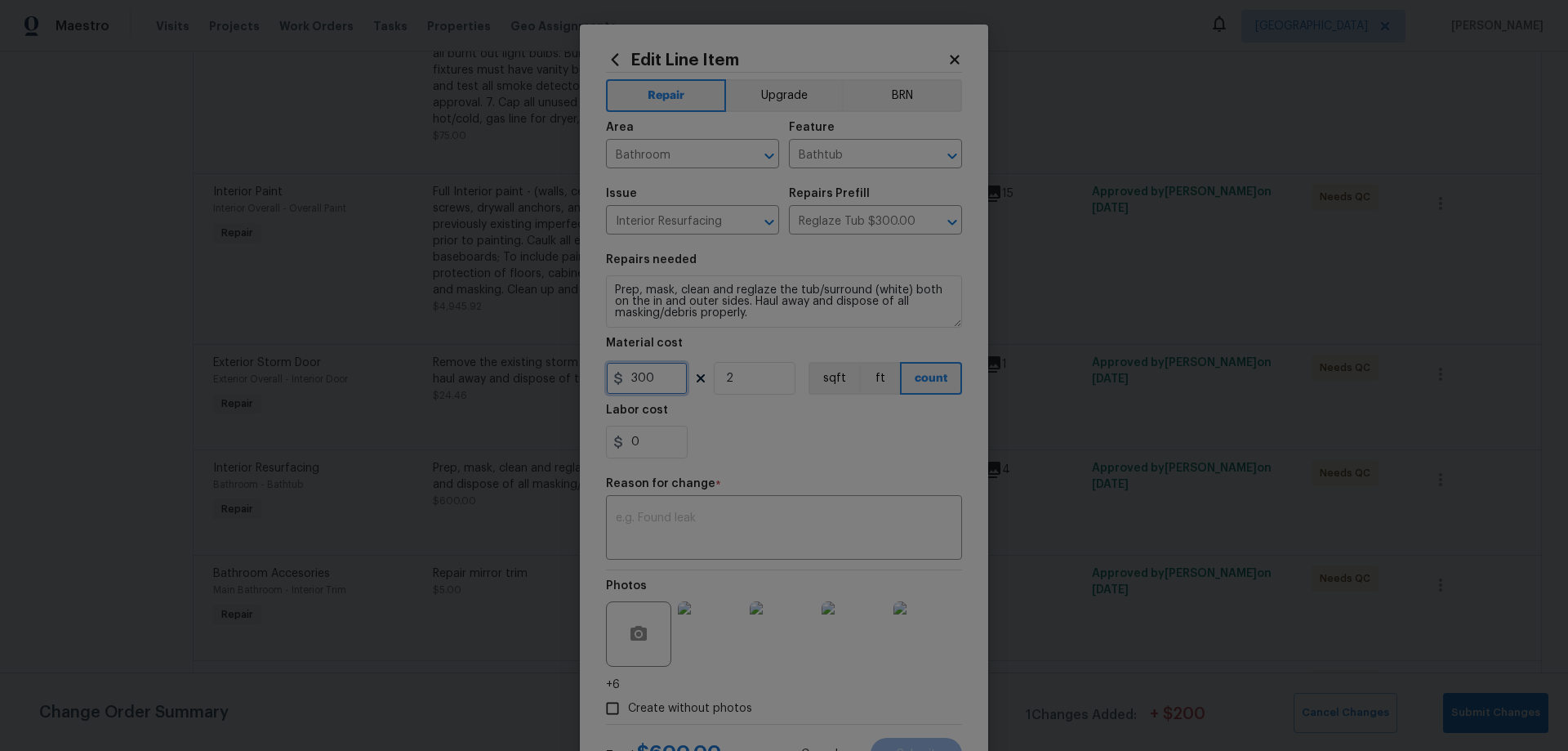
click at [640, 379] on input "300" at bounding box center [647, 378] width 81 height 33
type input "350"
click at [682, 530] on textarea at bounding box center [784, 529] width 336 height 35
type textarea "quoted"
click at [901, 744] on button "Submit" at bounding box center [916, 754] width 91 height 33
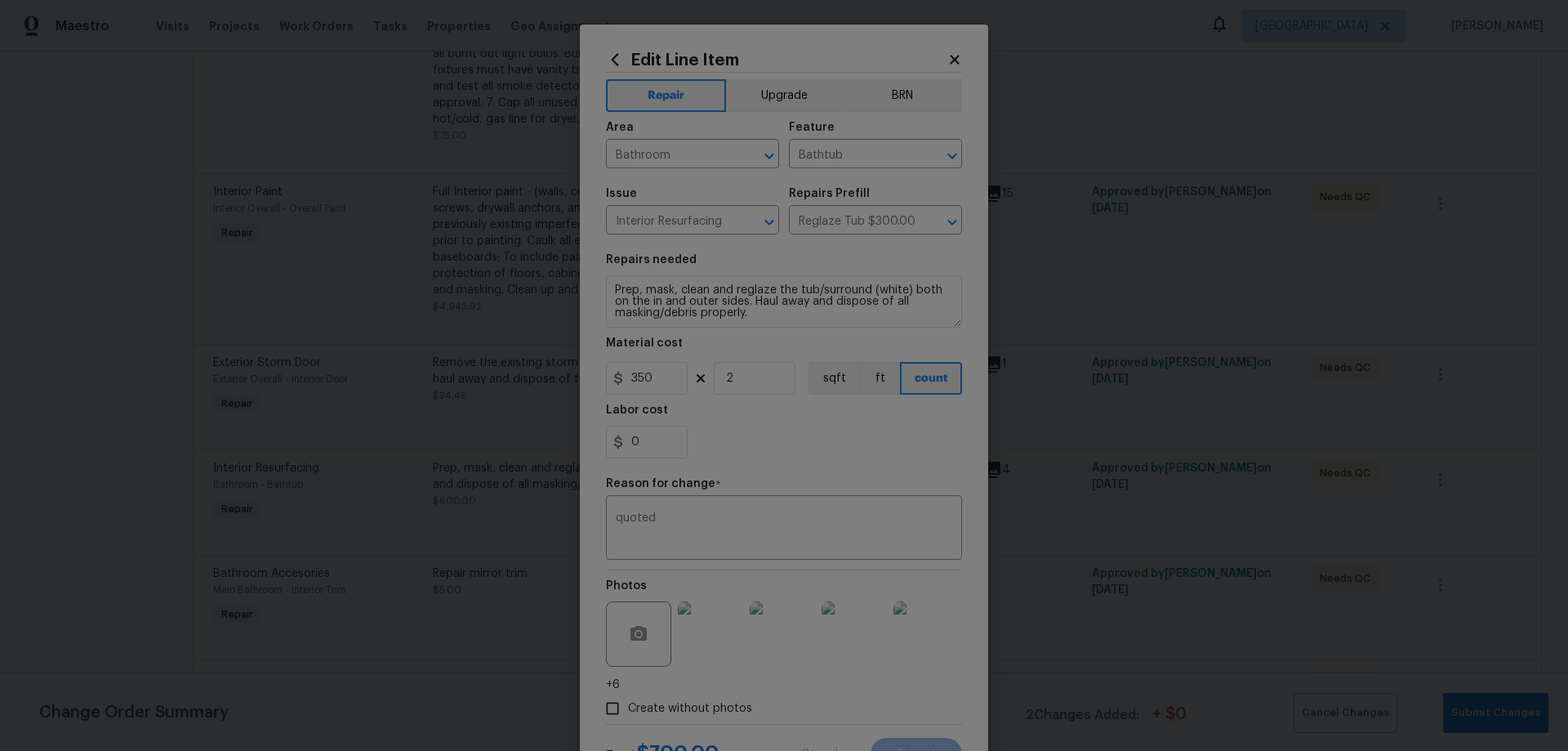
type input "300"
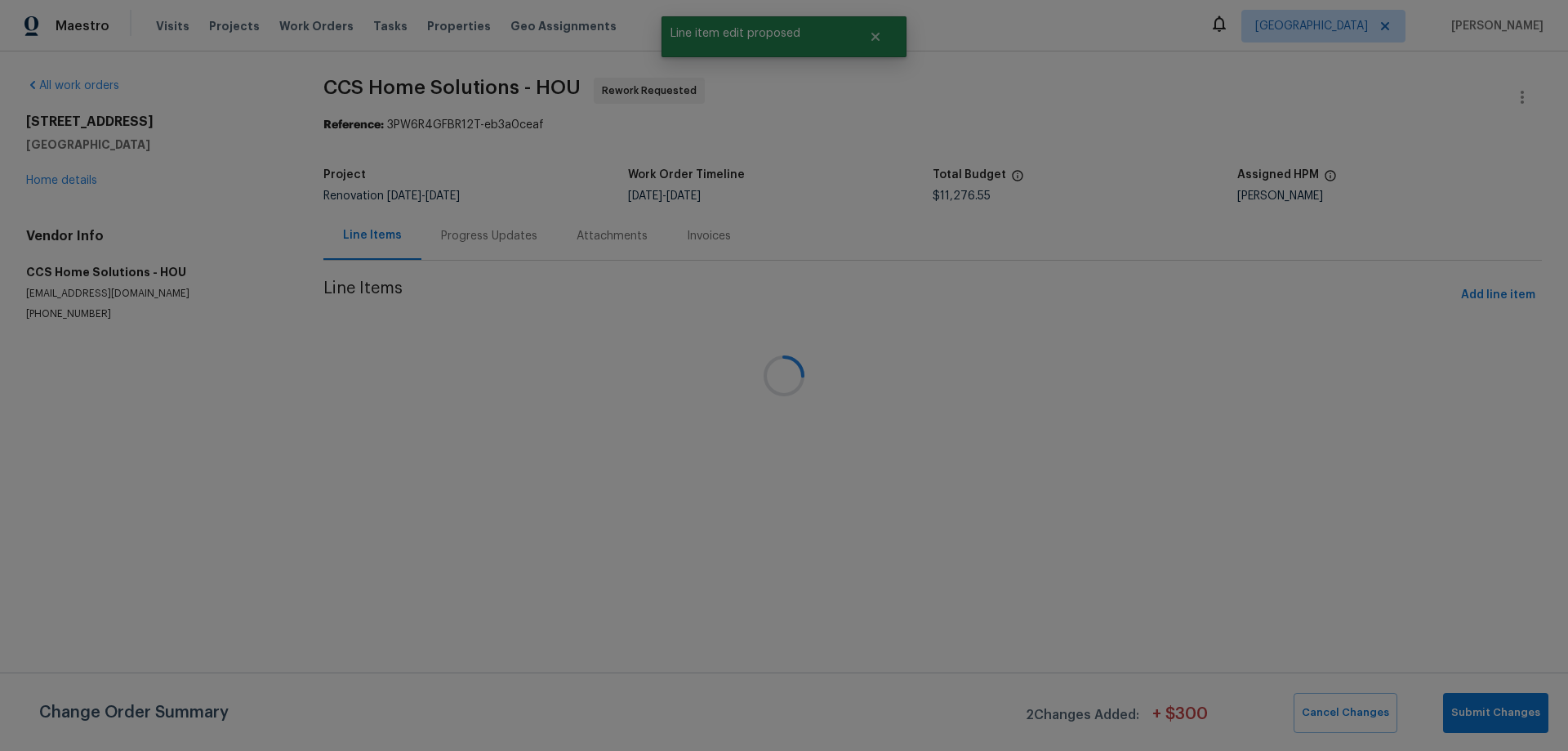
scroll to position [0, 0]
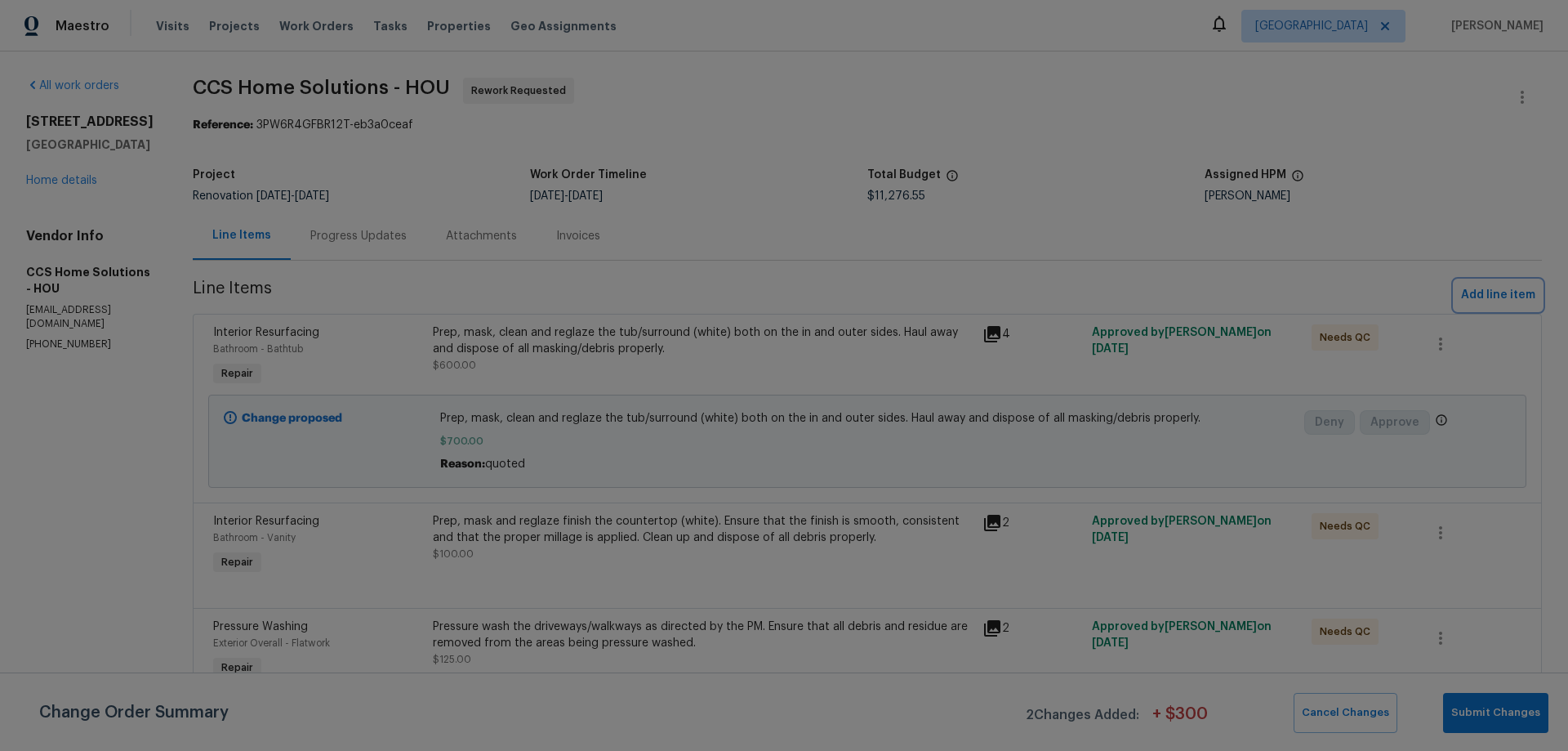
click at [1486, 294] on span "Add line item" at bounding box center [1498, 295] width 74 height 21
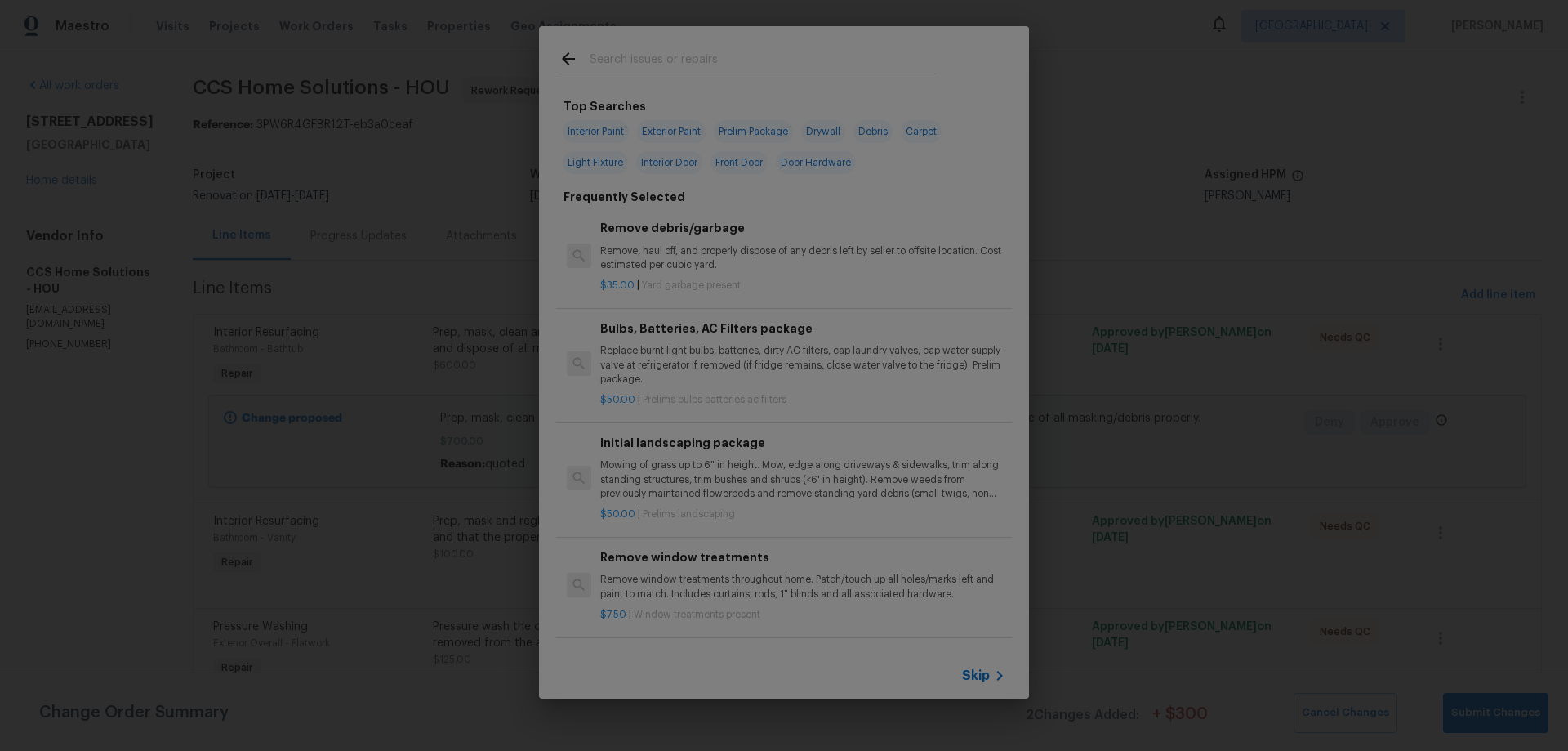
click at [710, 60] on input "text" at bounding box center [763, 61] width 346 height 25
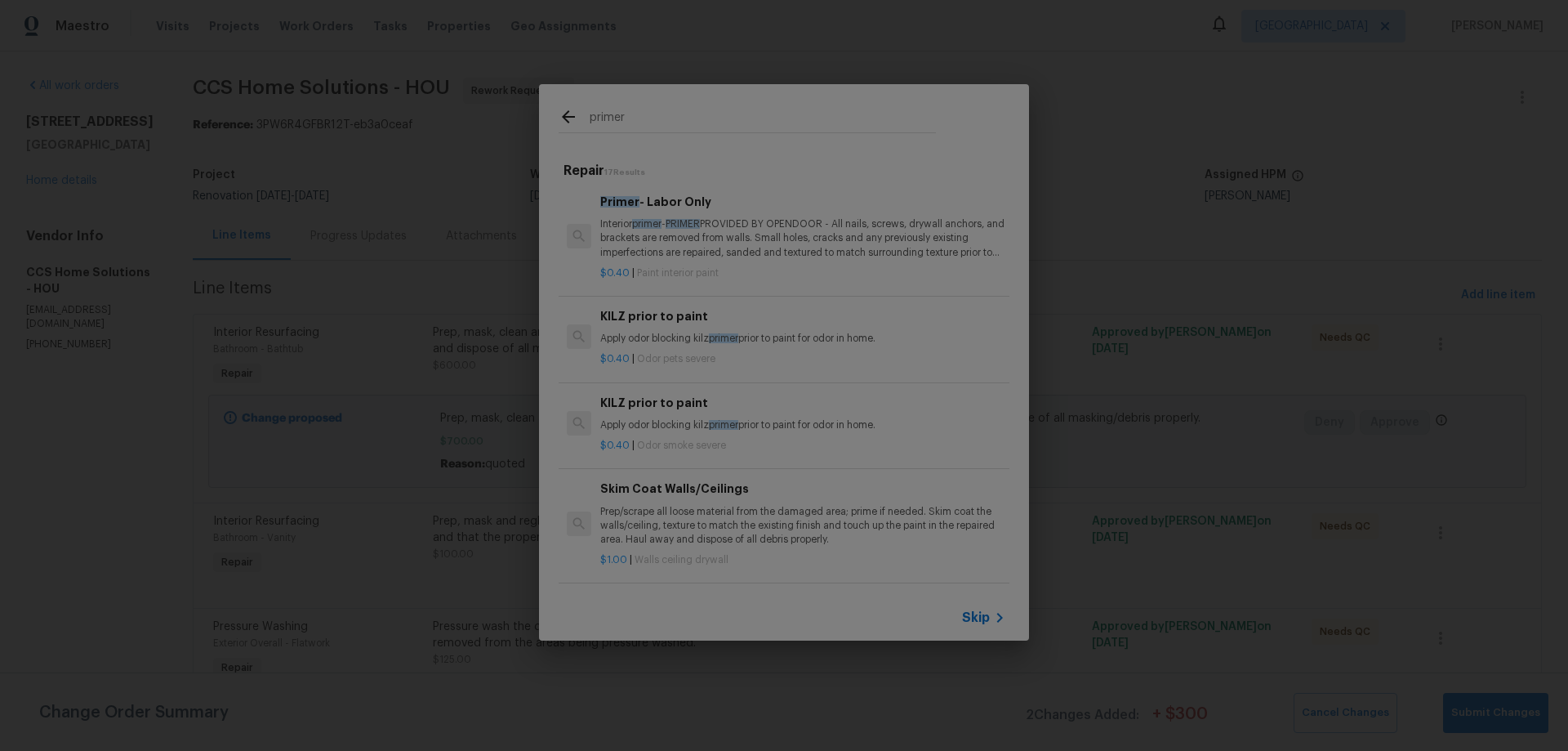
type input "primer"
click at [766, 229] on p "Interior primer - PRIMER PROVIDED BY OPENDOOR - All nails, screws, drywall anch…" at bounding box center [802, 238] width 405 height 42
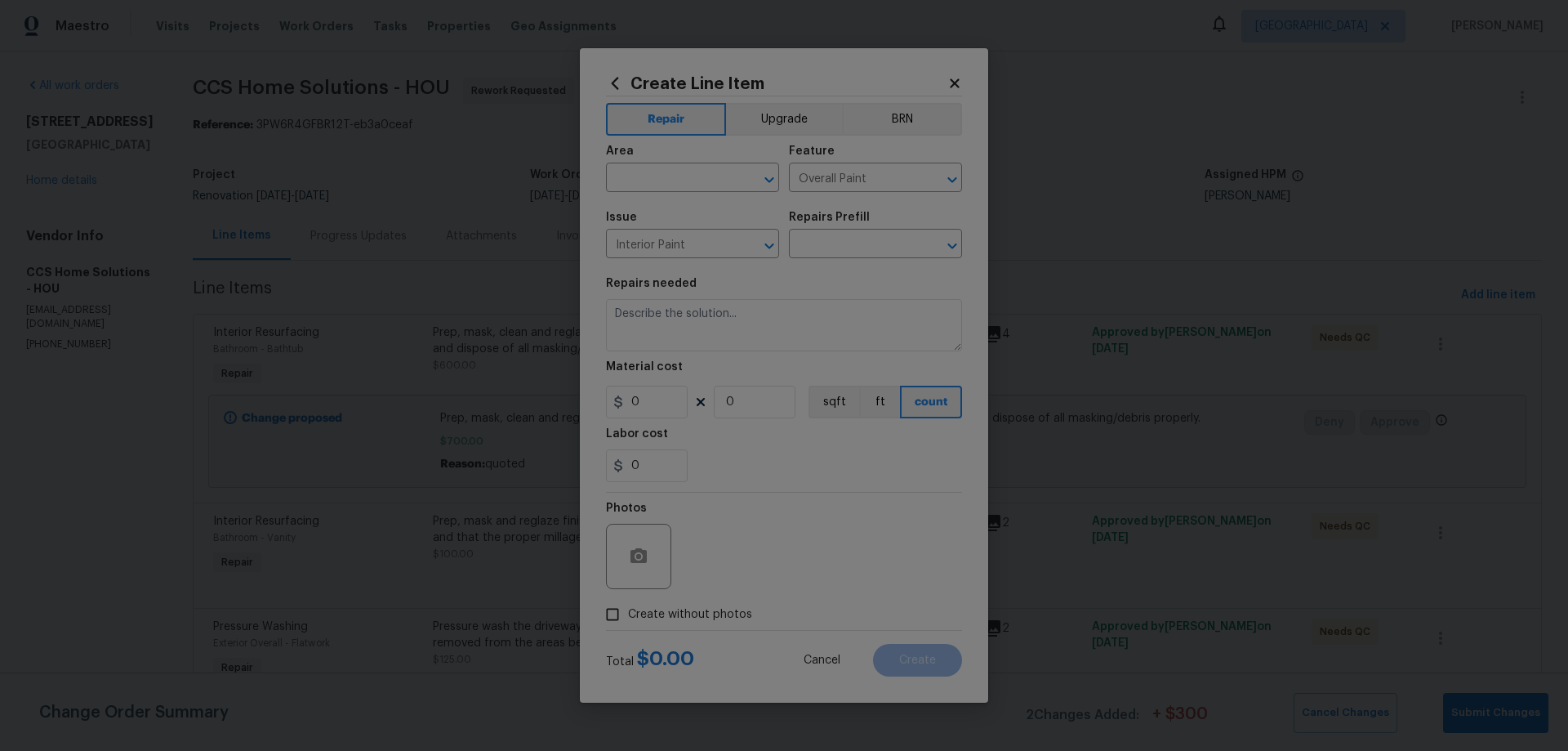
type input "Primer - Labor Only $0.40"
type textarea "Interior primer - PRIMER PROVIDED BY OPENDOOR - All nails, screws, drywall anch…"
type input "0.4"
type input "1"
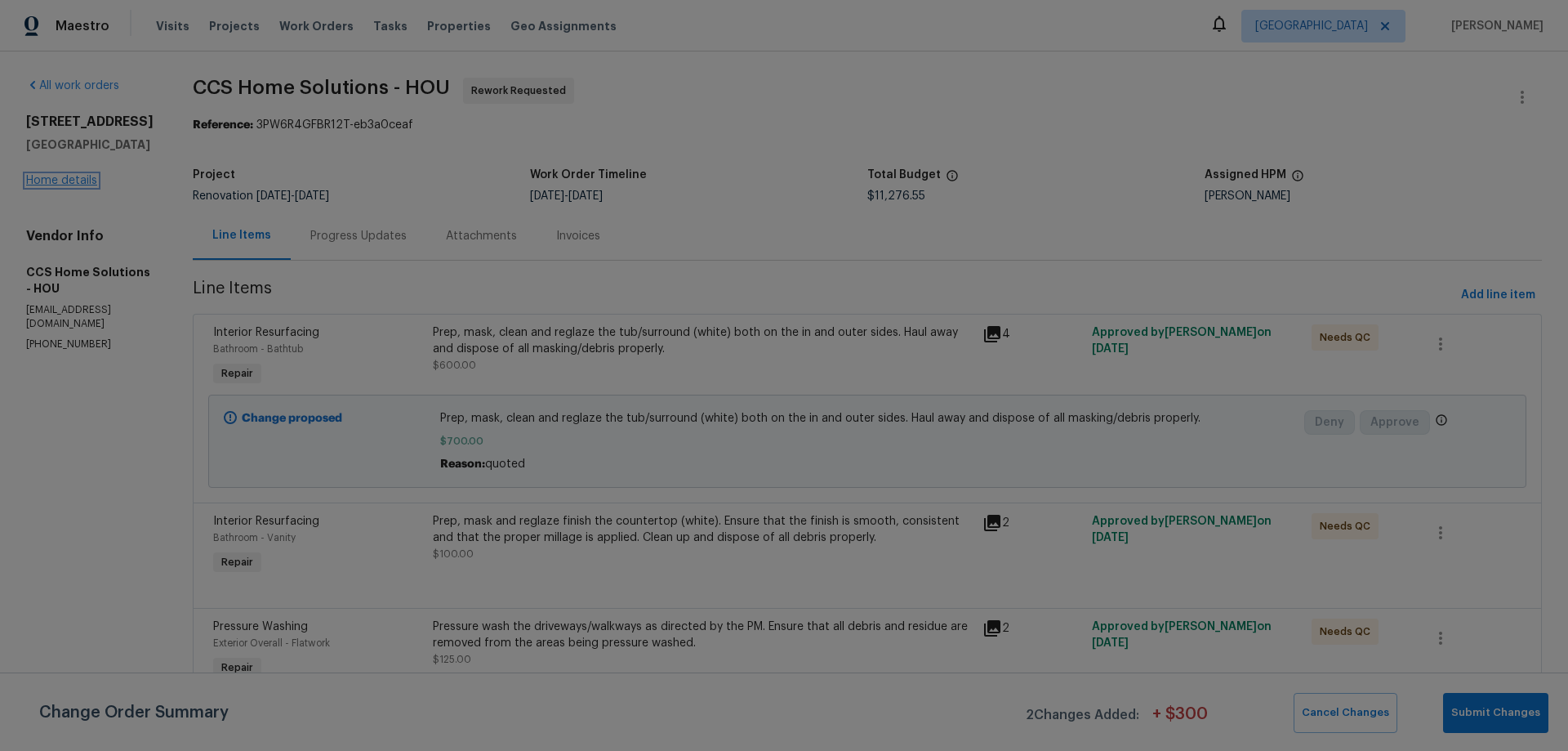
click at [69, 175] on link "Home details" at bounding box center [61, 181] width 71 height 12
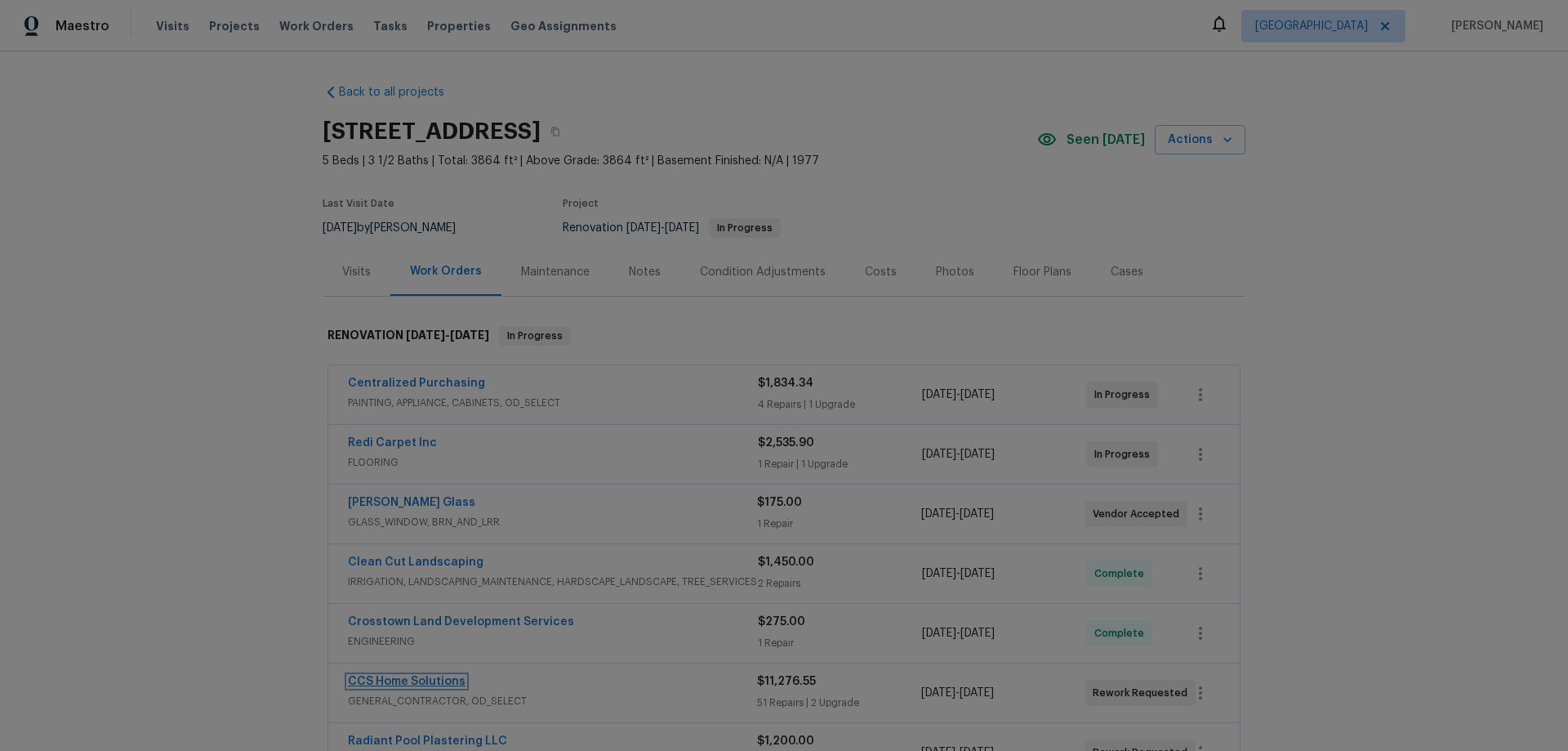
click at [427, 683] on link "CCS Home Solutions" at bounding box center [407, 682] width 118 height 12
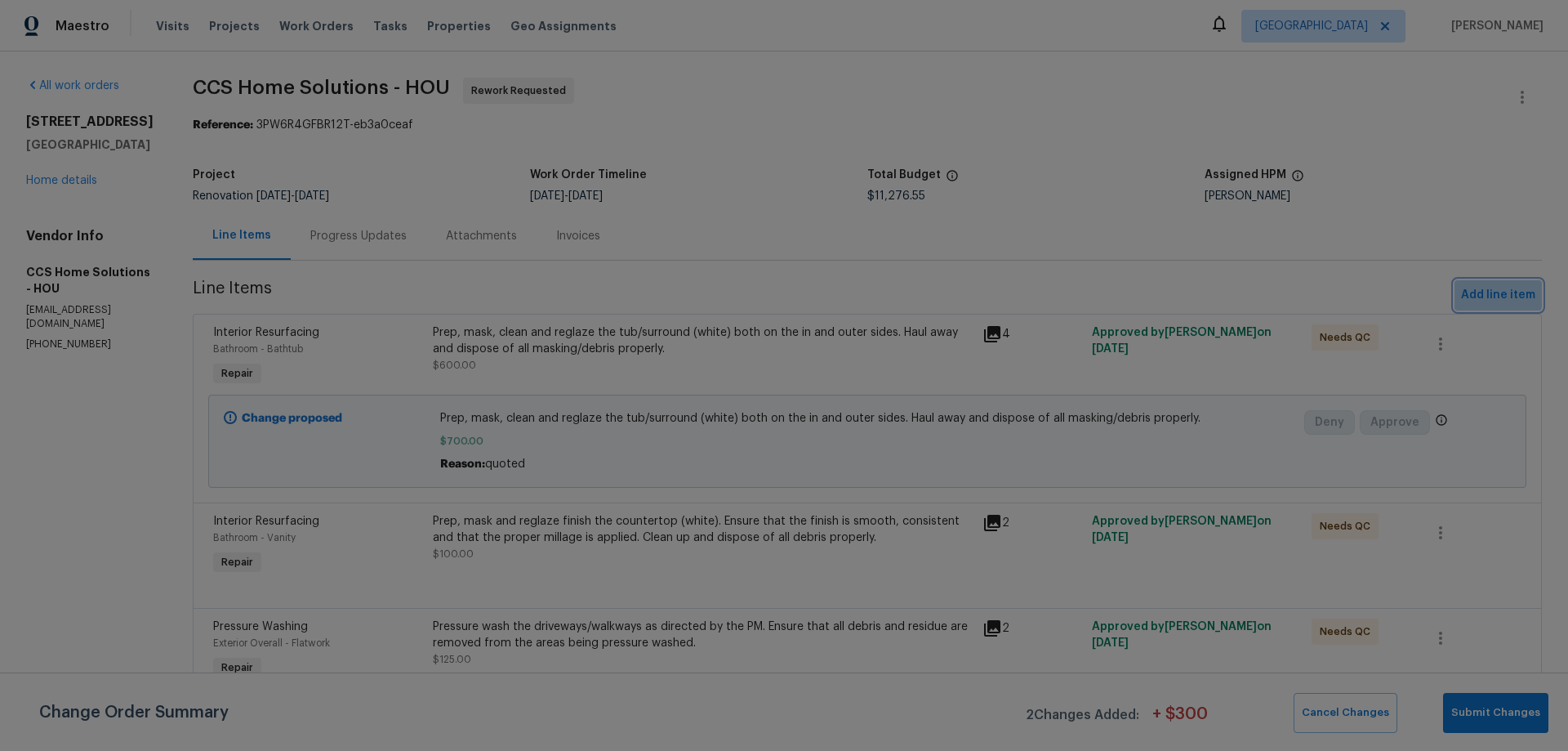
click at [1481, 289] on span "Add line item" at bounding box center [1498, 295] width 74 height 21
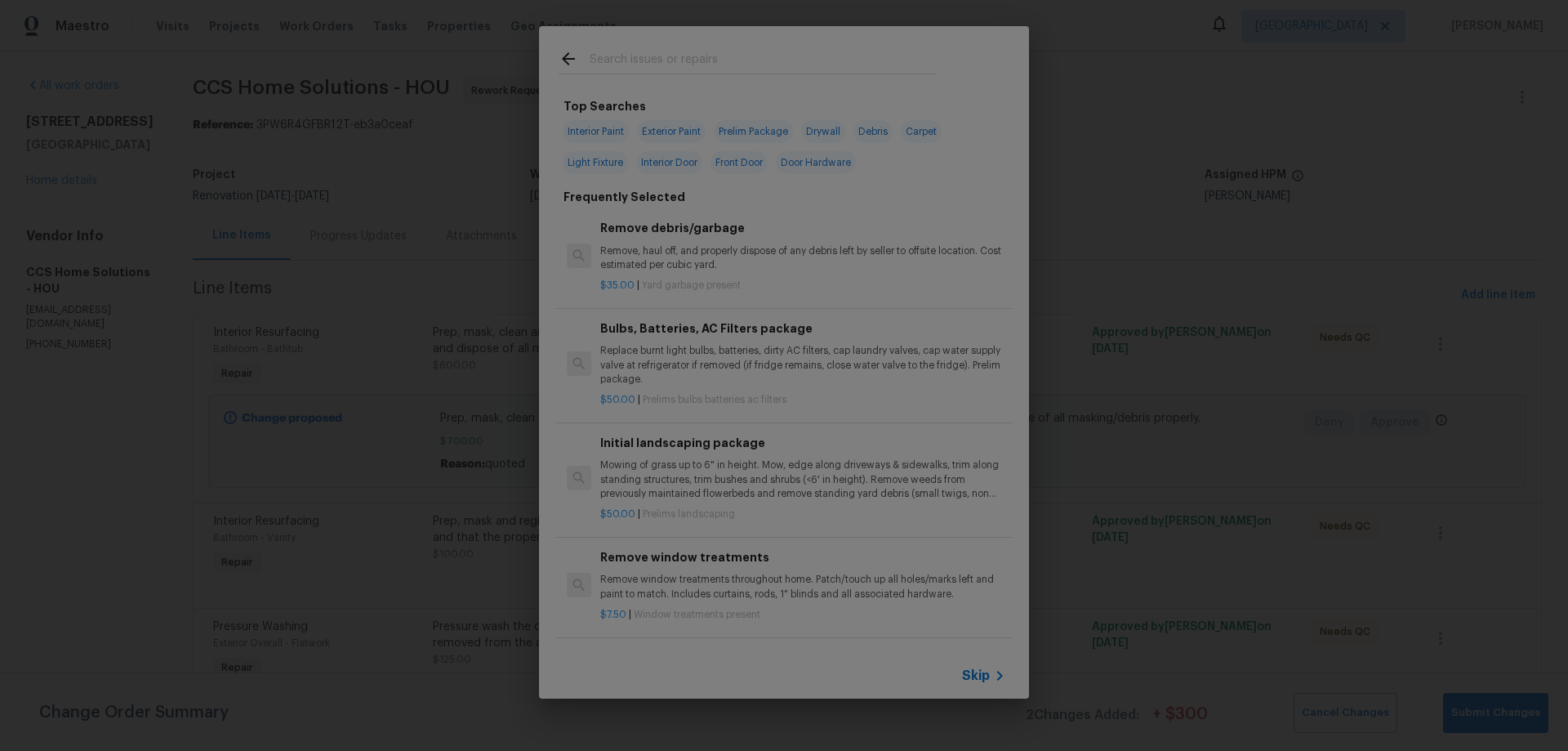
click at [642, 58] on input "text" at bounding box center [763, 61] width 346 height 25
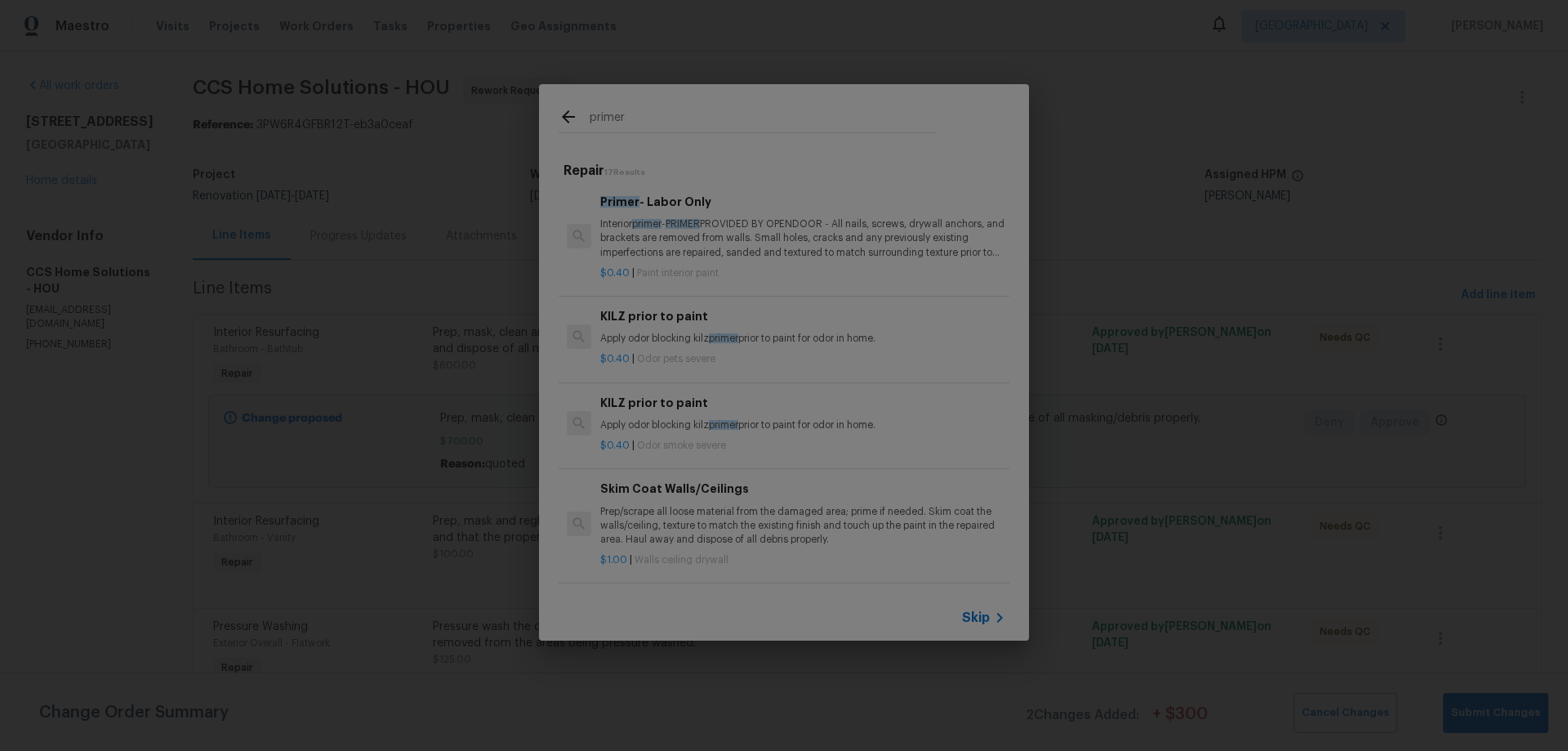
type input "primer"
click at [674, 238] on p "Interior primer - PRIMER PROVIDED BY OPENDOOR - All nails, screws, drywall anch…" at bounding box center [802, 238] width 405 height 42
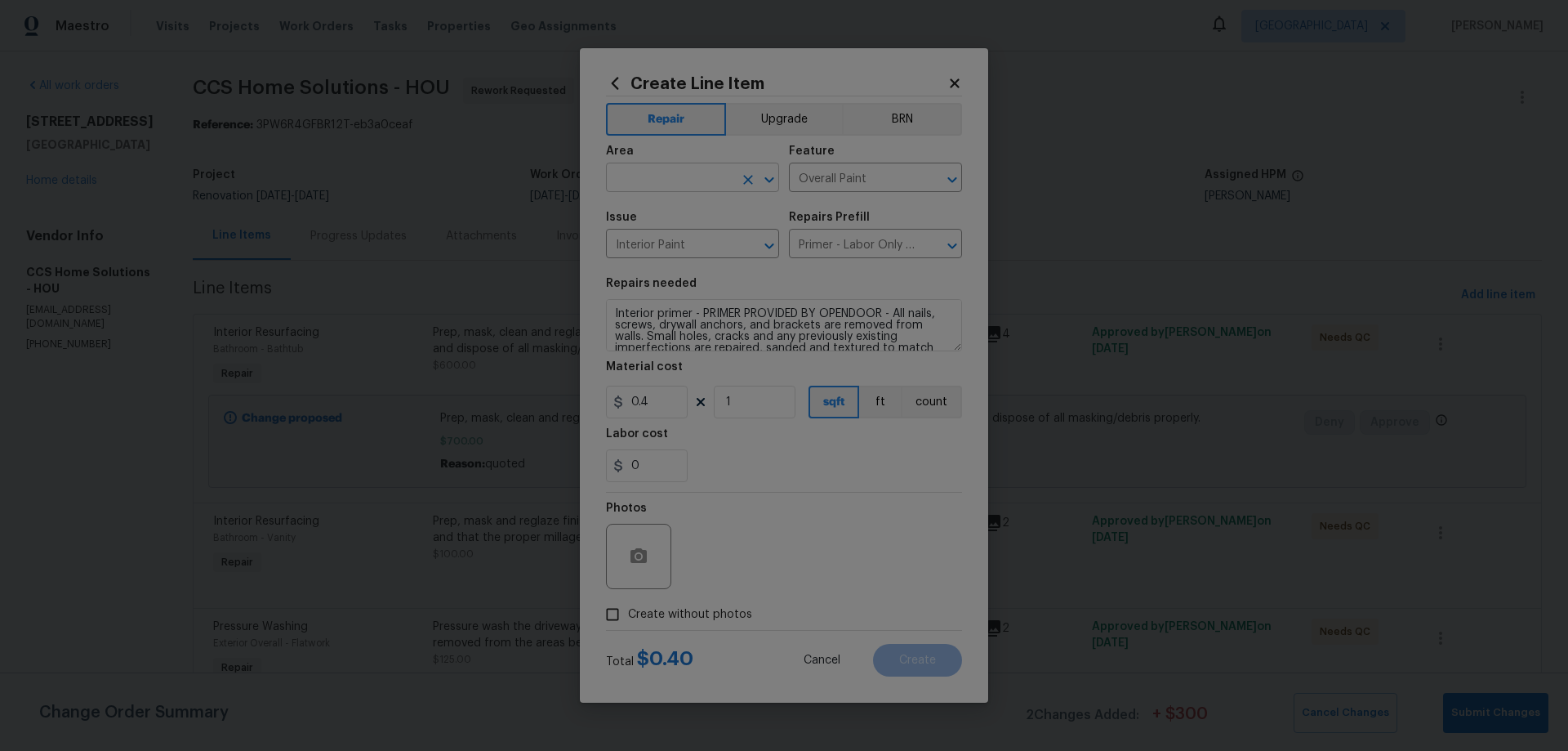
click at [655, 174] on input "text" at bounding box center [669, 180] width 127 height 26
click at [660, 243] on li "Interior Overall" at bounding box center [692, 242] width 174 height 27
type input "Interior Overall"
click at [749, 405] on input "1" at bounding box center [755, 402] width 81 height 33
drag, startPoint x: 749, startPoint y: 404, endPoint x: 687, endPoint y: 389, distance: 63.8
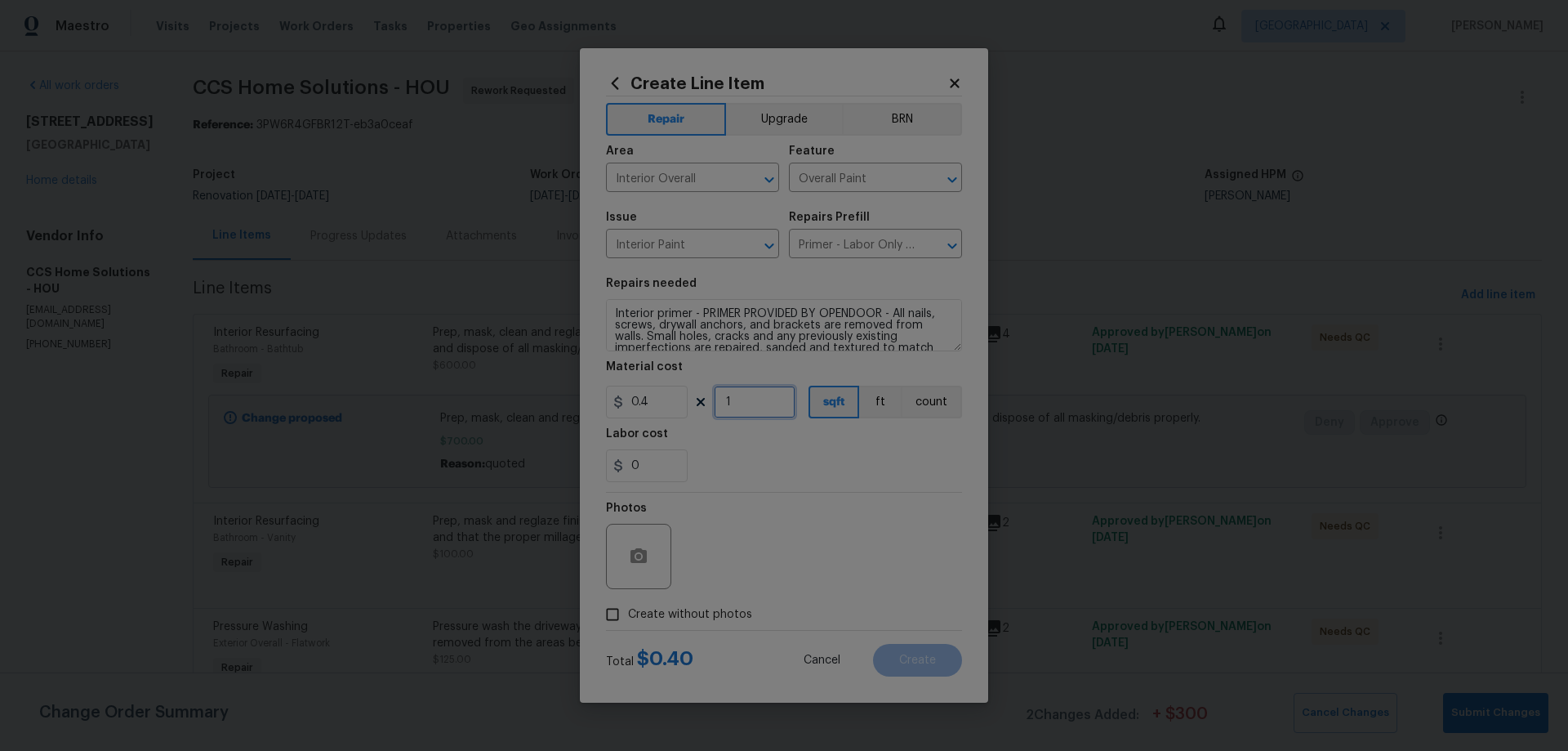
click at [690, 392] on div "0.4 1 sqft ft count" at bounding box center [784, 402] width 356 height 33
type input "2000"
click at [973, 631] on div "Create Line Item Repair Upgrade BRN Area Interior Overall ​ Feature Overall Pai…" at bounding box center [784, 376] width 409 height 655
drag, startPoint x: 651, startPoint y: 615, endPoint x: 681, endPoint y: 597, distance: 35.0
click at [651, 615] on span "Create without photos" at bounding box center [689, 614] width 124 height 17
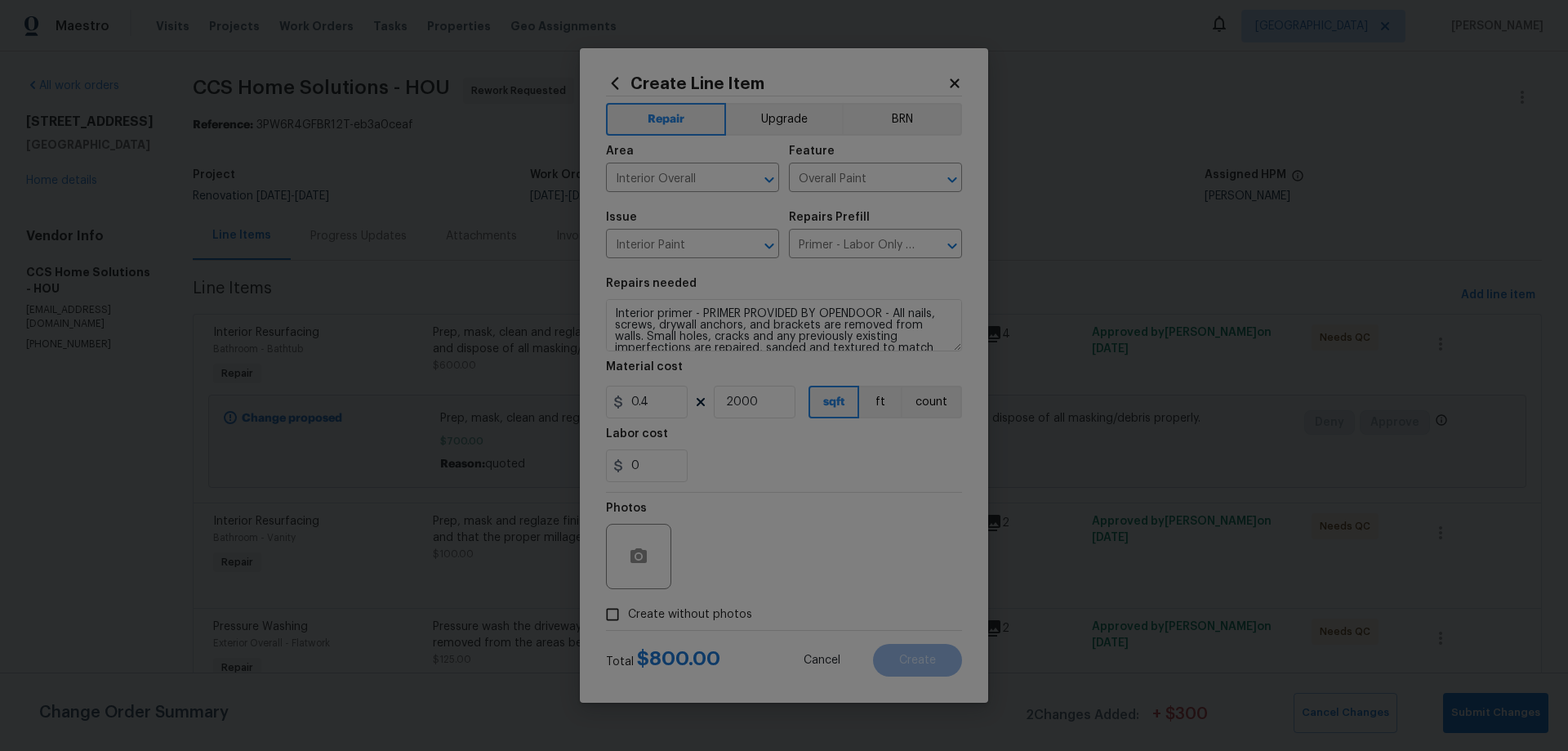
click at [766, 551] on div "Photos" at bounding box center [784, 546] width 356 height 106
click at [618, 614] on input "Create without photos" at bounding box center [612, 614] width 31 height 31
checkbox input "true"
click at [761, 551] on textarea at bounding box center [823, 557] width 278 height 65
type textarea "J"
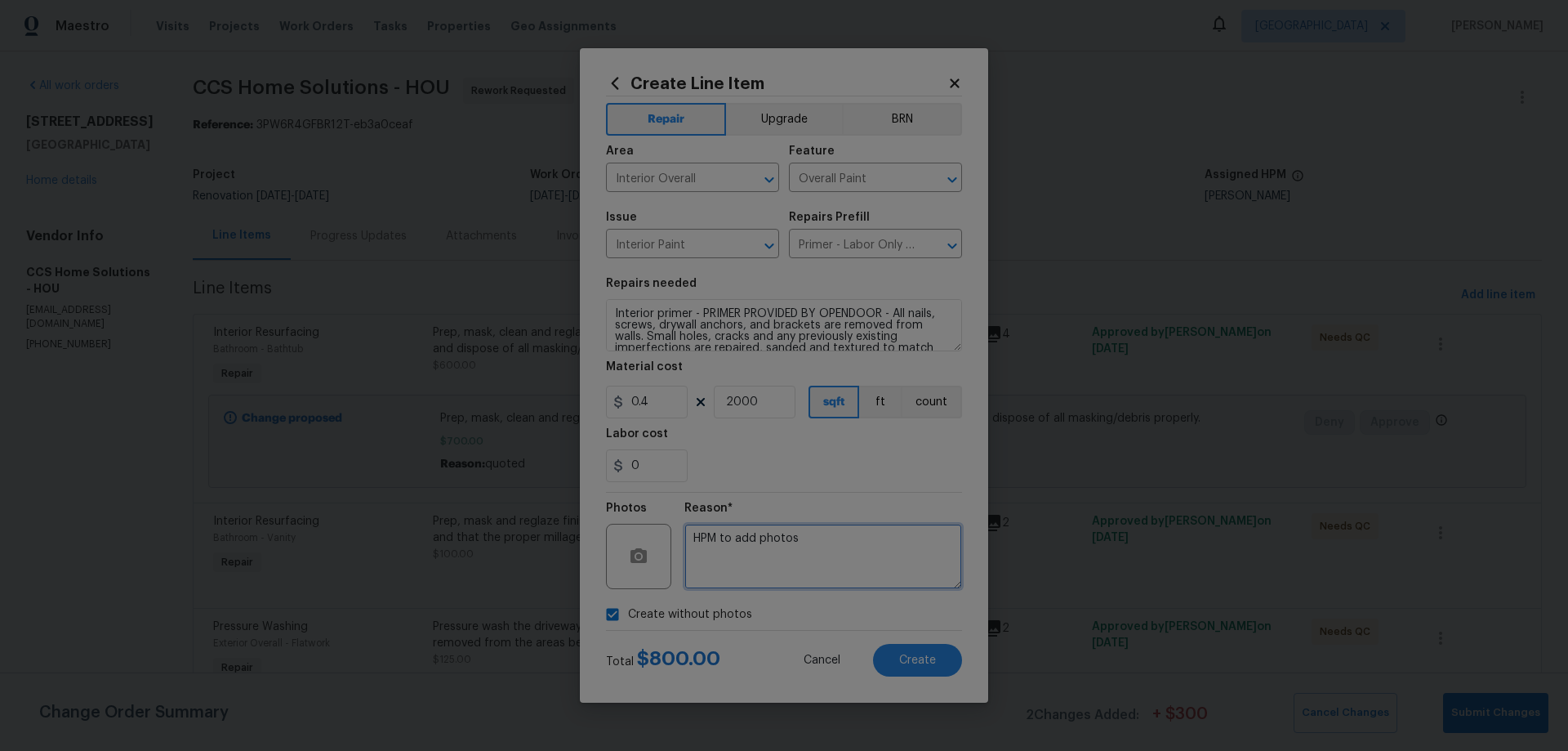
type textarea "HPM to add photos"
click at [974, 613] on div "Create Line Item Repair Upgrade BRN Area Interior Overall ​ Feature Overall Pai…" at bounding box center [784, 376] width 409 height 655
drag, startPoint x: 763, startPoint y: 407, endPoint x: 643, endPoint y: 395, distance: 120.6
click at [643, 396] on div "0.4 2000 sqft ft count" at bounding box center [784, 402] width 356 height 33
type input "1500"
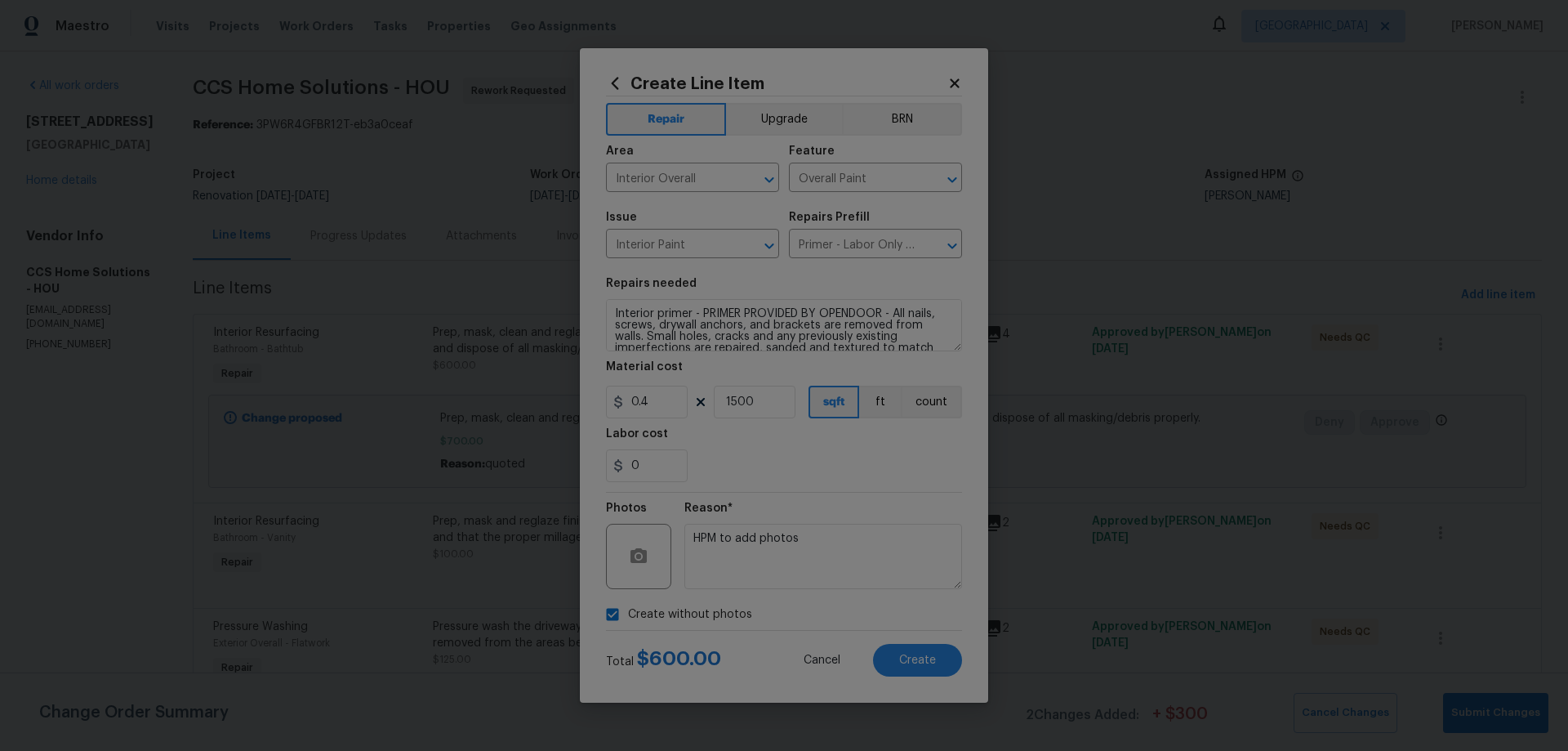
click at [973, 588] on div "Create Line Item Repair Upgrade BRN Area Interior Overall ​ Feature Overall Pai…" at bounding box center [784, 376] width 409 height 655
click at [943, 658] on button "Create" at bounding box center [917, 660] width 89 height 33
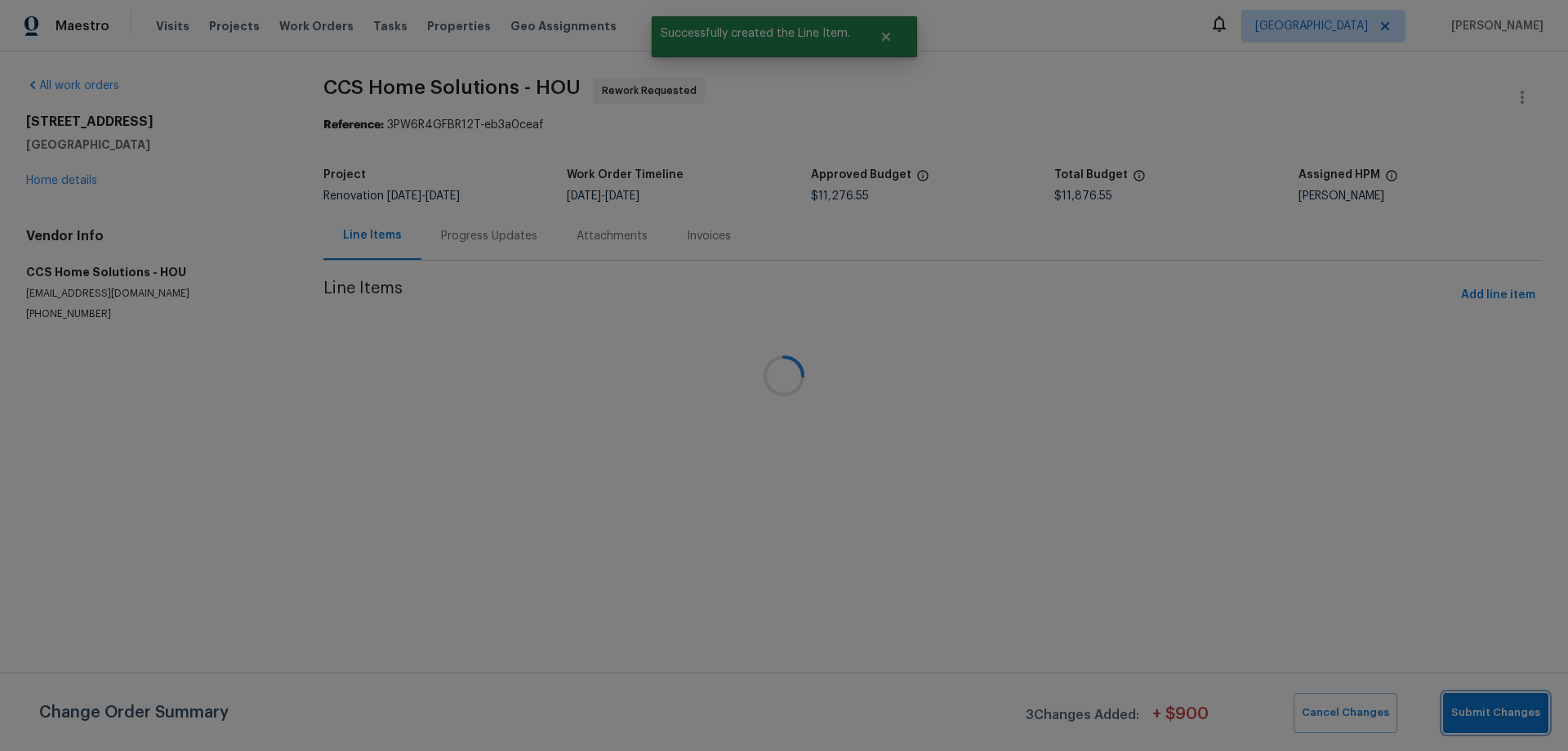
click at [1508, 723] on button "Submit Changes" at bounding box center [1496, 712] width 105 height 40
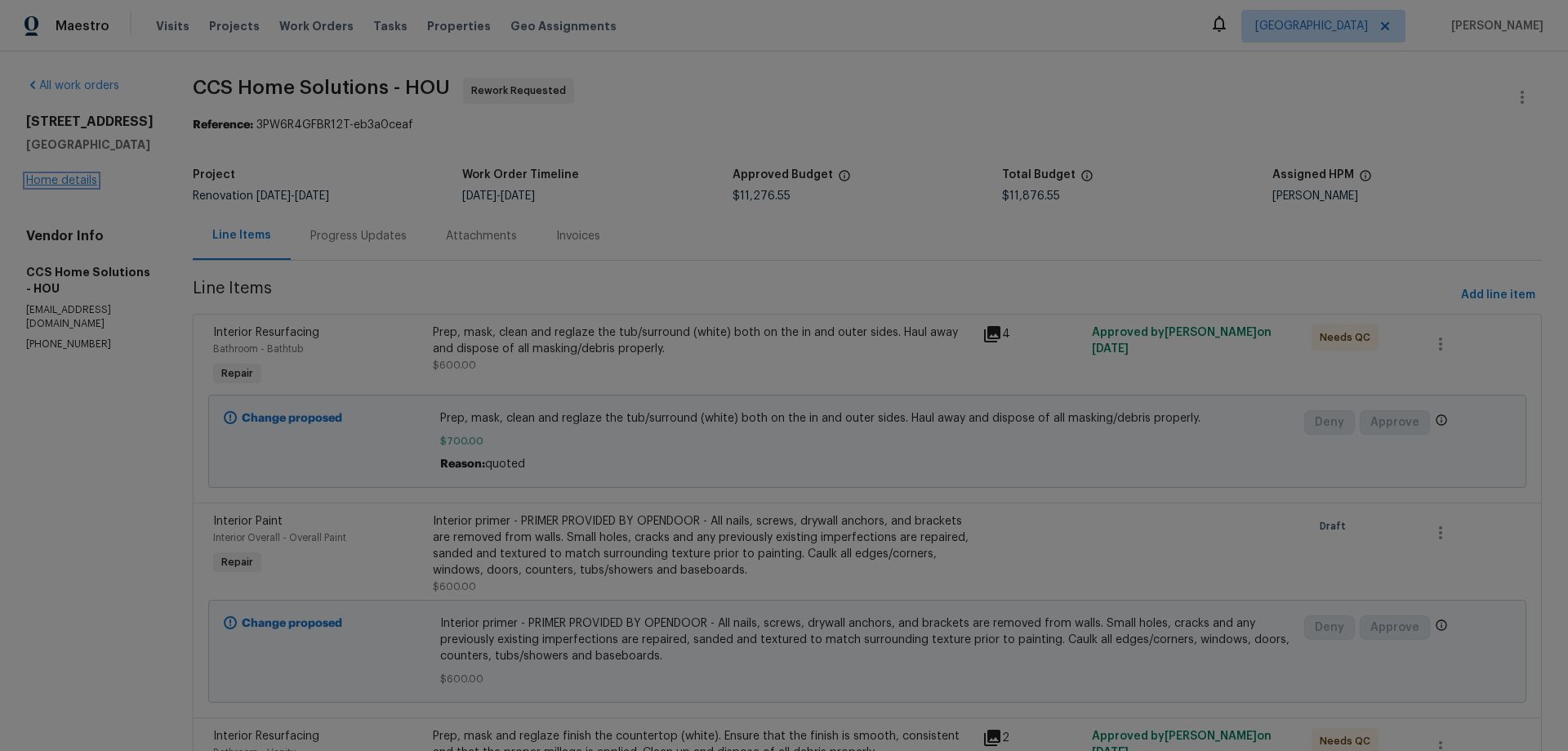
click at [68, 183] on link "Home details" at bounding box center [61, 181] width 71 height 12
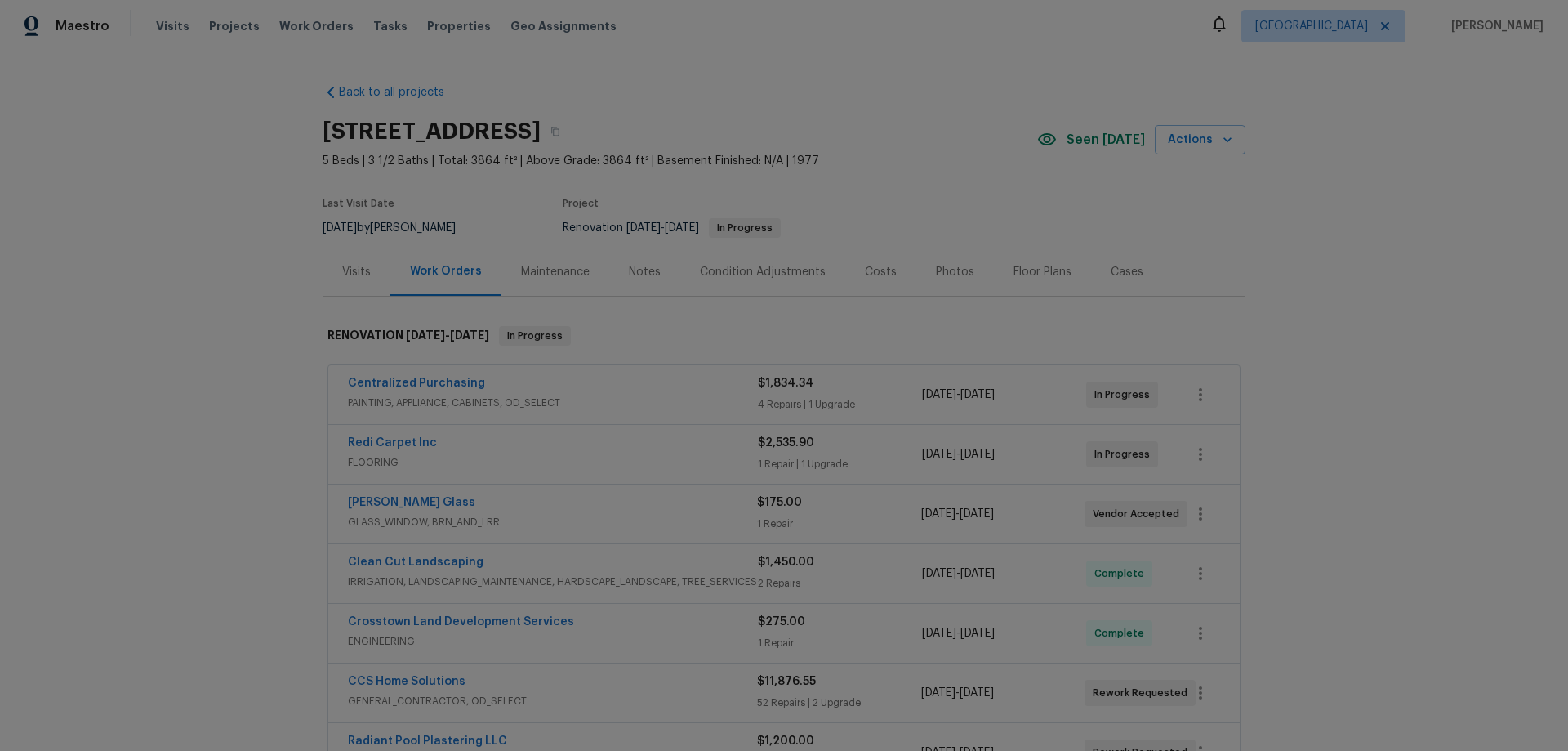
click at [646, 387] on div "Centralized Purchasing" at bounding box center [552, 385] width 410 height 20
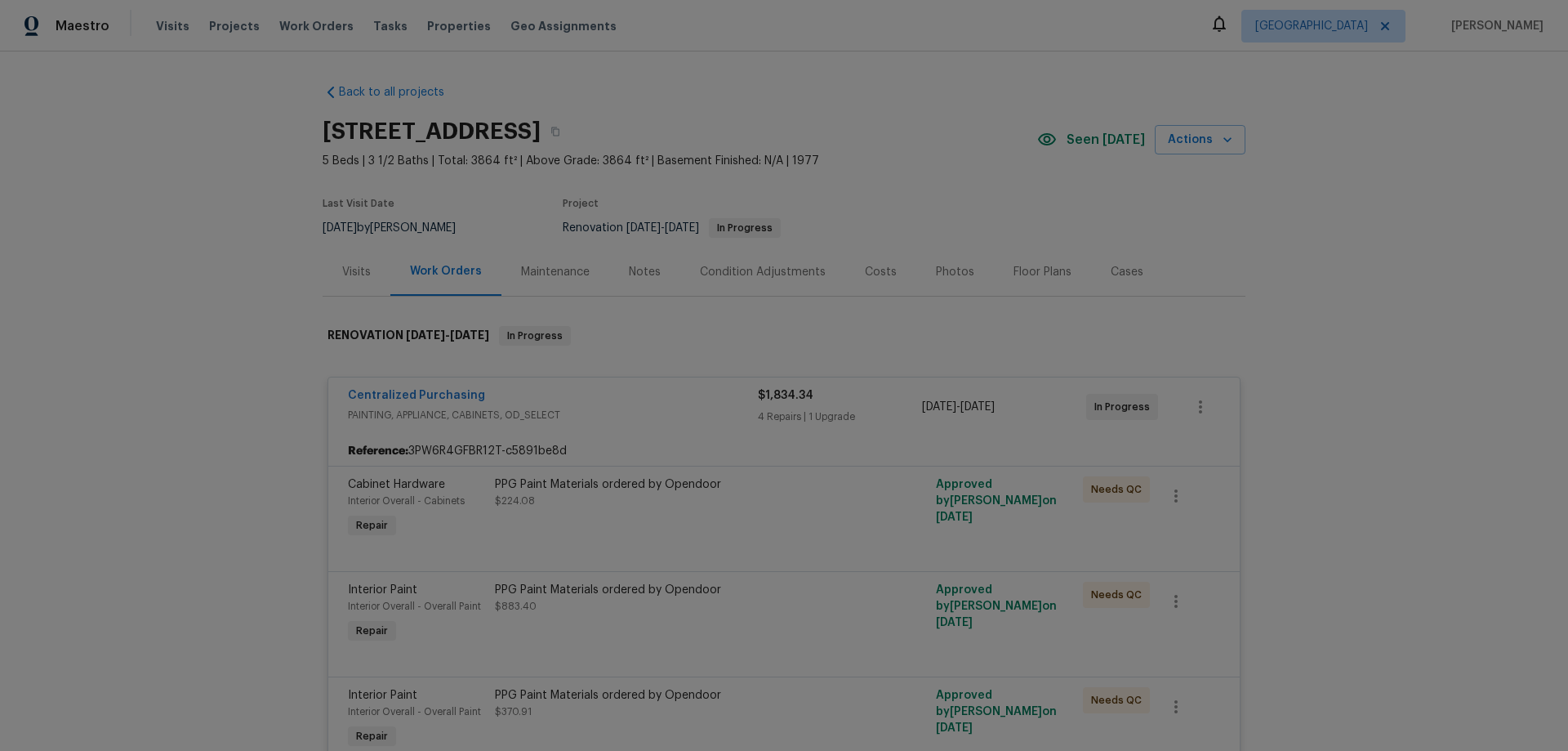
click at [625, 396] on div "Centralized Purchasing" at bounding box center [552, 397] width 410 height 20
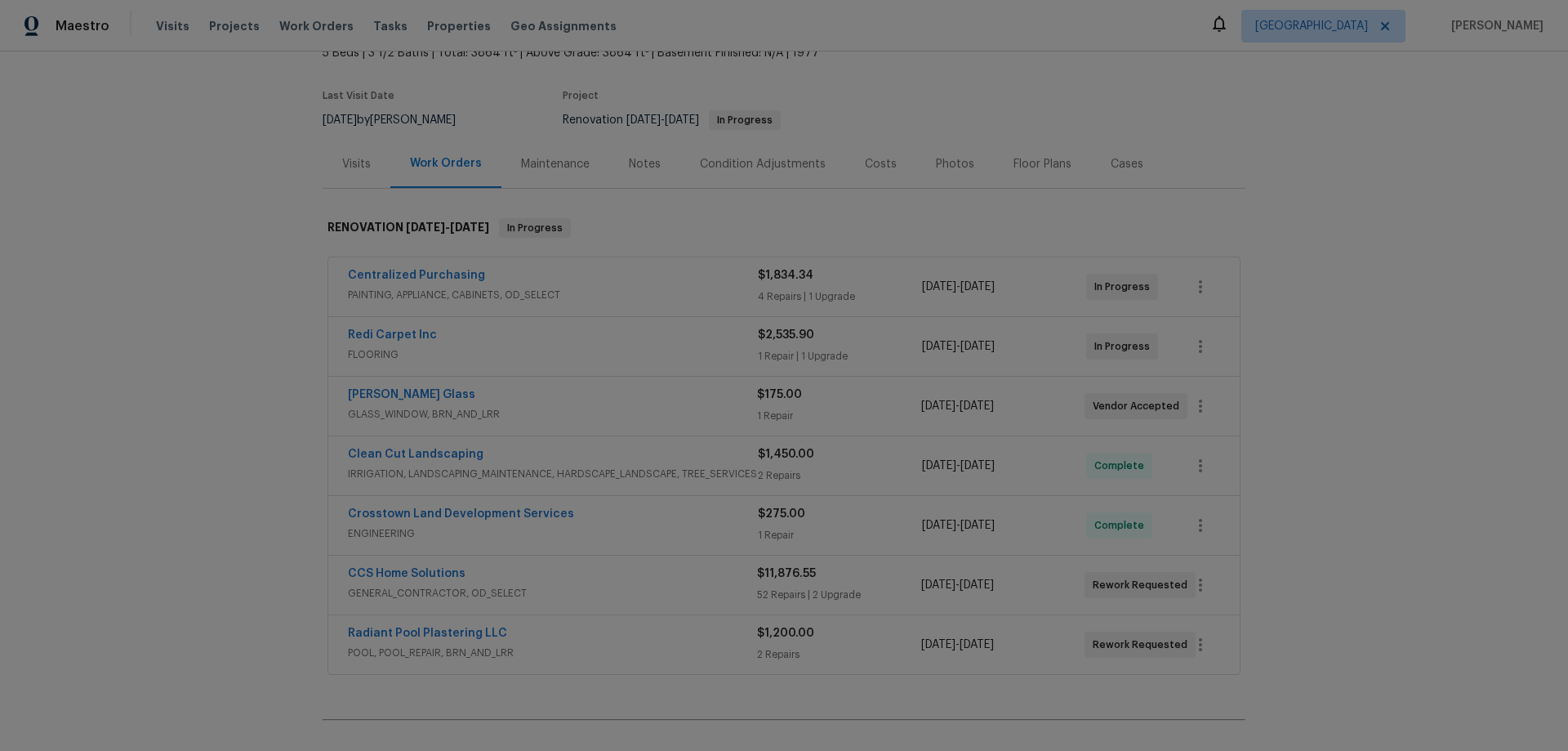
scroll to position [299, 0]
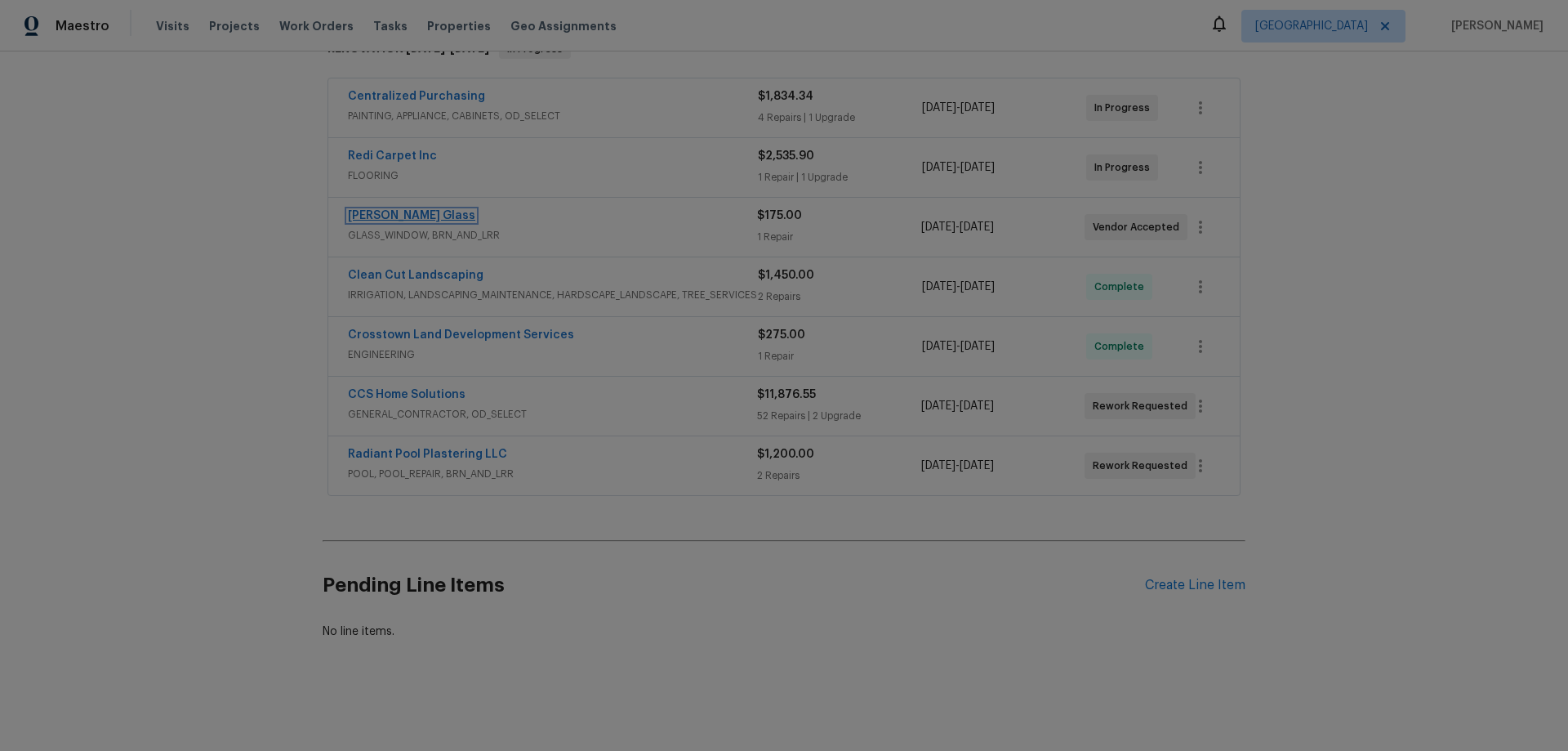
click at [351, 210] on link "Soto Glass" at bounding box center [412, 216] width 127 height 12
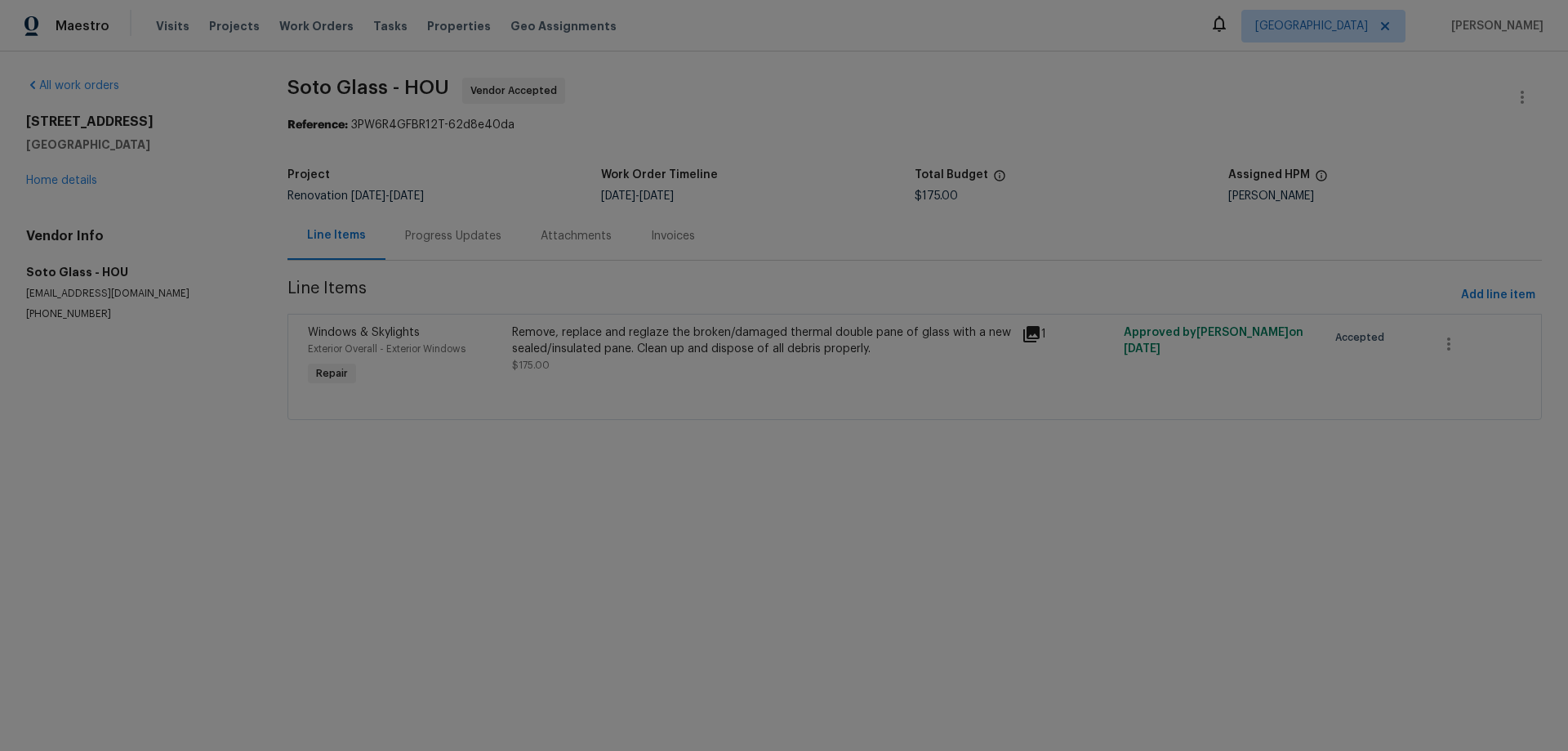
click at [442, 235] on div "Progress Updates" at bounding box center [452, 236] width 96 height 16
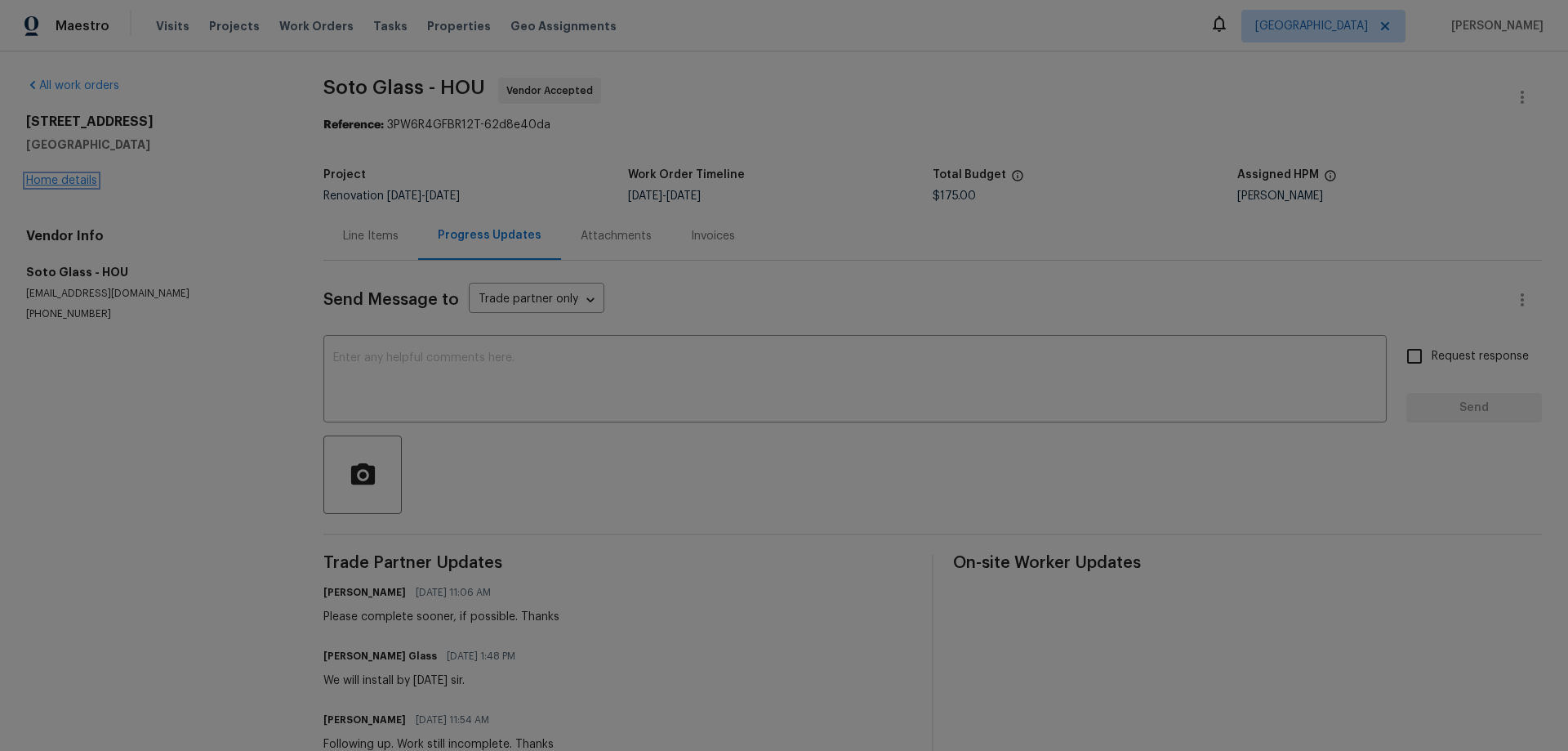
click at [61, 183] on link "Home details" at bounding box center [61, 181] width 71 height 12
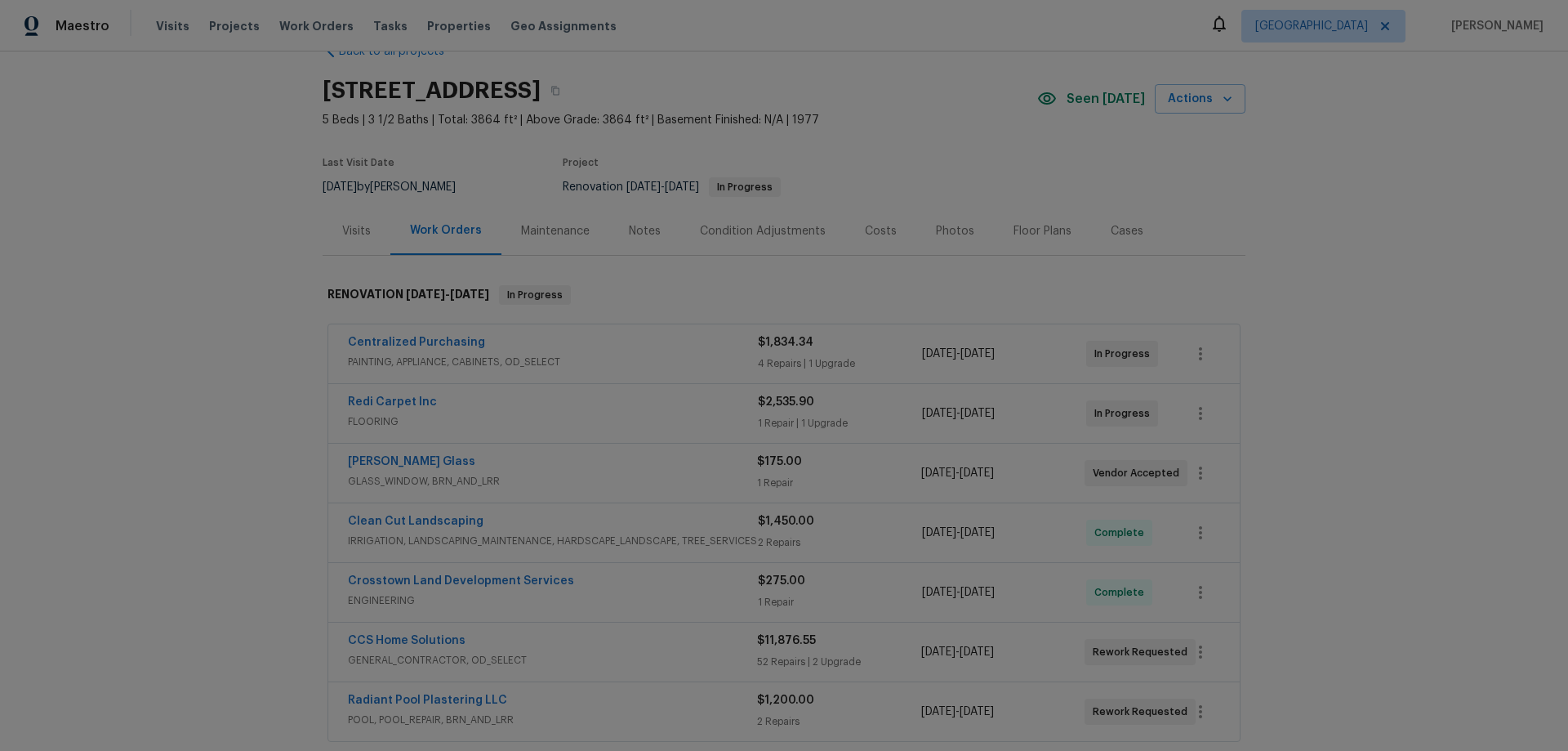
scroll to position [164, 0]
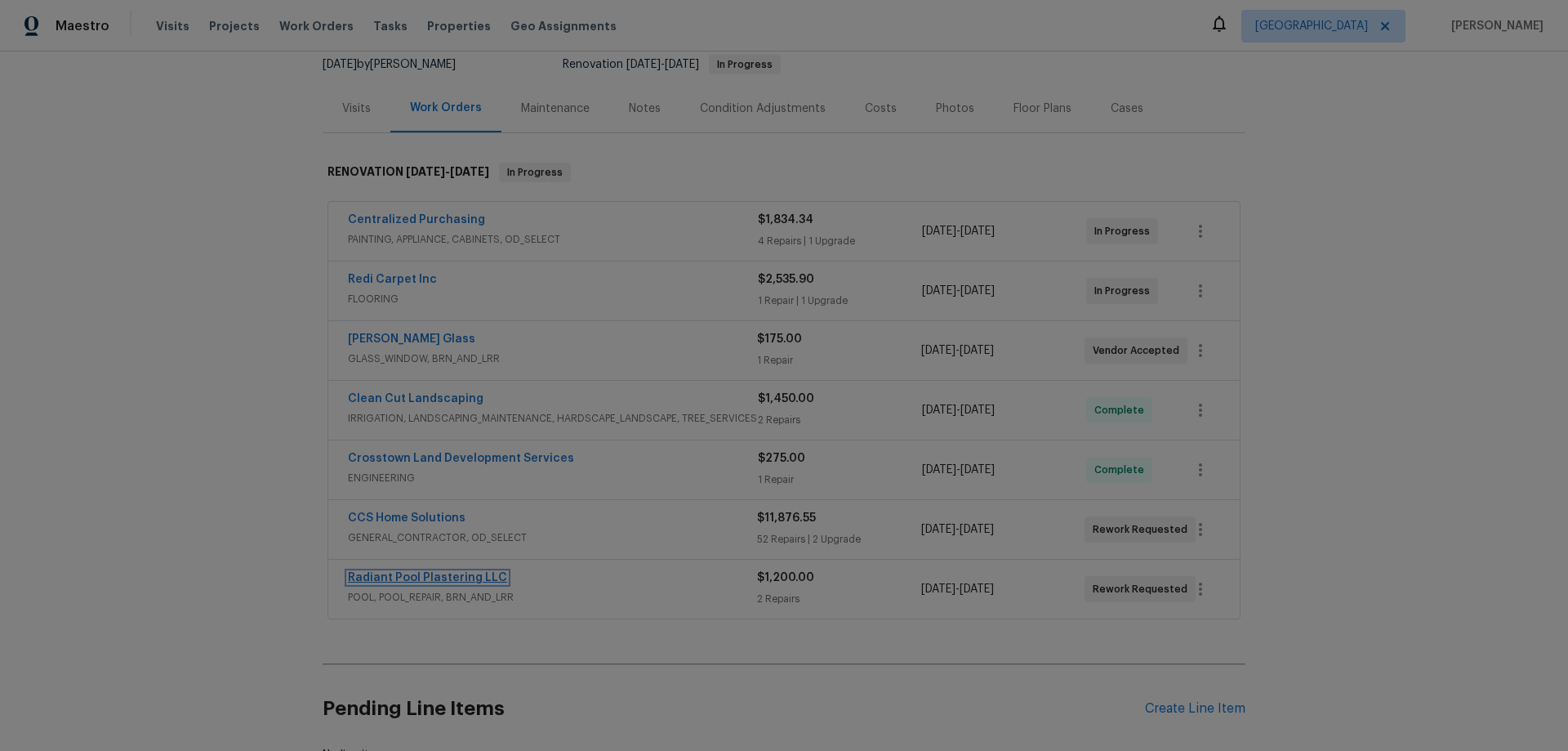
click at [418, 577] on link "Radiant Pool Plastering LLC" at bounding box center [427, 577] width 160 height 12
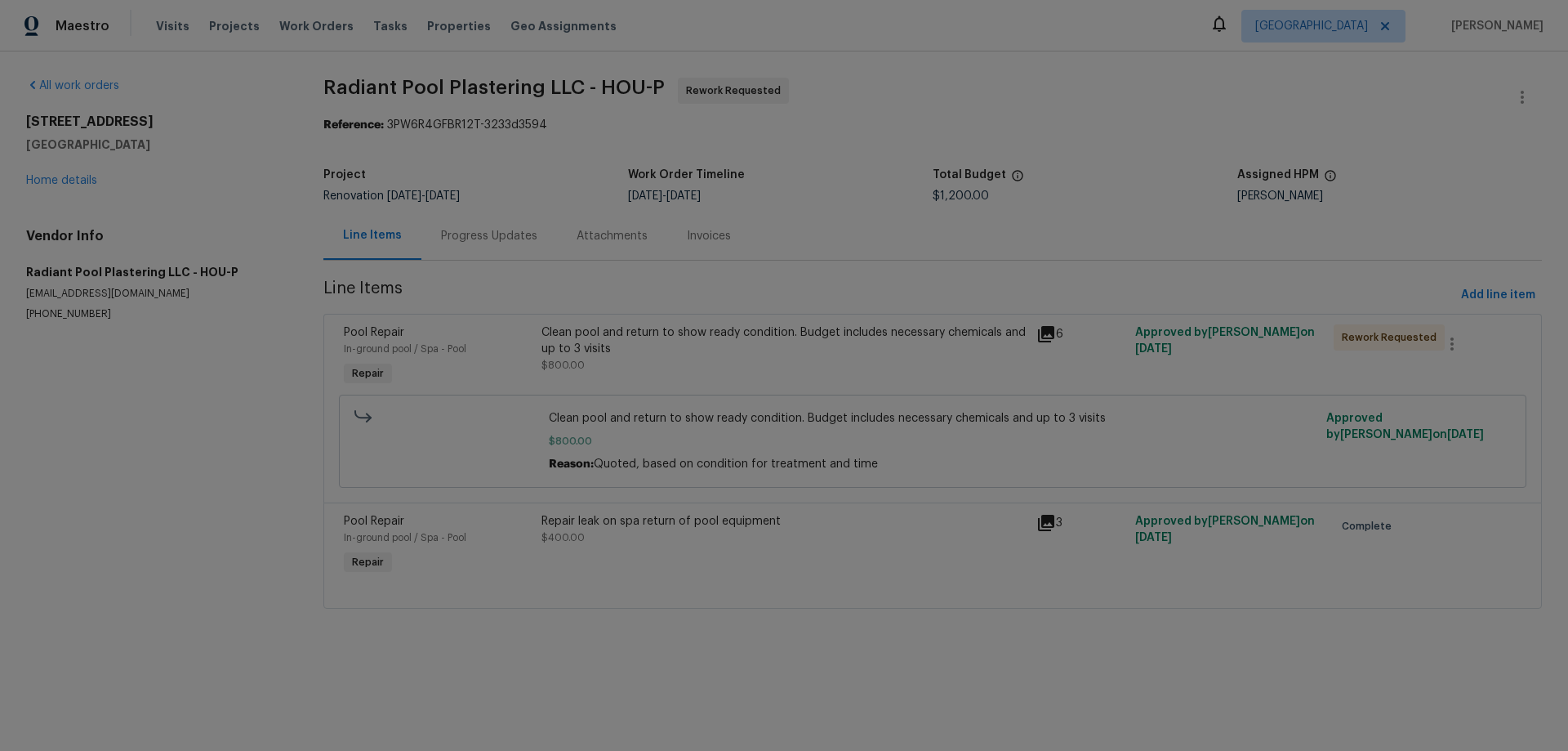
click at [484, 229] on div "Progress Updates" at bounding box center [489, 236] width 96 height 16
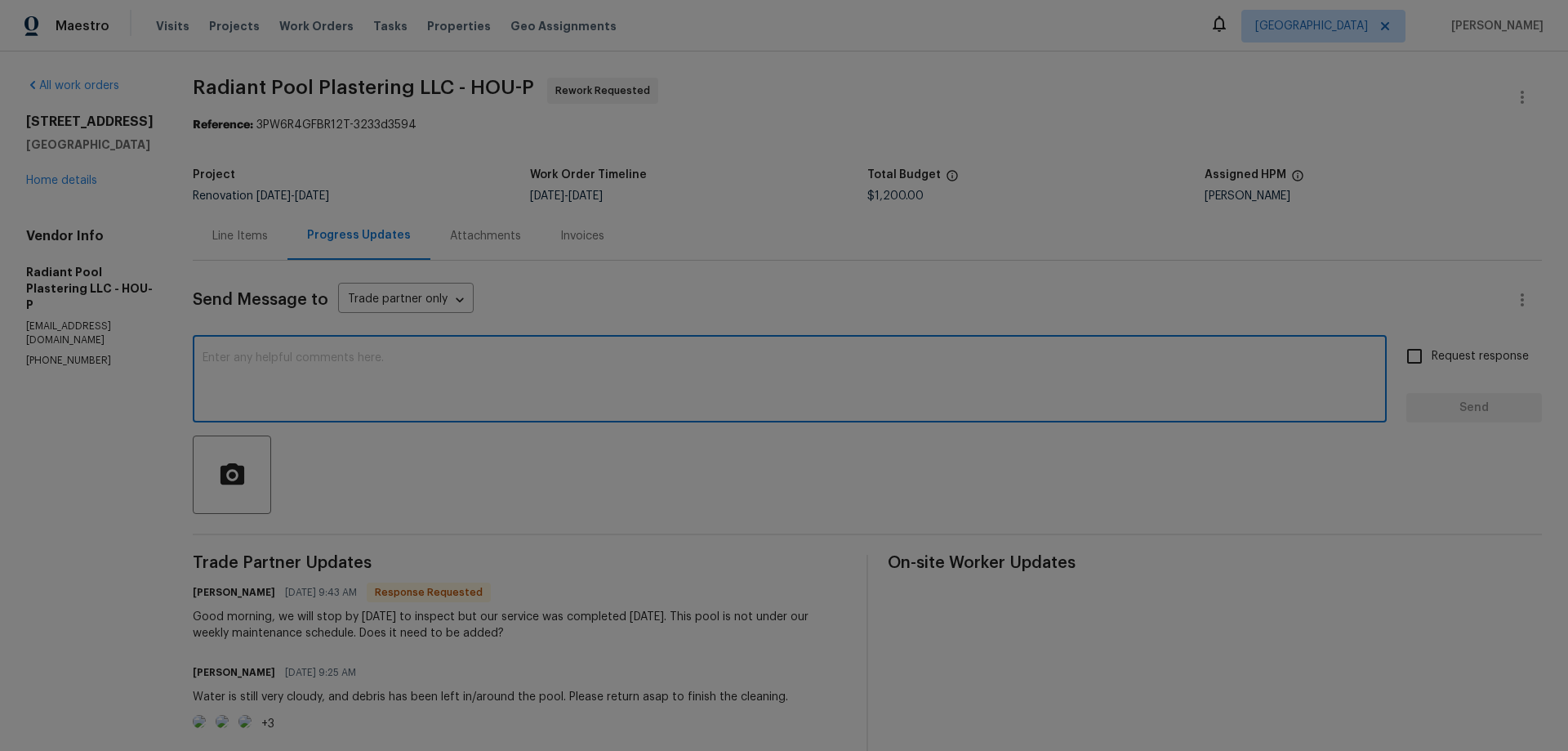
click at [493, 382] on textarea at bounding box center [789, 381] width 1174 height 58
type textarea "asked the maintenance team to add a schedule. Could you also provide a quote fo…"
click at [243, 472] on icon "button" at bounding box center [232, 472] width 24 height 21
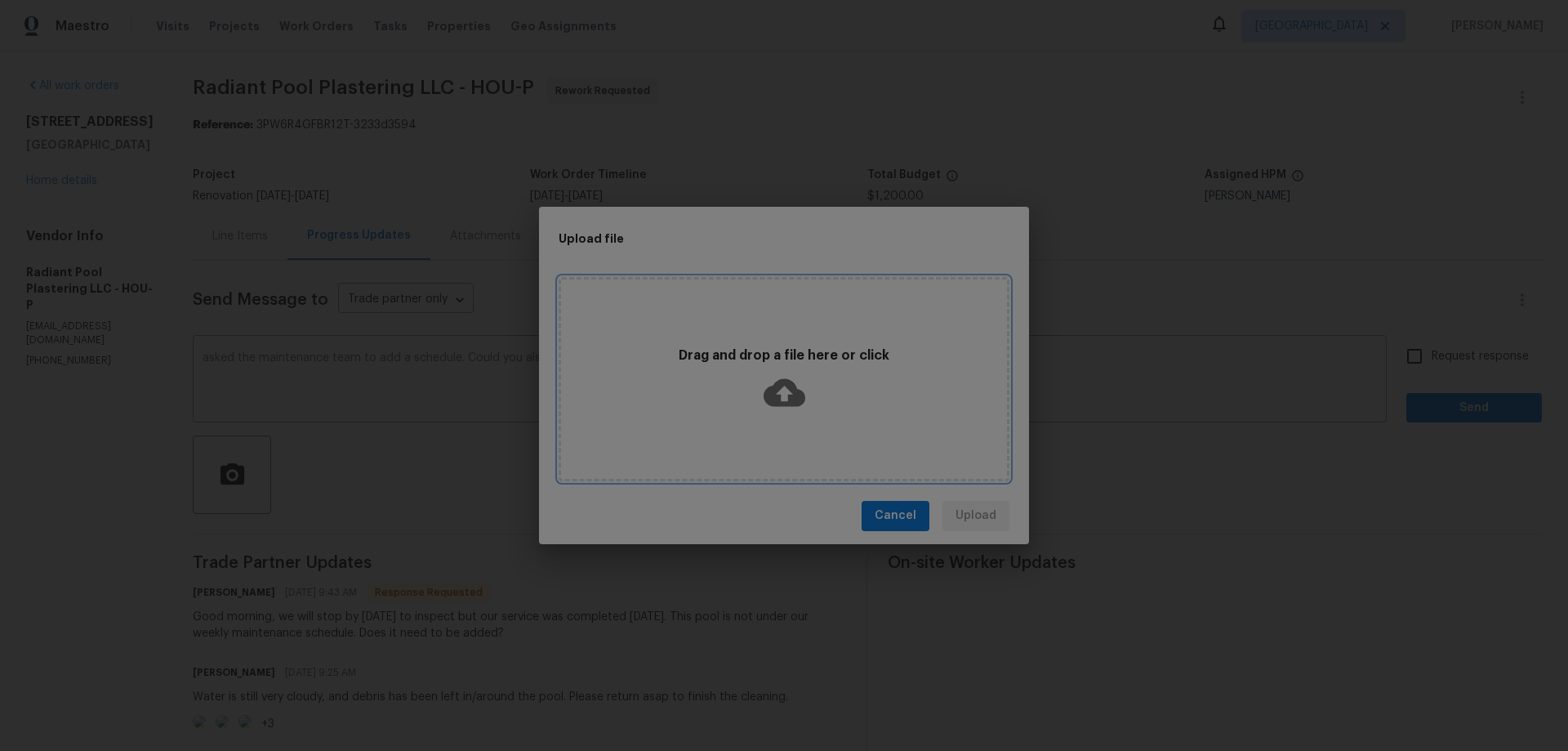
click at [780, 391] on icon at bounding box center [784, 393] width 42 height 42
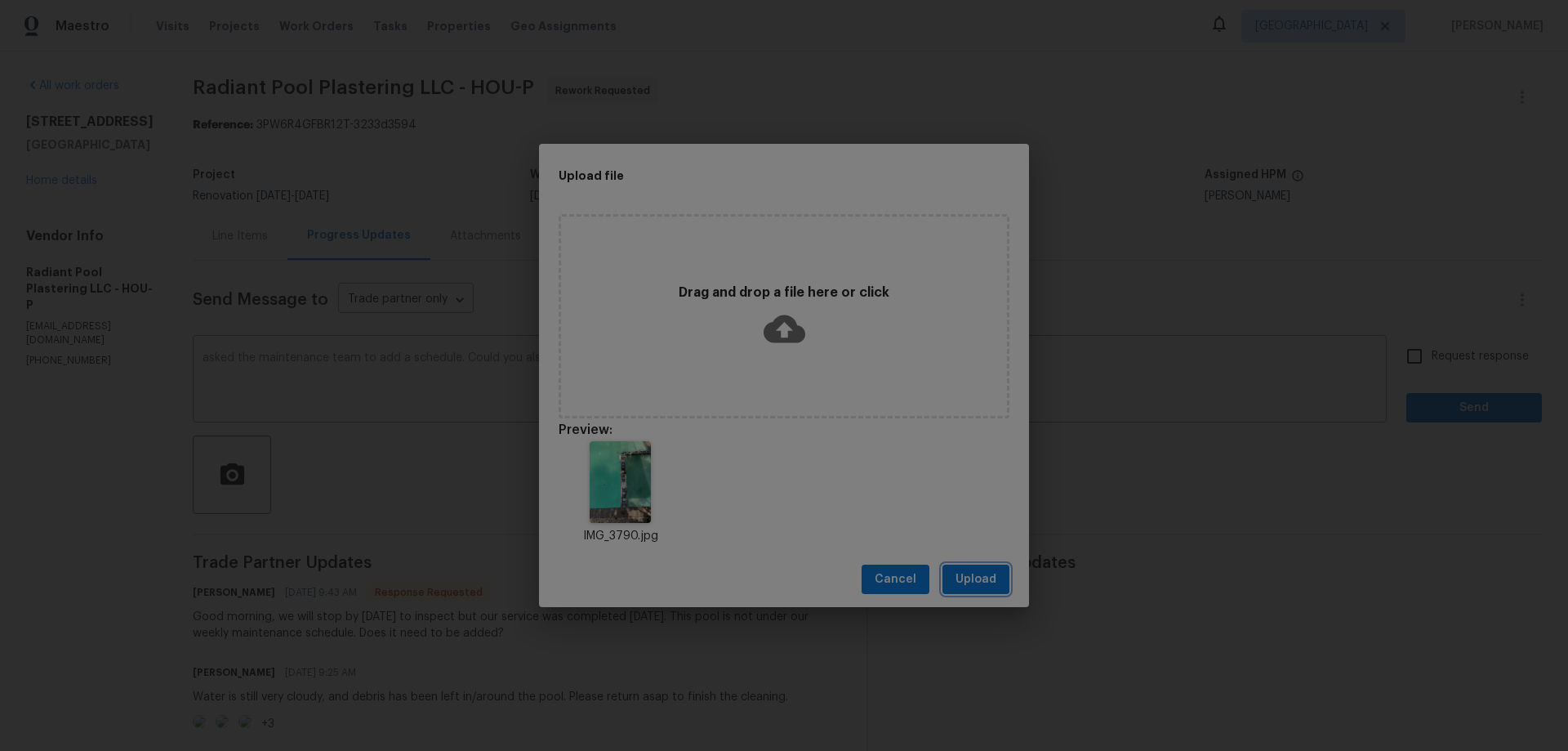
click at [993, 581] on span "Upload" at bounding box center [976, 579] width 41 height 21
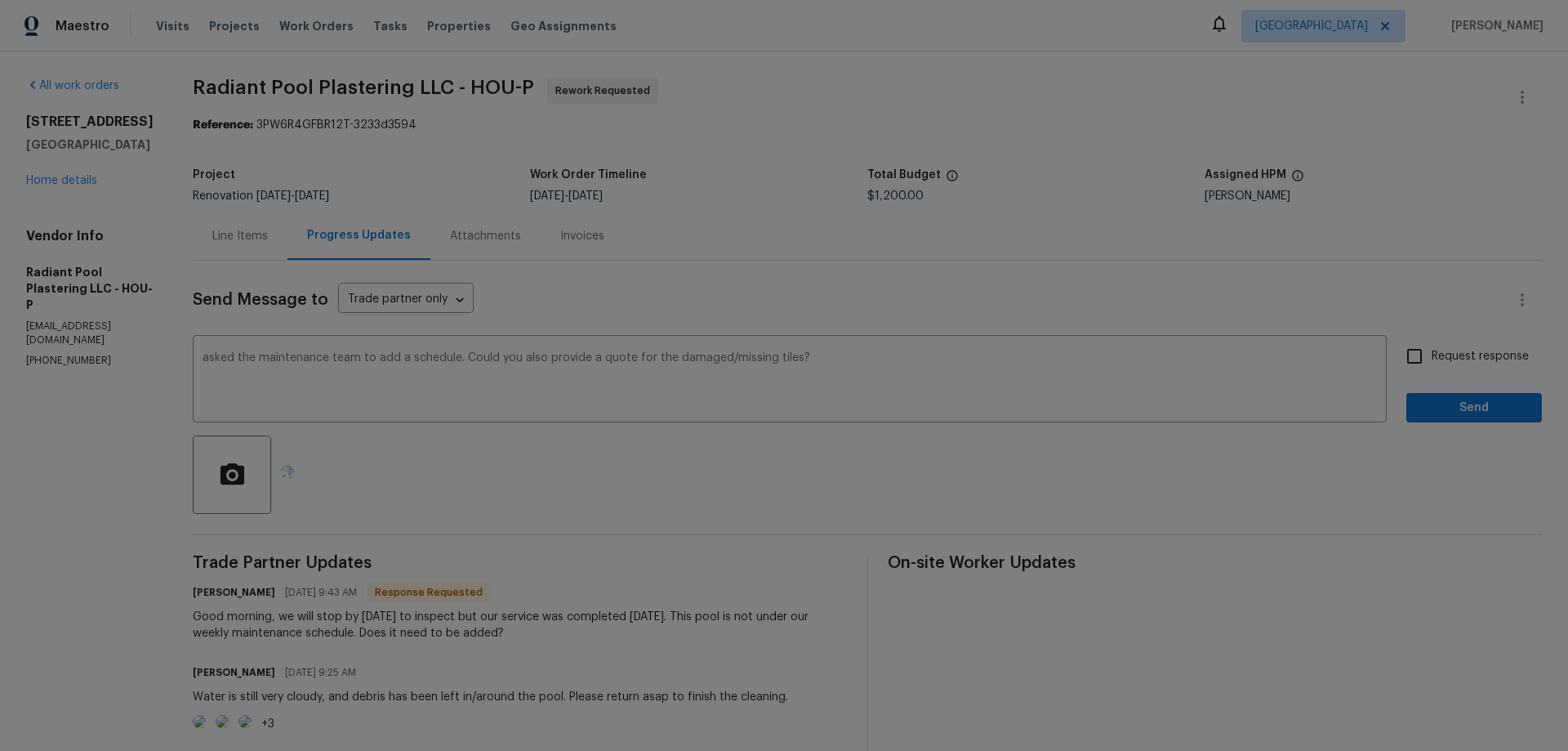
click at [1405, 357] on input "Request response" at bounding box center [1414, 356] width 35 height 35
checkbox input "true"
click at [1443, 408] on span "Send" at bounding box center [1474, 408] width 109 height 21
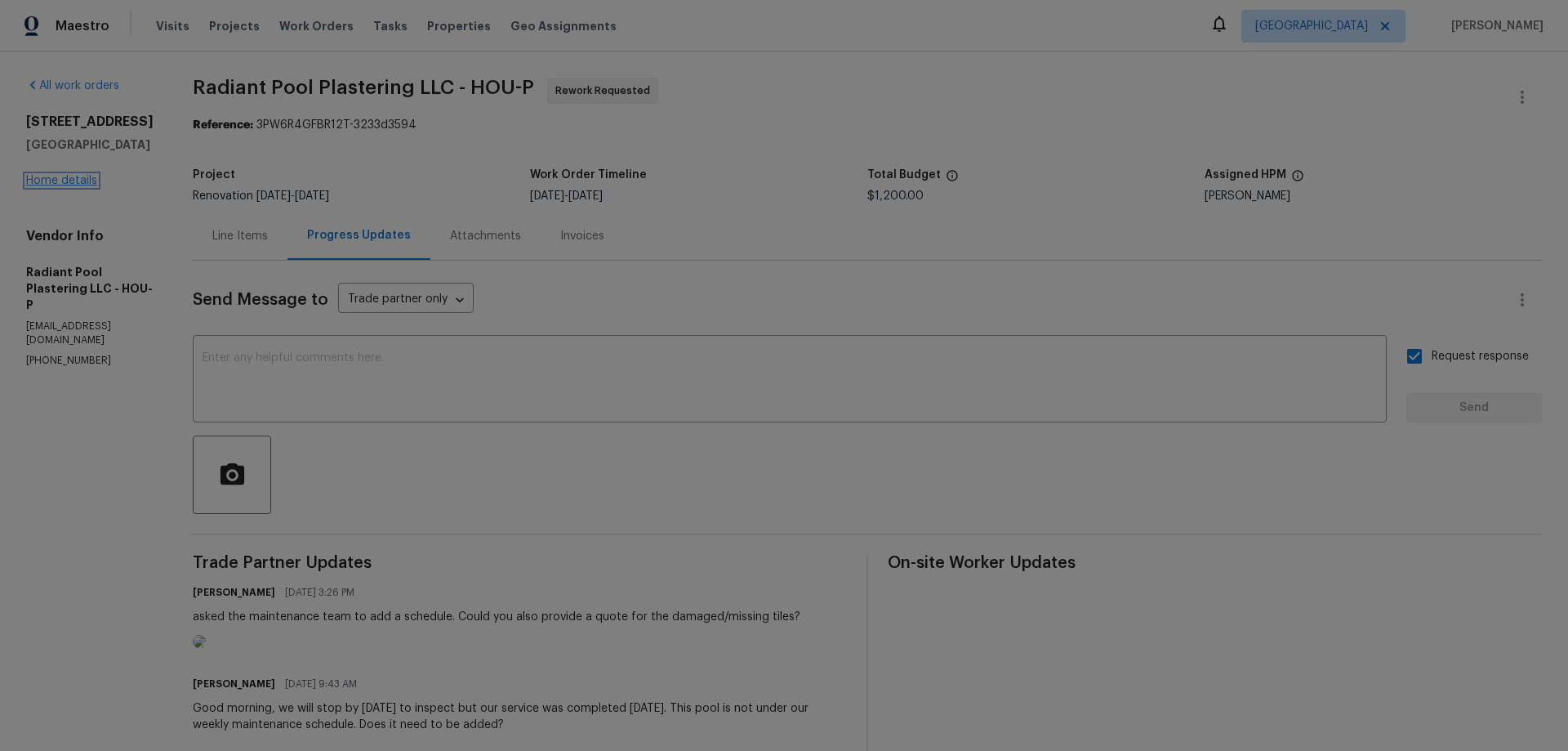
click at [66, 183] on link "Home details" at bounding box center [61, 181] width 71 height 12
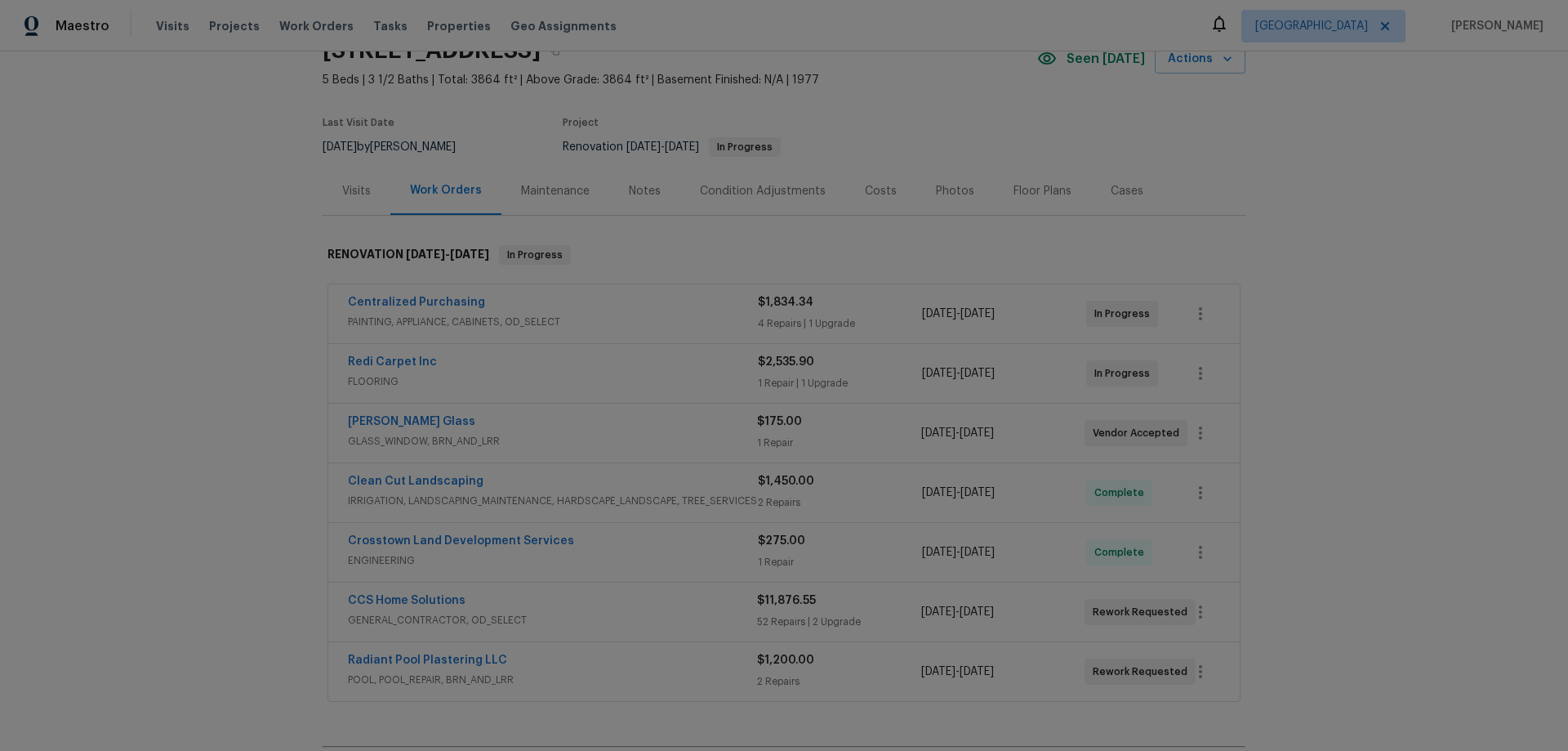
scroll to position [81, 0]
click at [429, 596] on link "CCS Home Solutions" at bounding box center [407, 600] width 118 height 12
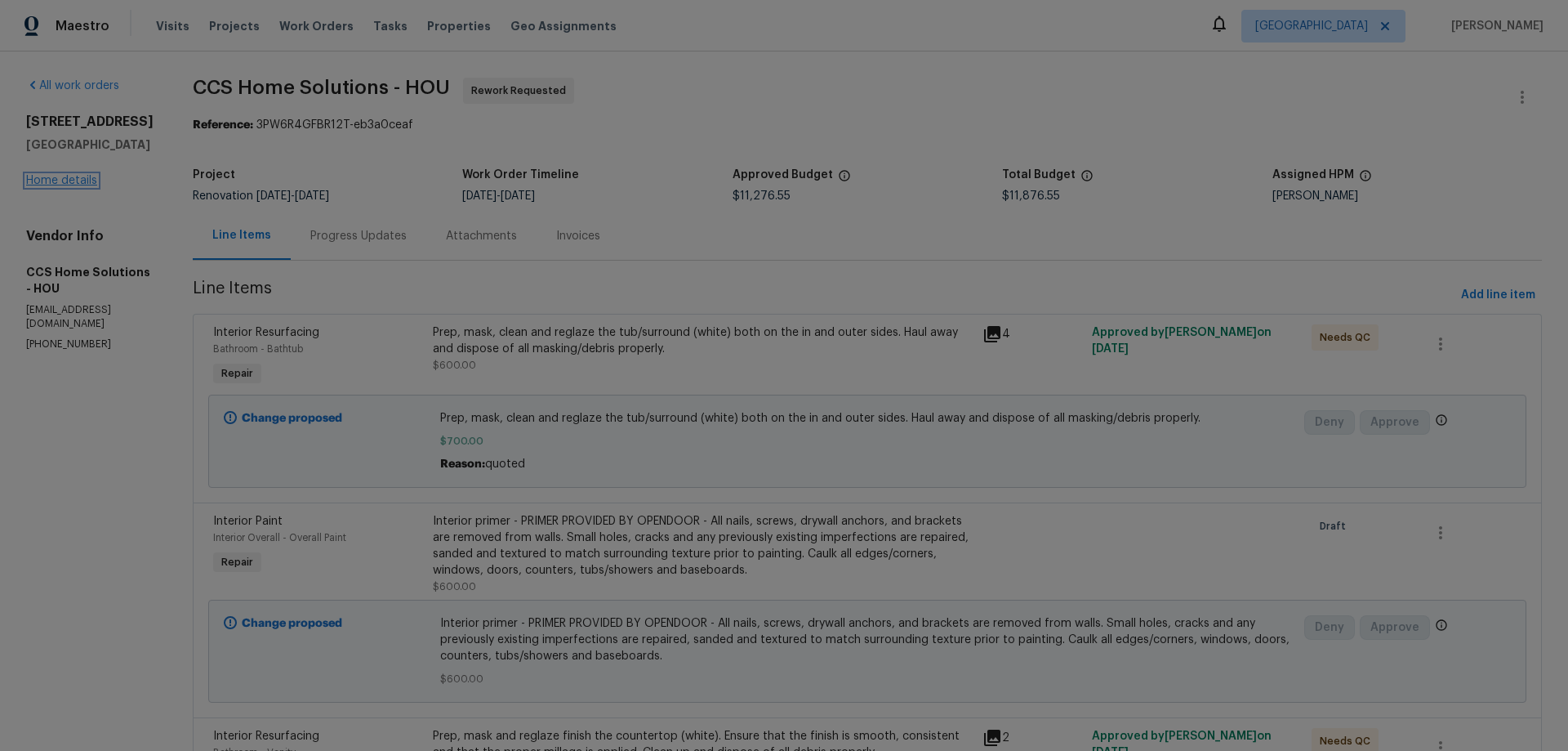
click at [87, 176] on link "Home details" at bounding box center [61, 181] width 71 height 12
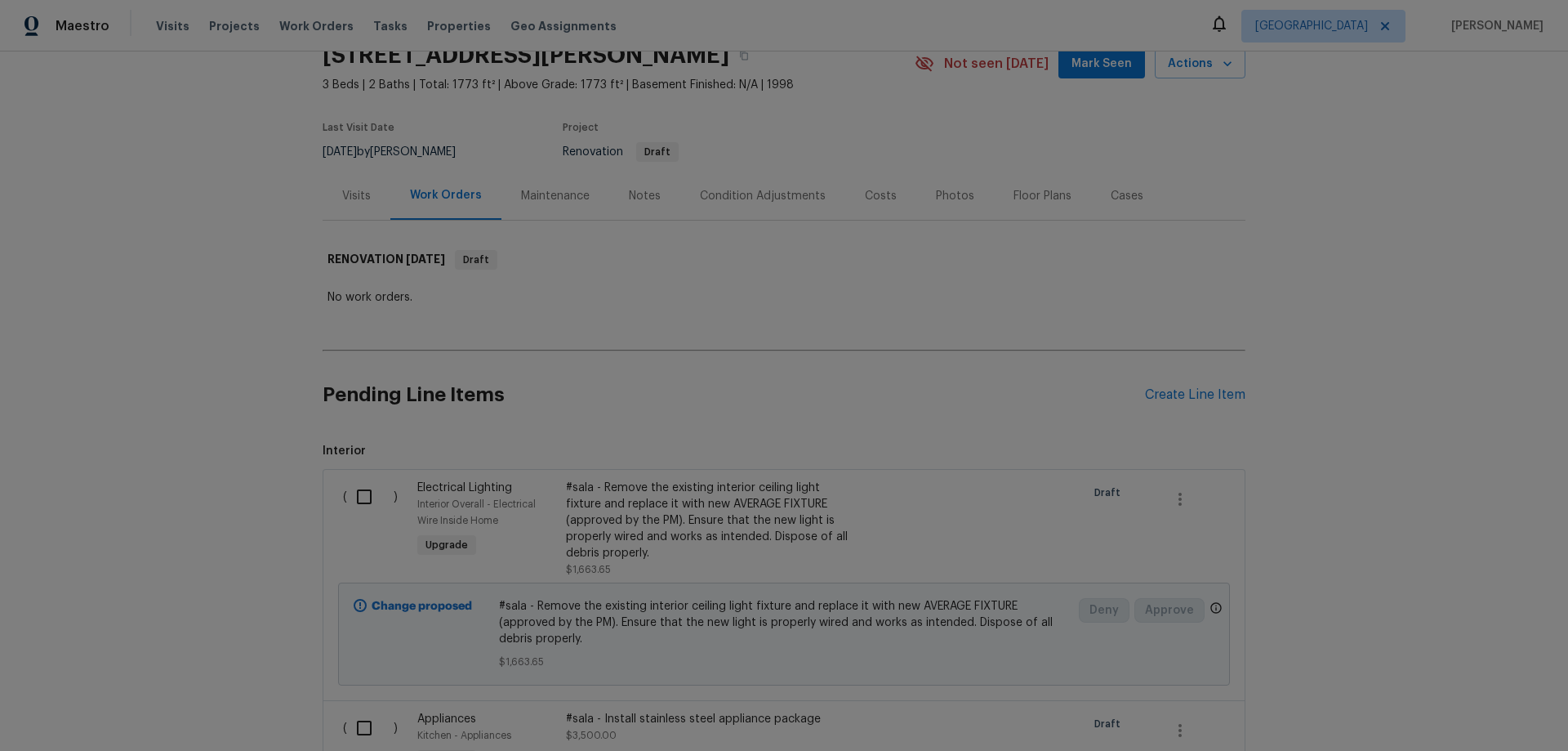
scroll to position [59, 0]
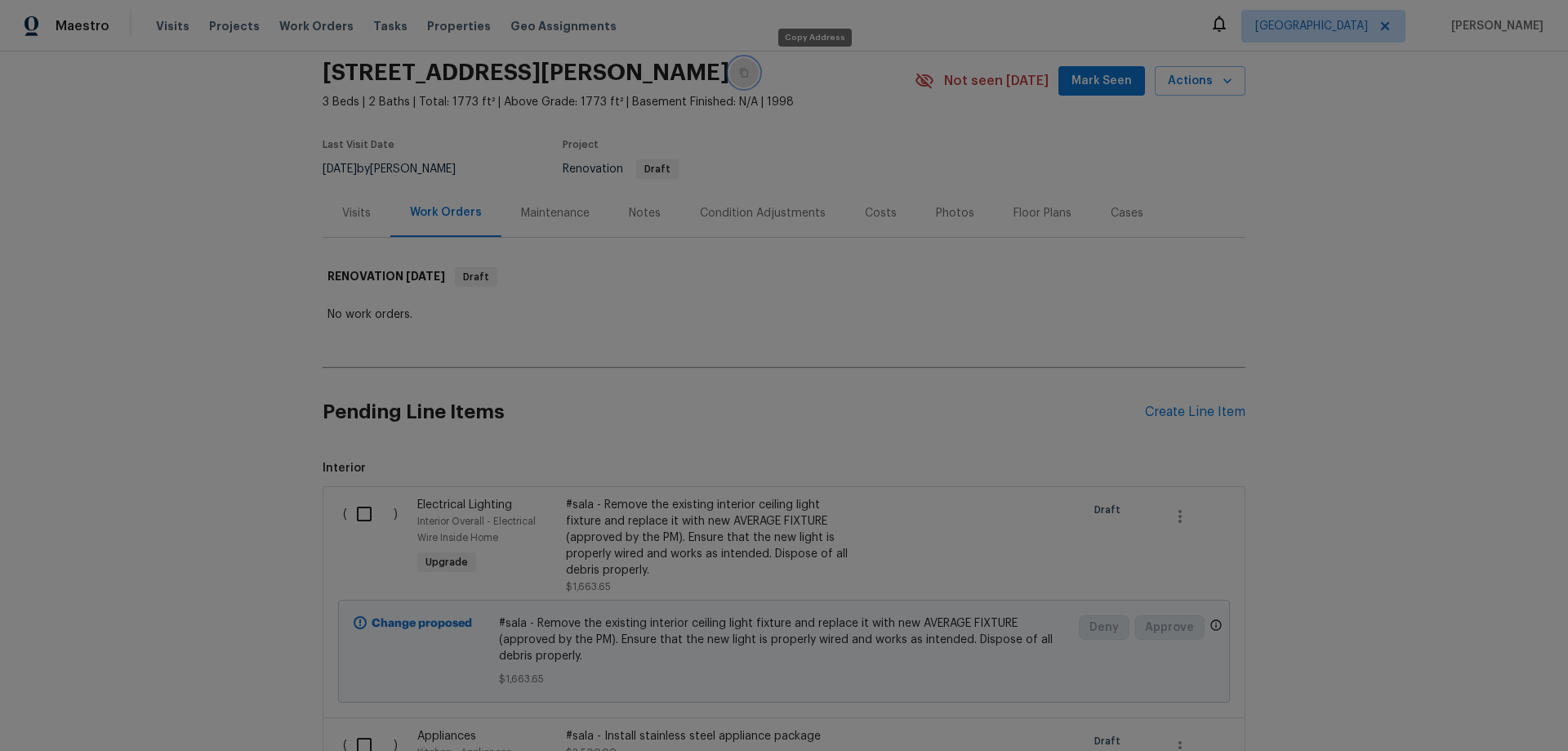
click at [759, 68] on button "button" at bounding box center [744, 72] width 30 height 30
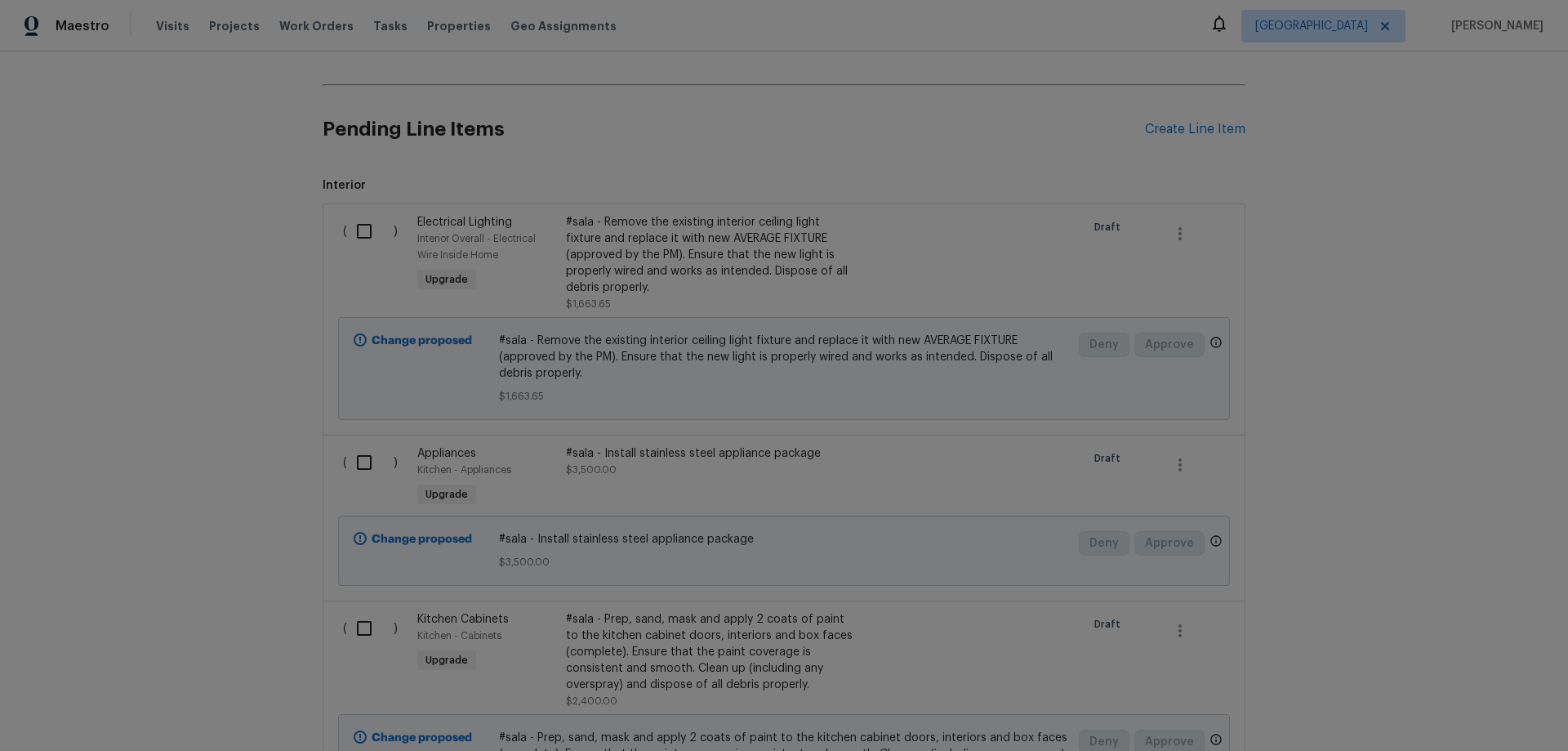
scroll to position [386, 0]
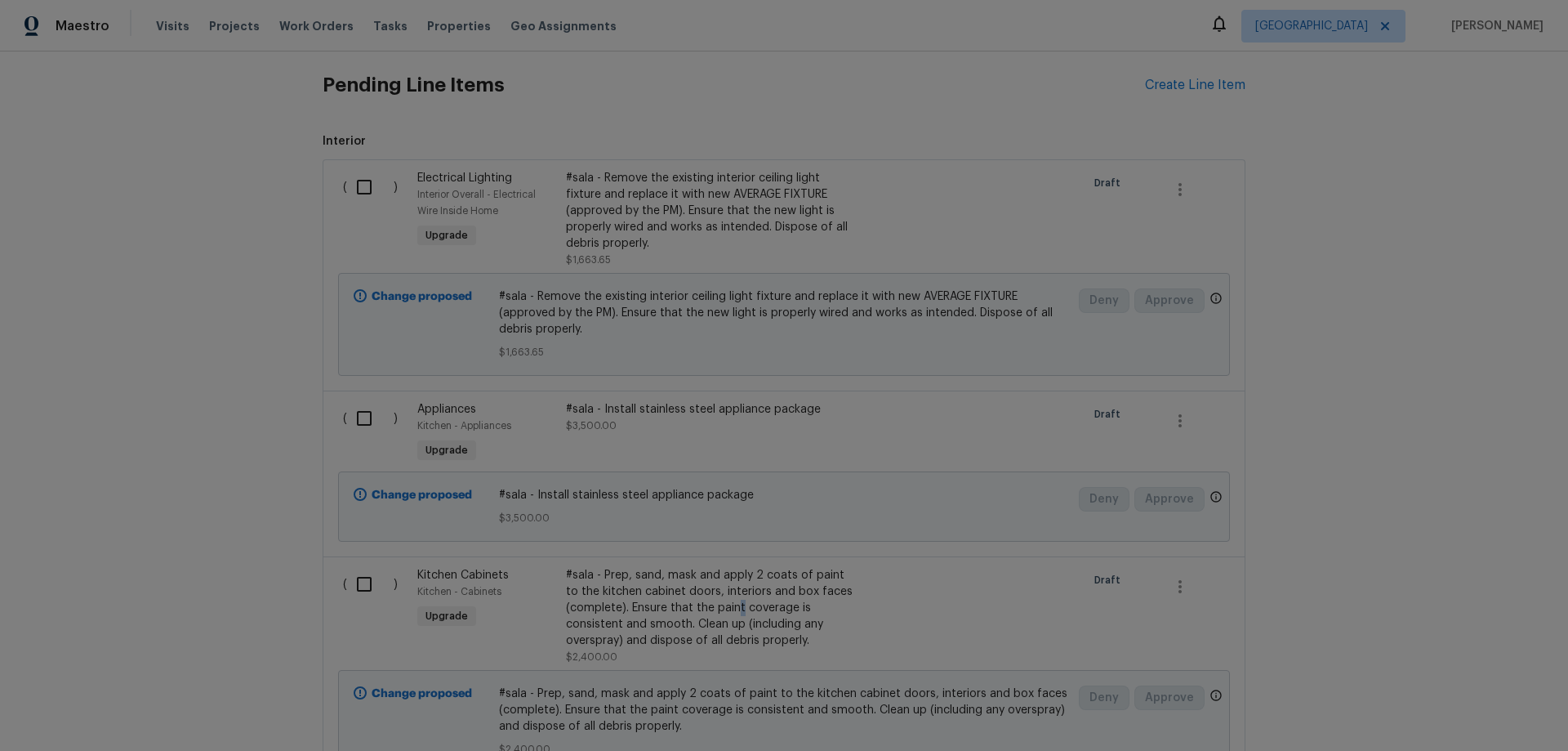
click at [732, 609] on div "#sala - Prep, sand, mask and apply 2 coats of paint to the kitchen cabinet door…" at bounding box center [710, 608] width 288 height 81
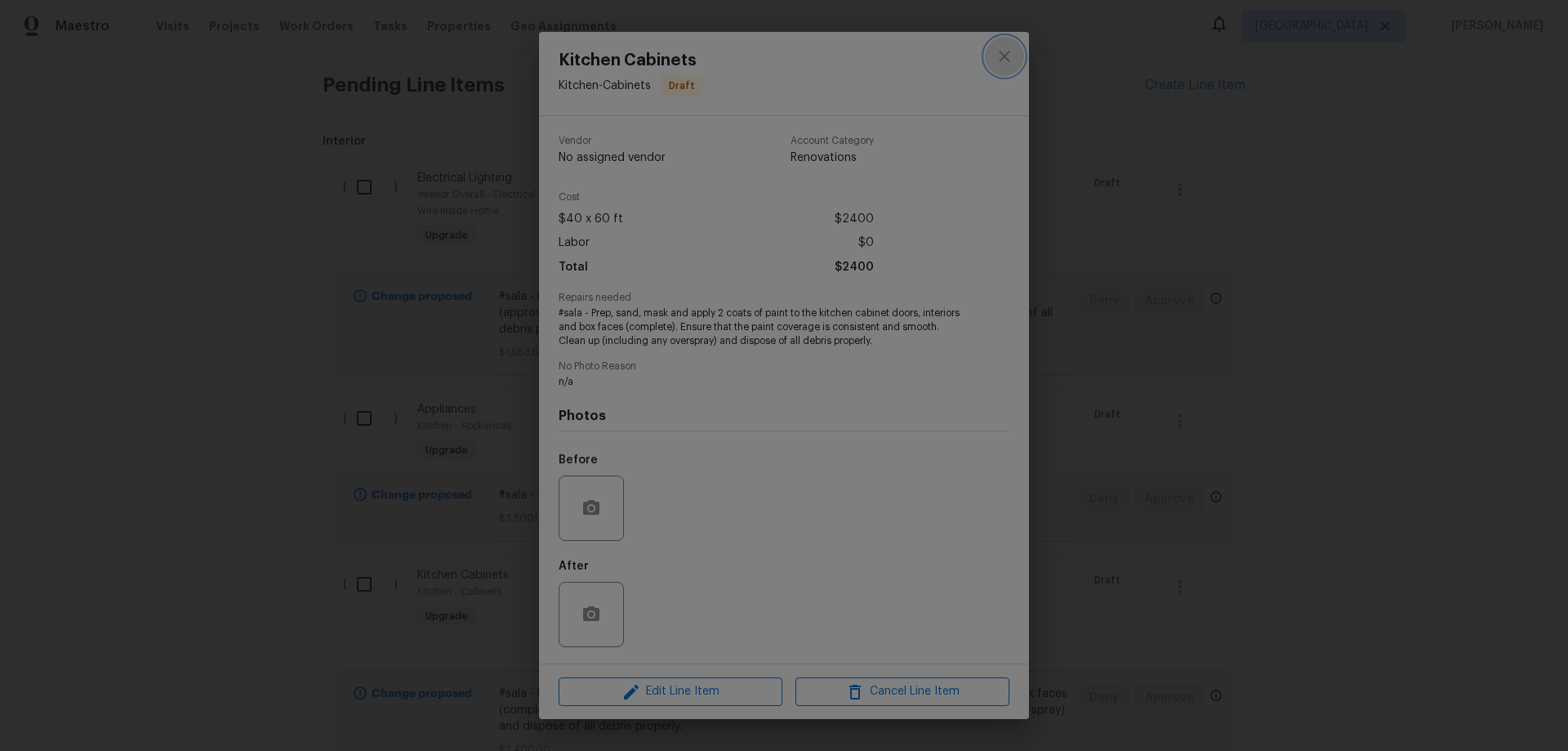
click at [1004, 61] on icon "close" at bounding box center [1005, 57] width 20 height 20
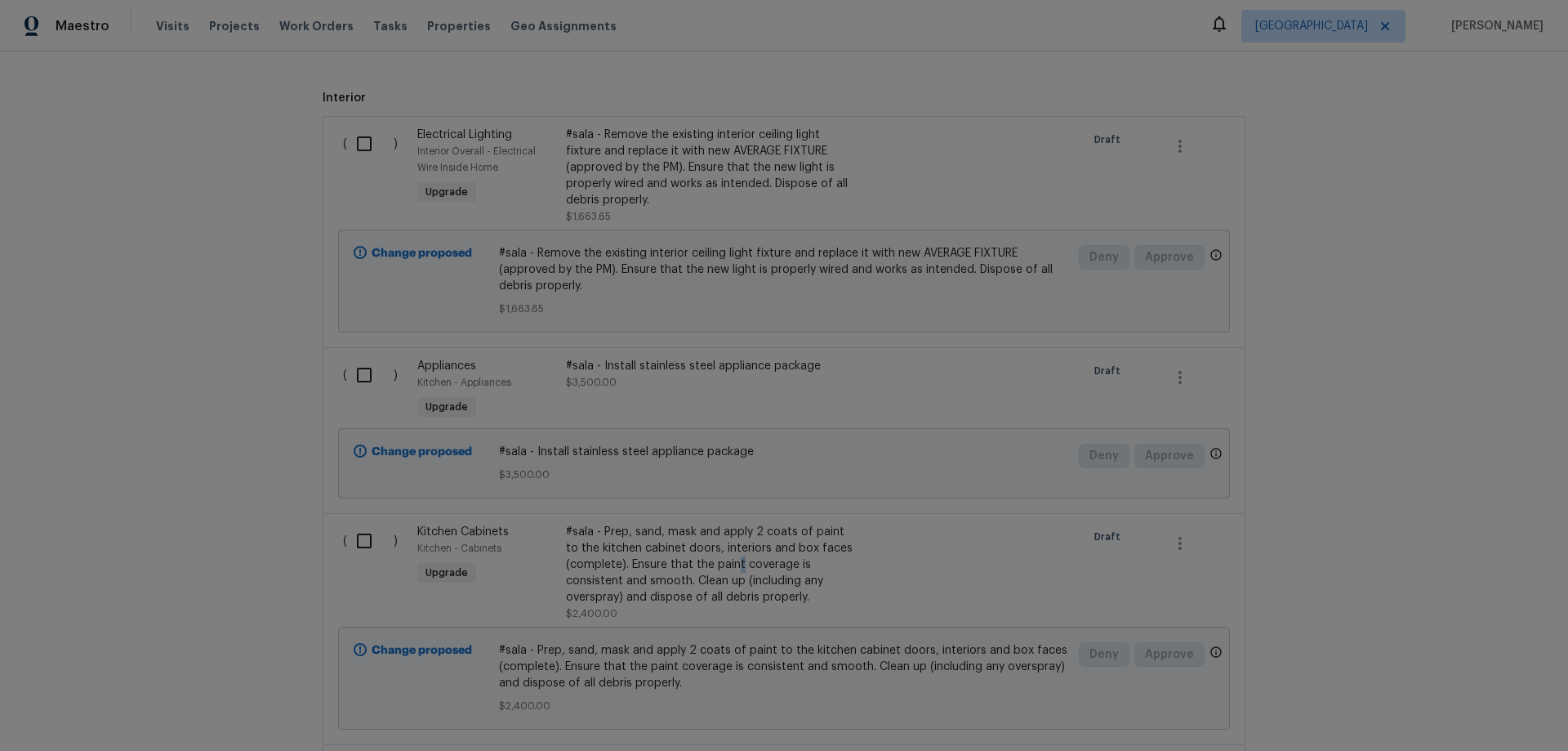
scroll to position [549, 0]
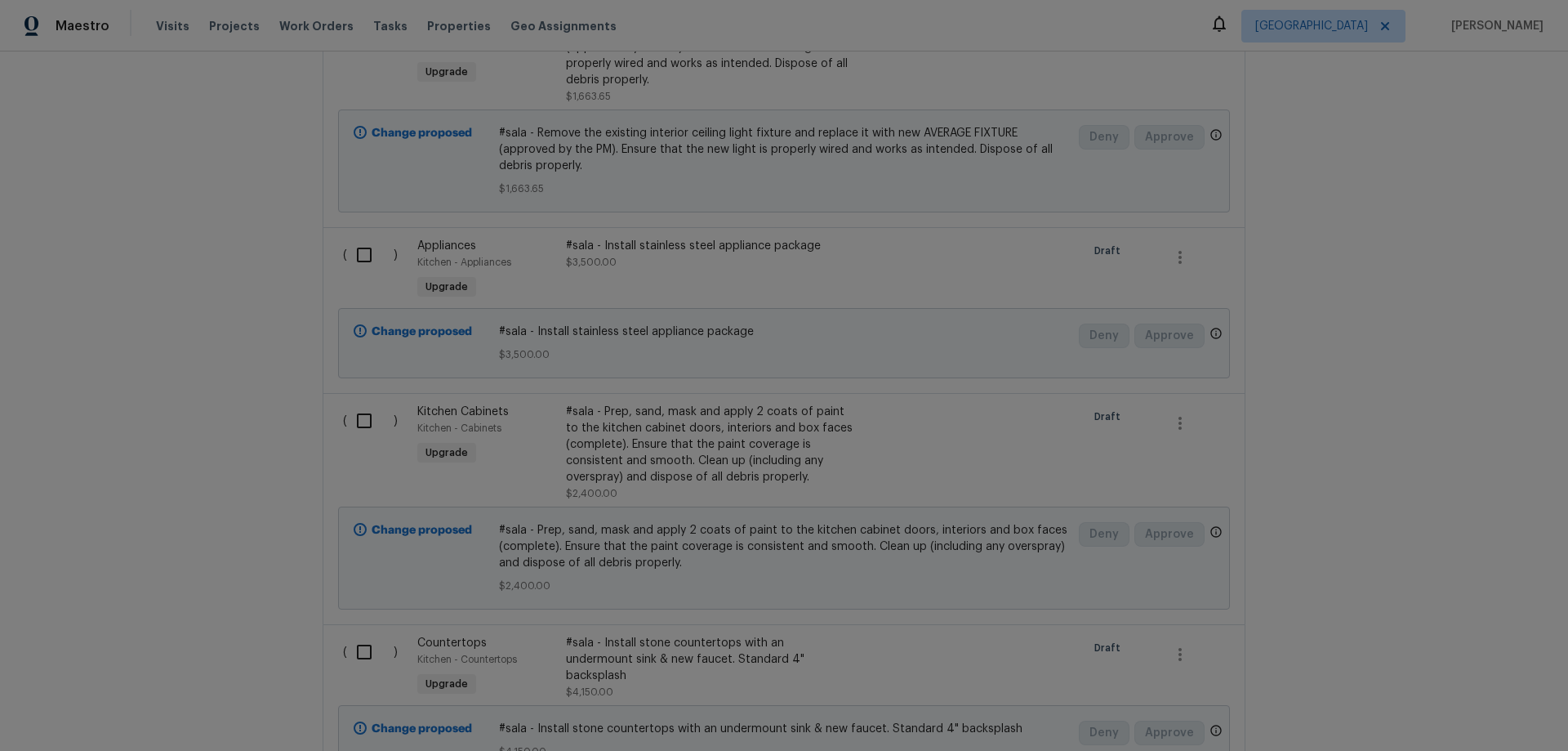
click at [790, 481] on div "#sala - Prep, sand, mask and apply 2 coats of paint to the kitchen cabinet door…" at bounding box center [710, 444] width 288 height 81
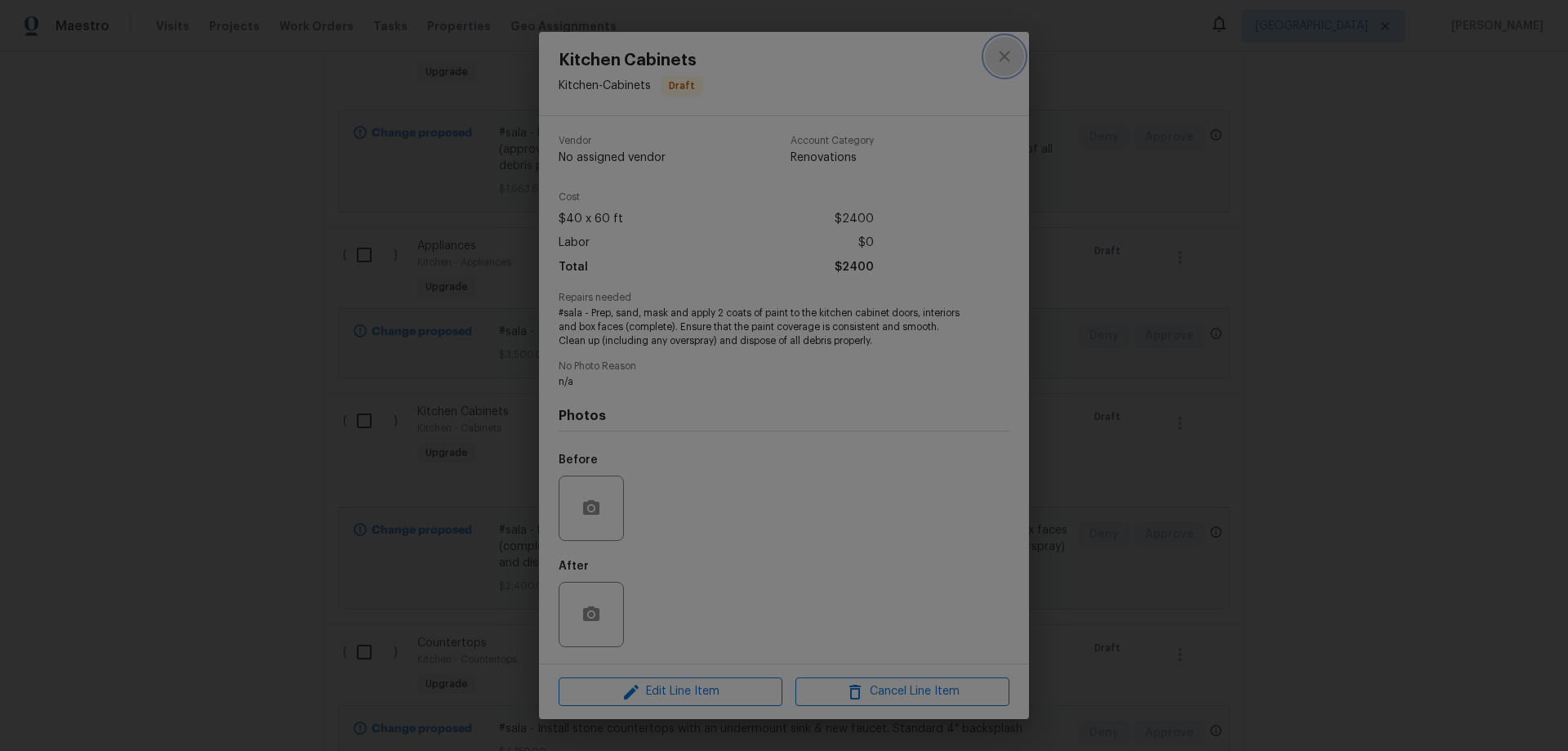
click at [1005, 55] on icon "close" at bounding box center [1005, 57] width 20 height 20
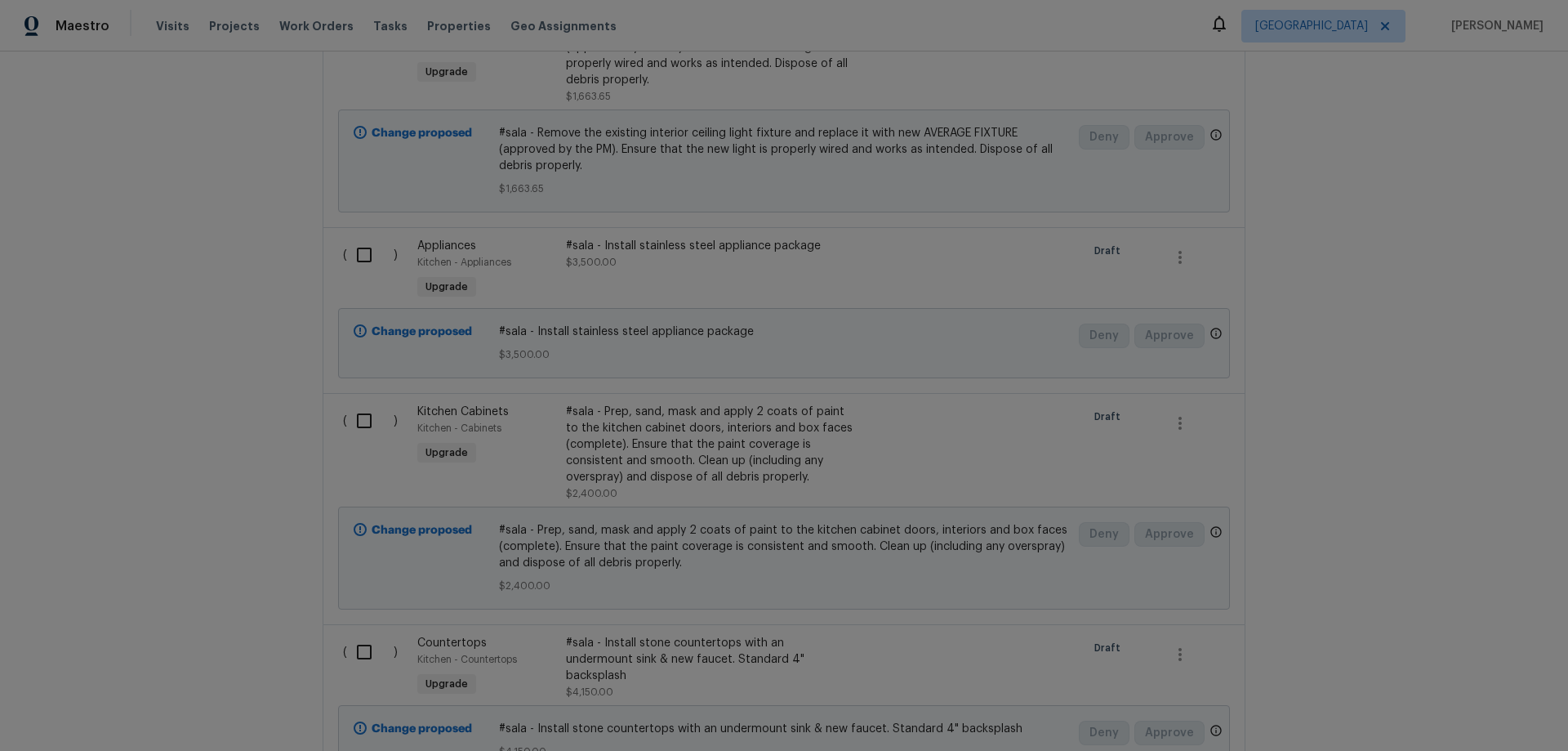
click at [1393, 388] on div "Back to all projects [STREET_ADDRESS][PERSON_NAME] 3 Beds | 2 Baths | Total: 17…" at bounding box center [784, 401] width 1568 height 699
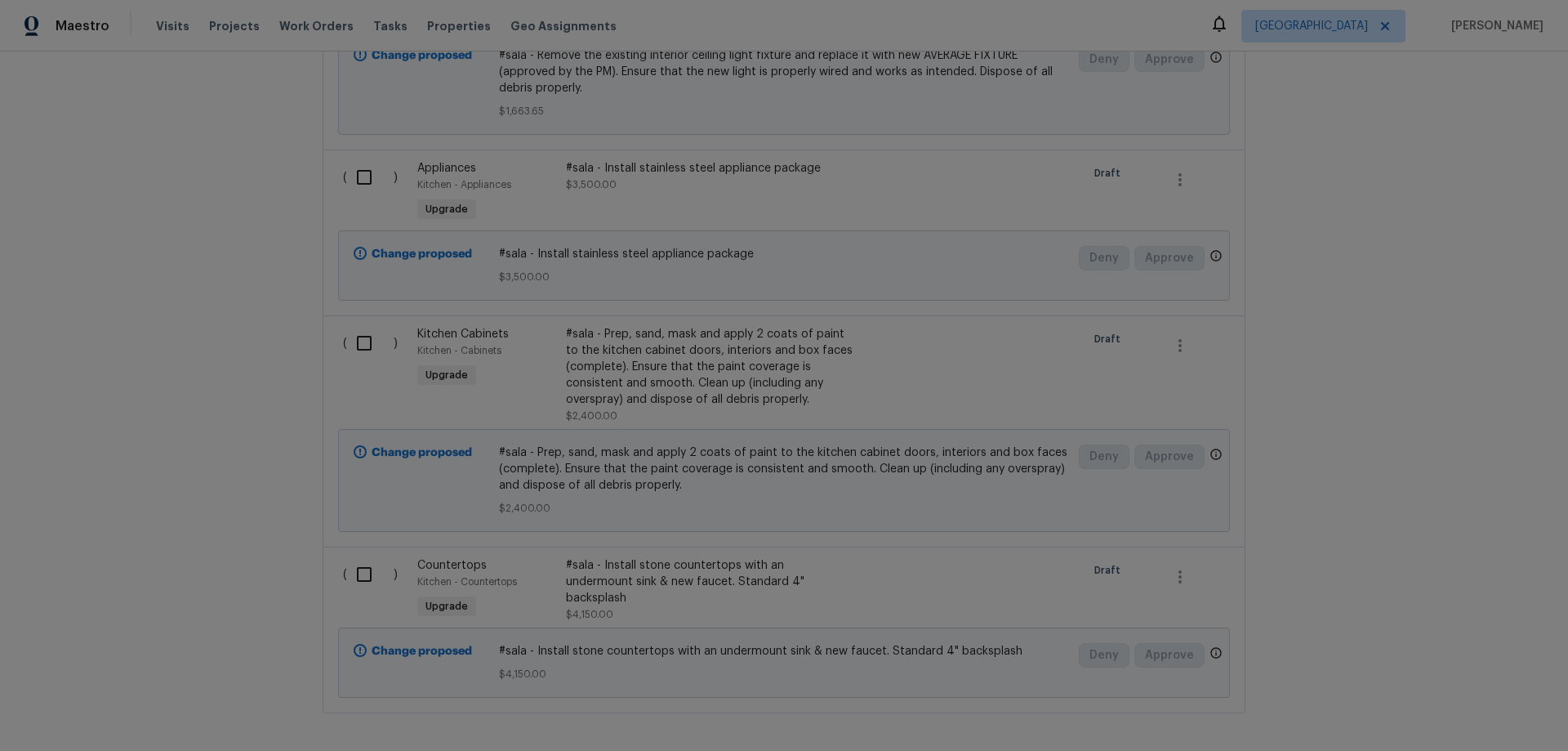
scroll to position [631, 0]
click at [682, 577] on div "#sala - Install stone countertops with an undermount sink & new faucet. Standar…" at bounding box center [710, 577] width 288 height 49
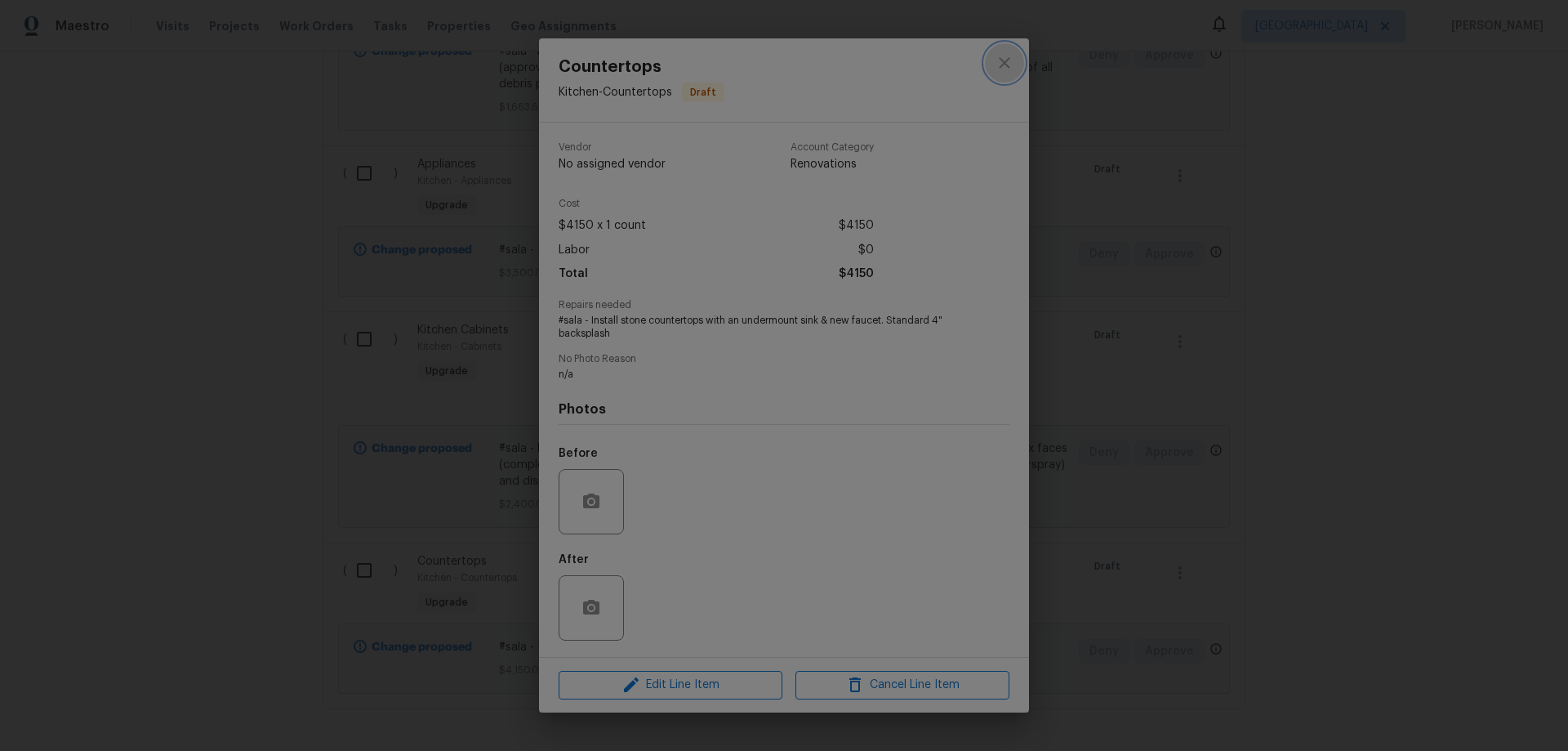
click at [1003, 67] on icon "close" at bounding box center [1005, 63] width 20 height 20
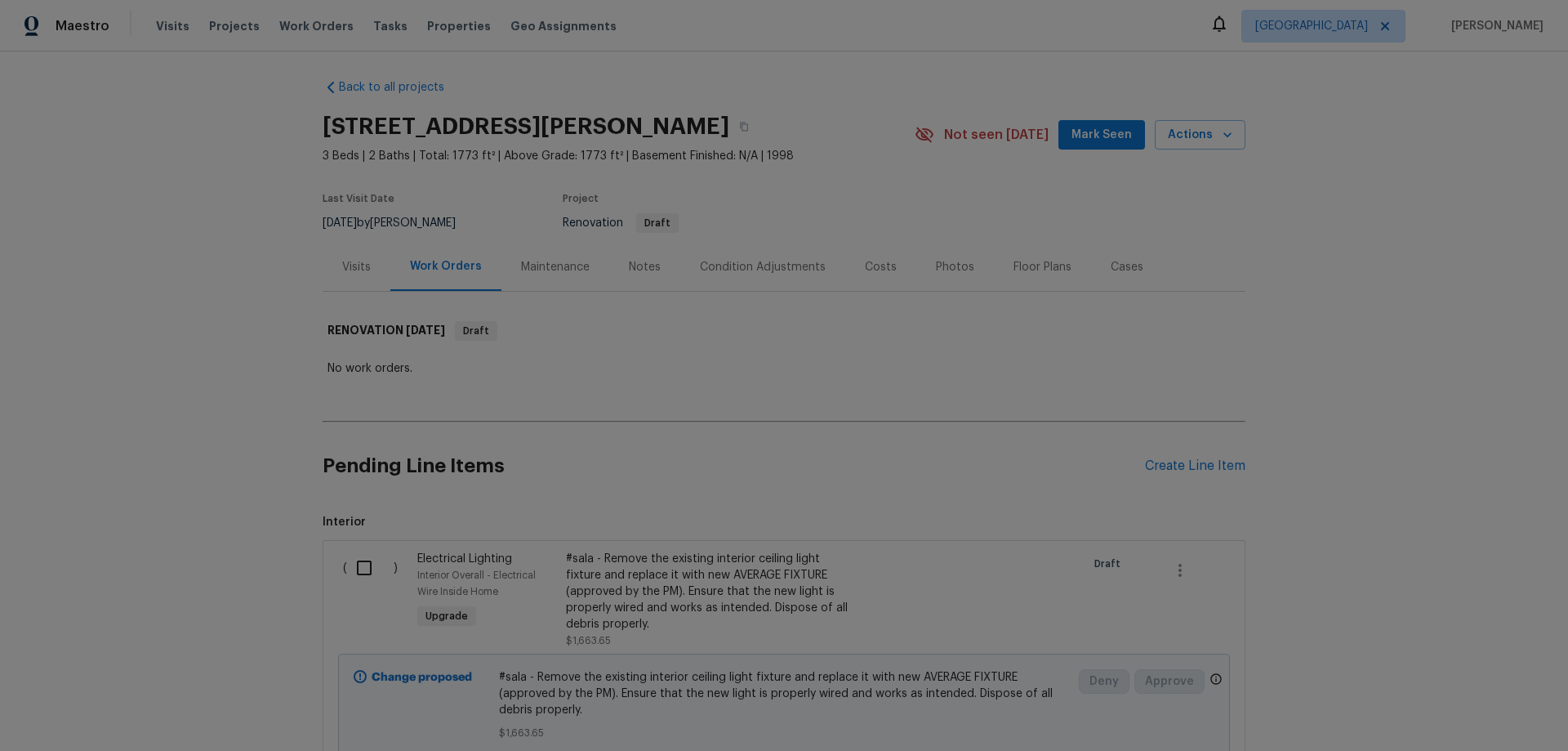
scroll to position [0, 0]
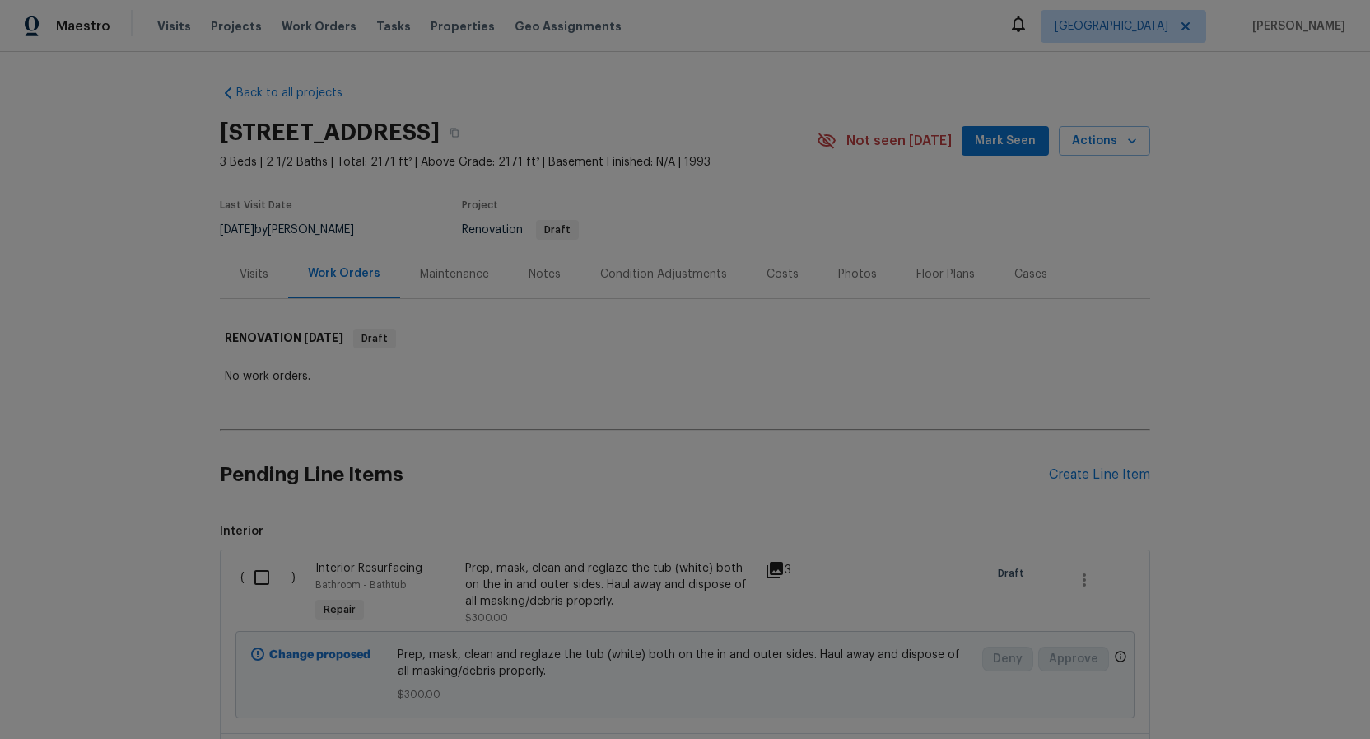
click at [529, 274] on div "Notes" at bounding box center [545, 274] width 32 height 16
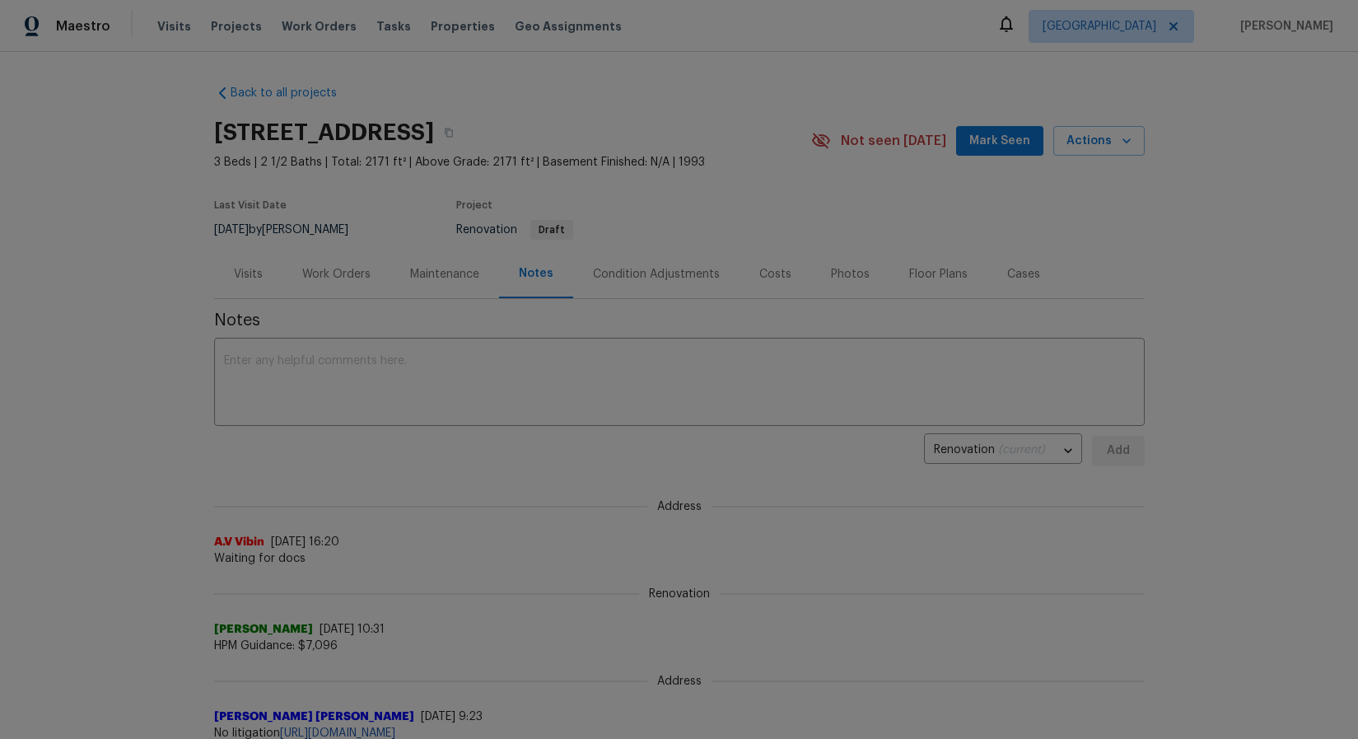
click at [947, 530] on div "Address A.V Vibin 8/14/25, 16:20 Waiting for docs" at bounding box center [679, 522] width 931 height 87
click at [419, 266] on div "Maintenance" at bounding box center [444, 274] width 69 height 16
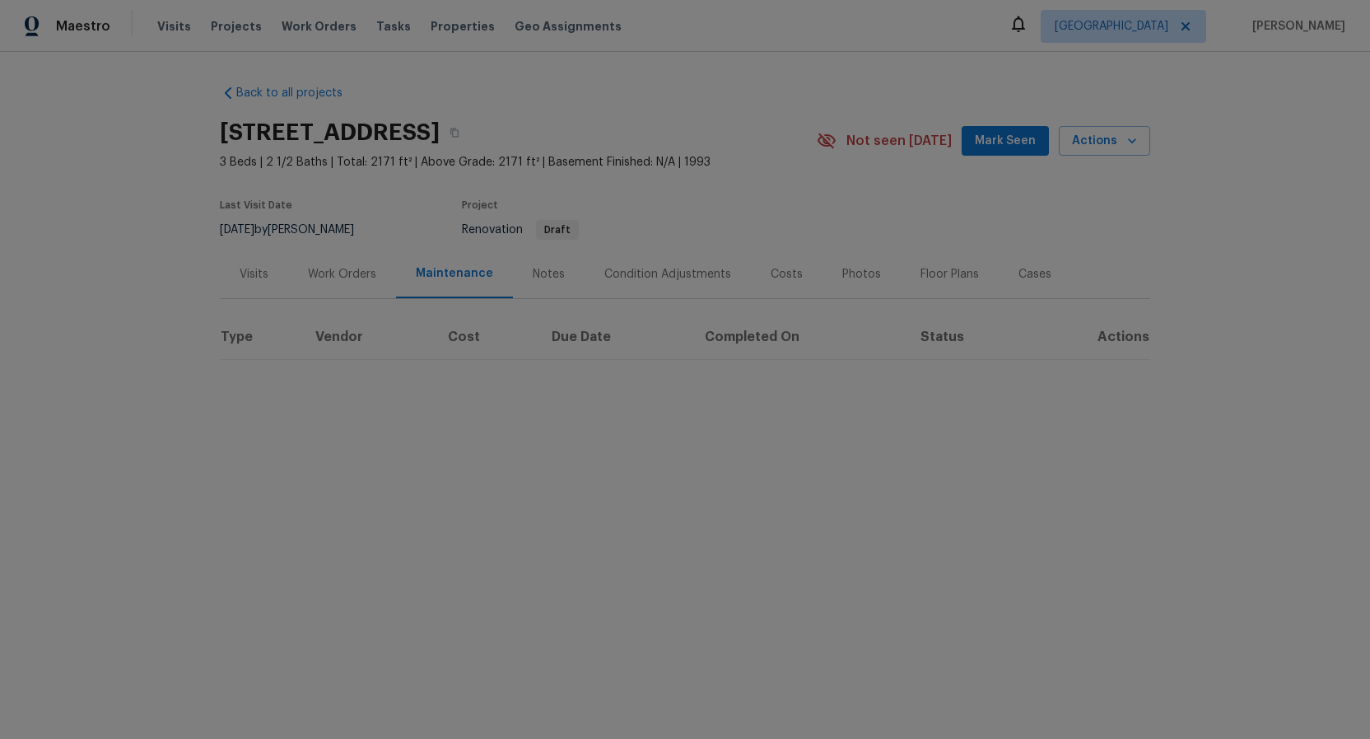
click at [539, 284] on div "Notes" at bounding box center [549, 274] width 72 height 49
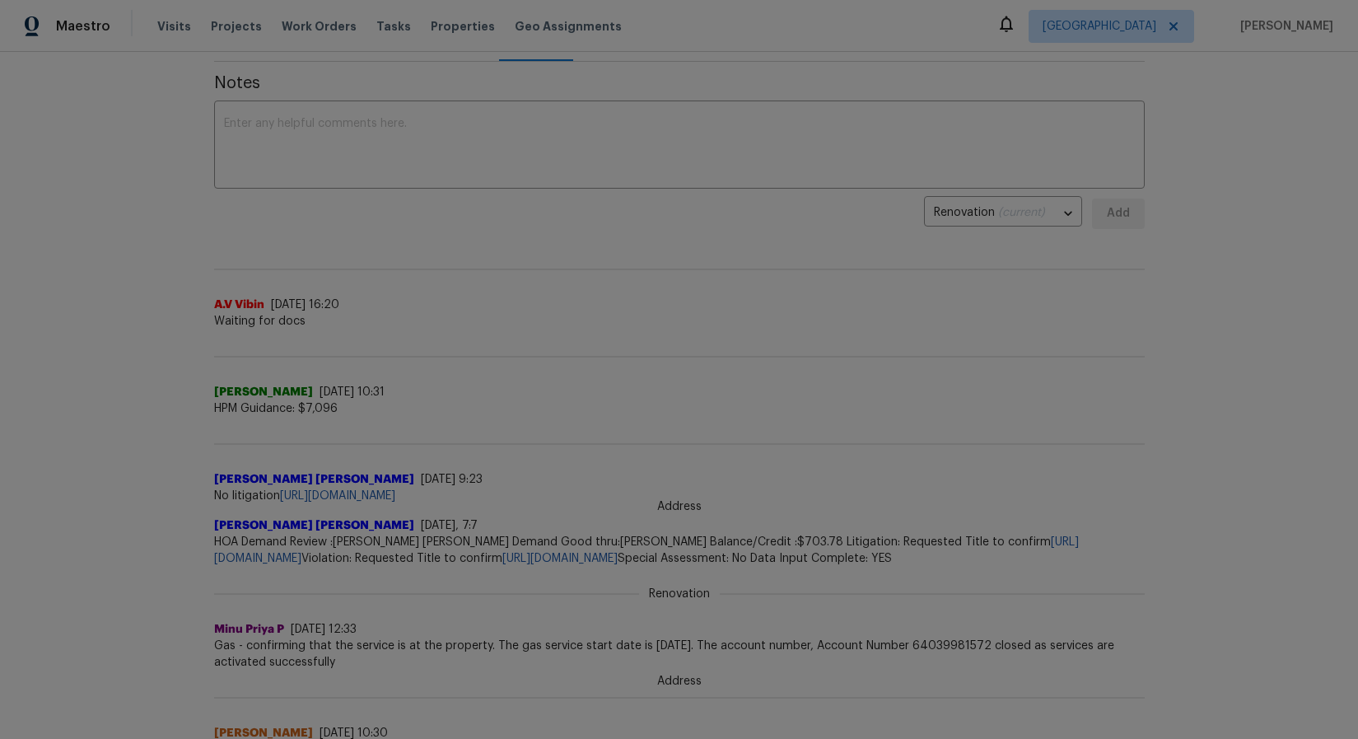
scroll to position [247, 0]
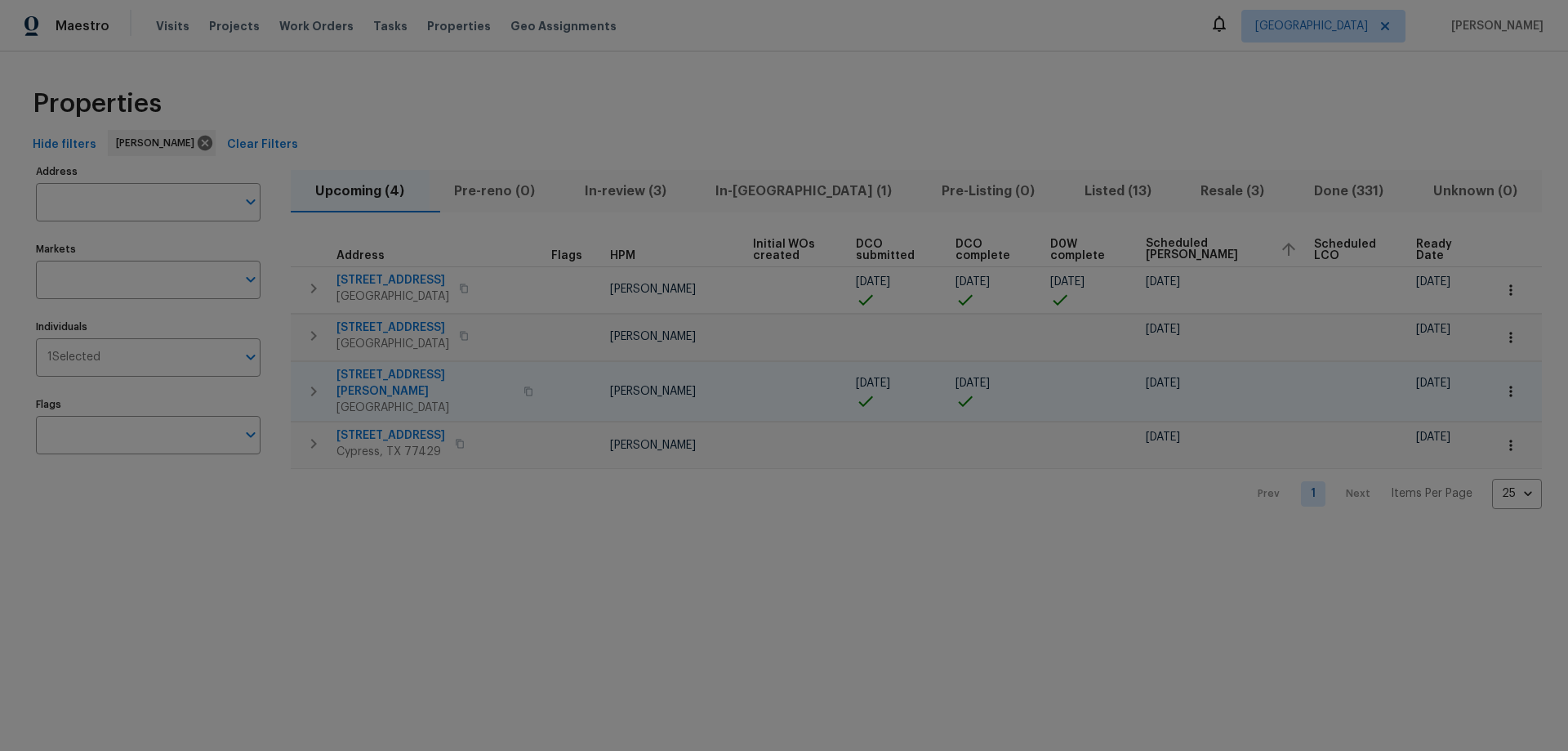
click at [1505, 389] on icon "button" at bounding box center [1510, 391] width 16 height 16
click at [1459, 443] on li "Admin" at bounding box center [1462, 449] width 182 height 27
